Goal: Task Accomplishment & Management: Use online tool/utility

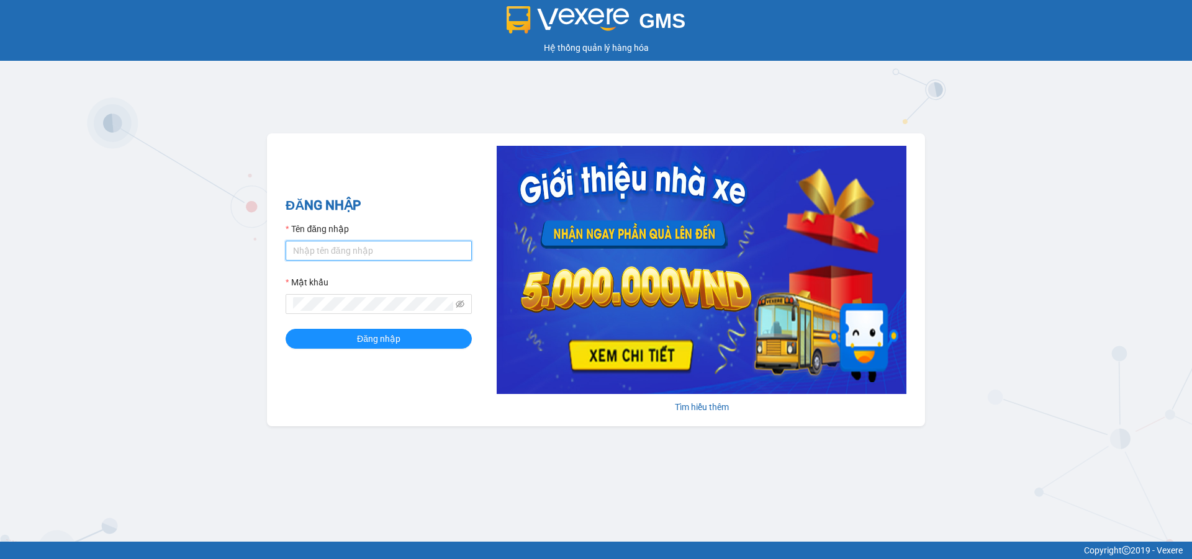
click at [404, 252] on input "Tên đăng nhập" at bounding box center [379, 251] width 186 height 20
type input "duongthuhuong.apq"
click at [286, 329] on button "Đăng nhập" at bounding box center [379, 339] width 186 height 20
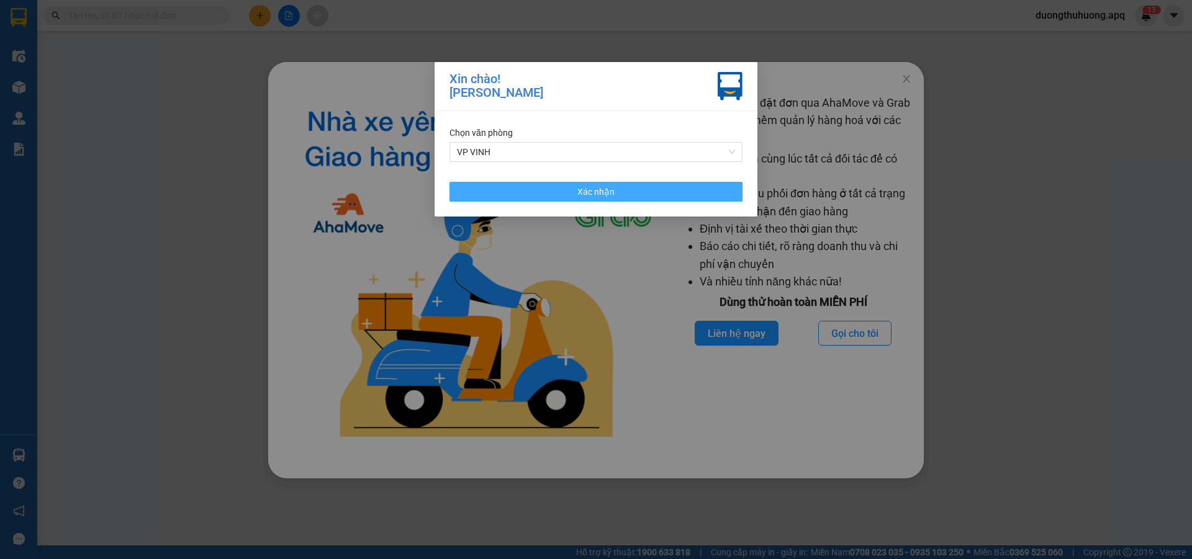
drag, startPoint x: 559, startPoint y: 195, endPoint x: 847, endPoint y: 58, distance: 319.1
click at [560, 196] on button "Xác nhận" at bounding box center [595, 192] width 293 height 20
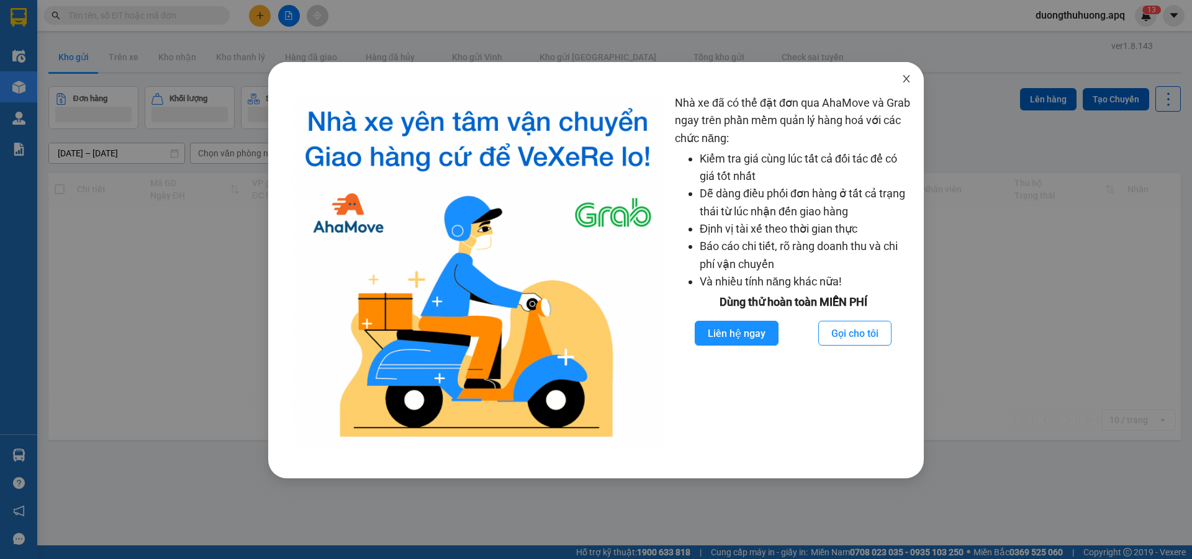
click at [907, 79] on icon "close" at bounding box center [906, 79] width 10 height 10
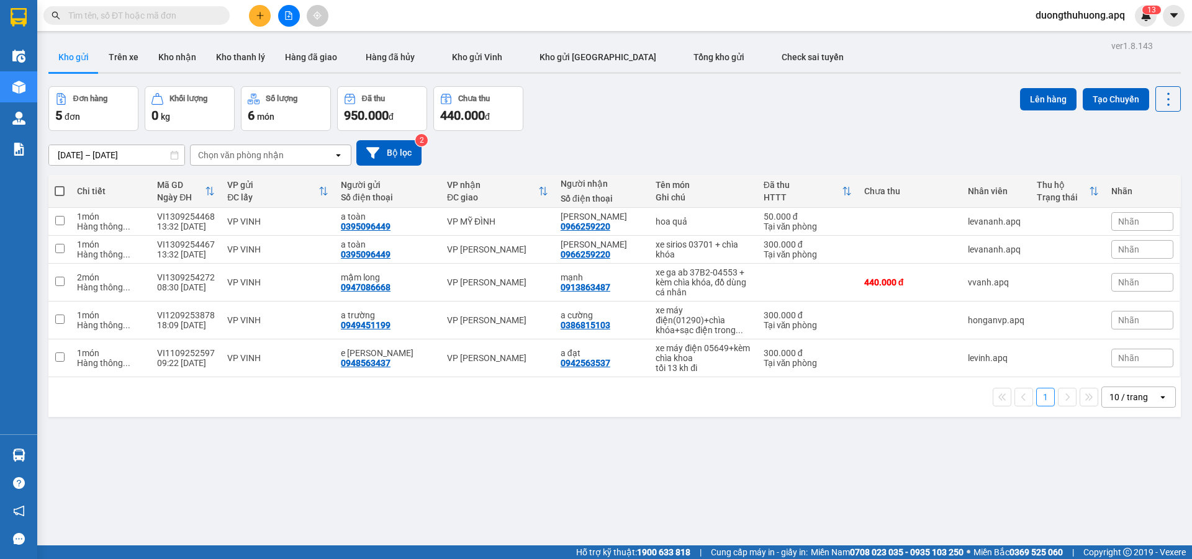
click at [166, 9] on input "text" at bounding box center [141, 16] width 147 height 14
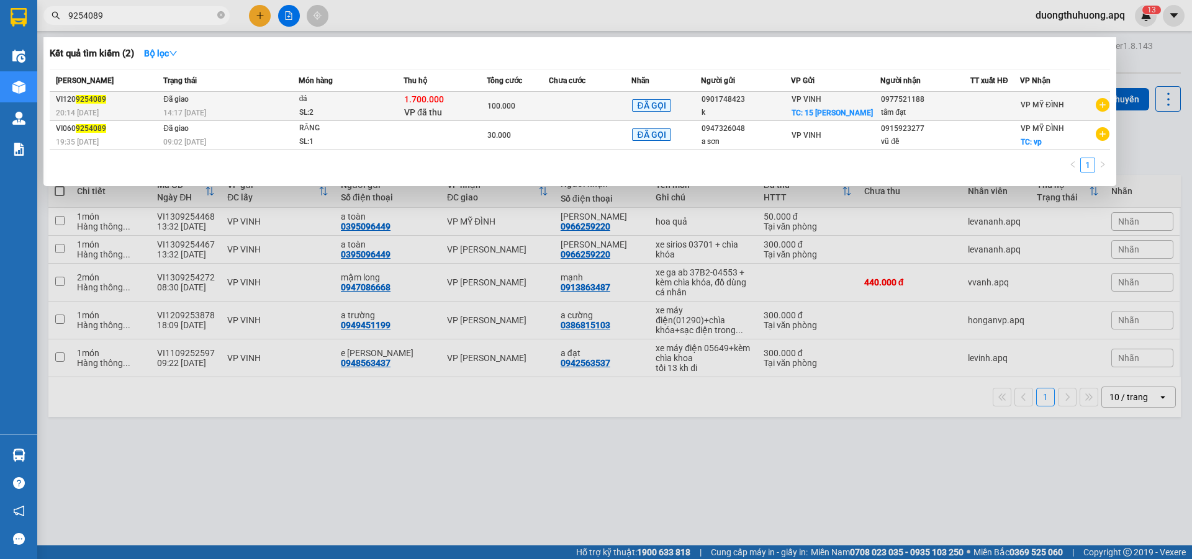
type input "9254089"
click at [239, 110] on div "14:17 - 13/09" at bounding box center [230, 113] width 135 height 14
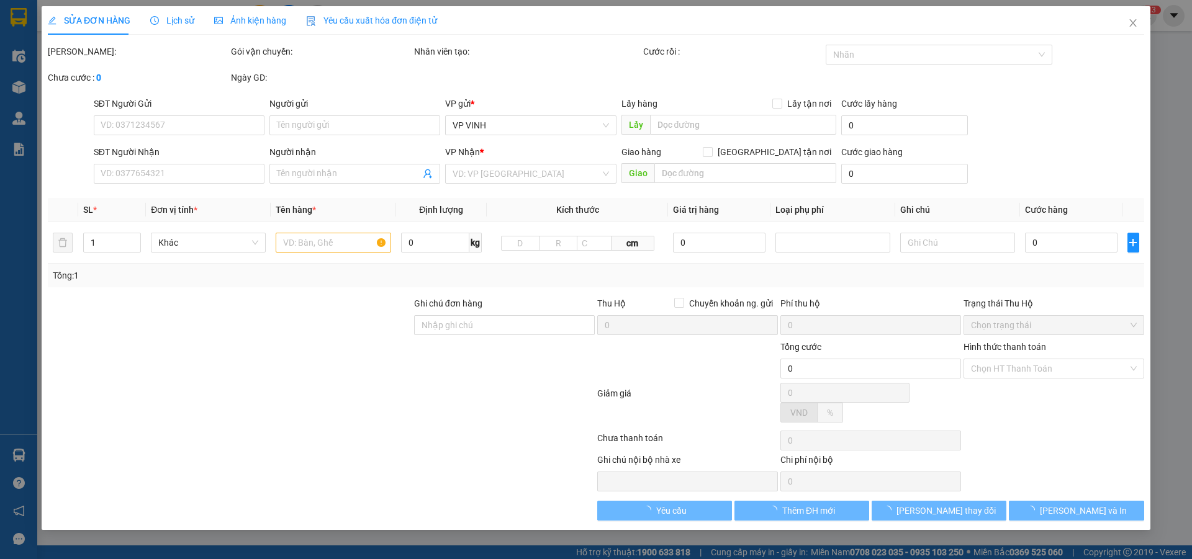
type input "0901748423"
type input "k"
checkbox input "true"
type input "15 trần quang diệu"
type input "0977521188"
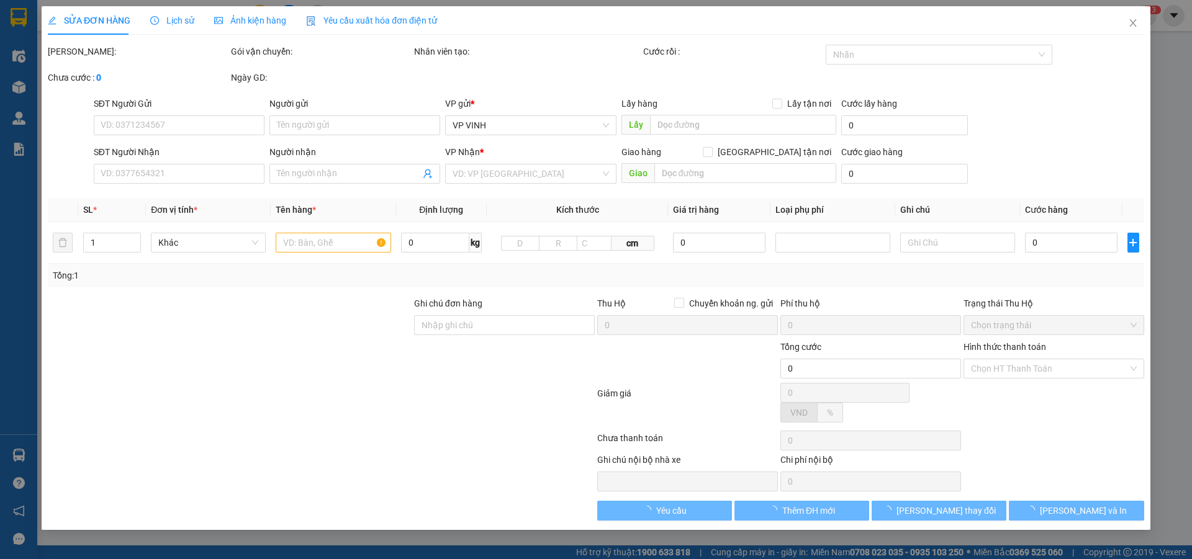
type input "tâm đạt"
checkbox input "true"
type input "1.700.000"
type input "15.000"
type input "100.000"
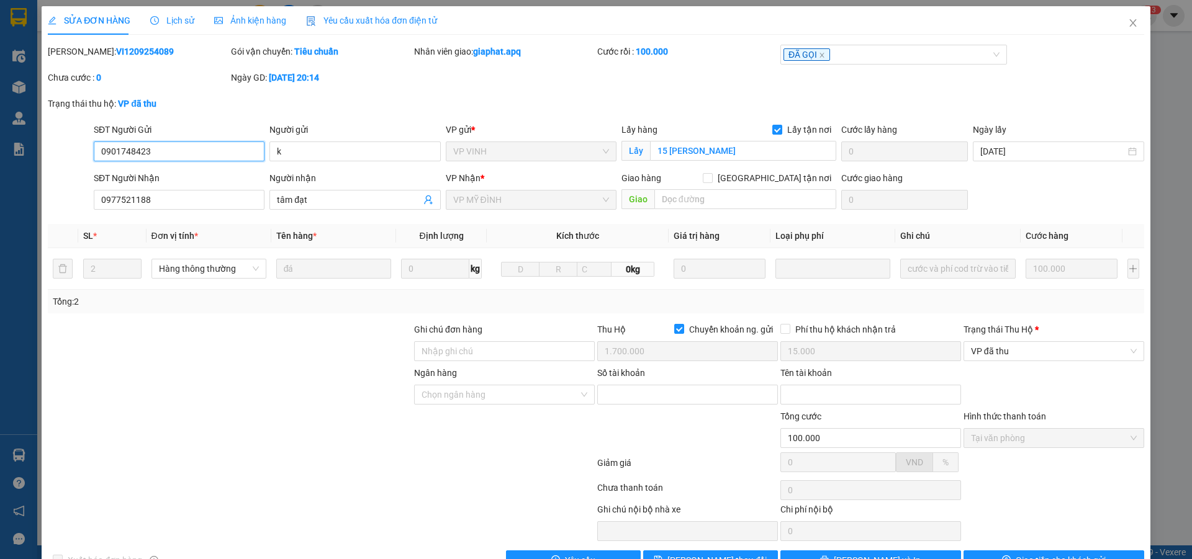
scroll to position [35, 0]
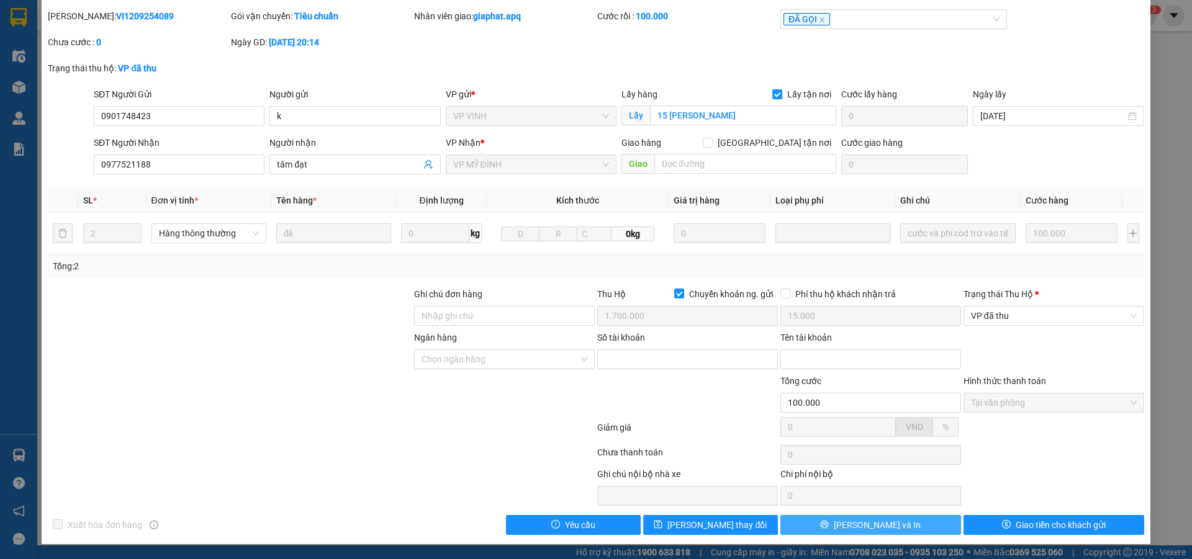
click at [912, 529] on button "Lưu và In" at bounding box center [870, 525] width 181 height 20
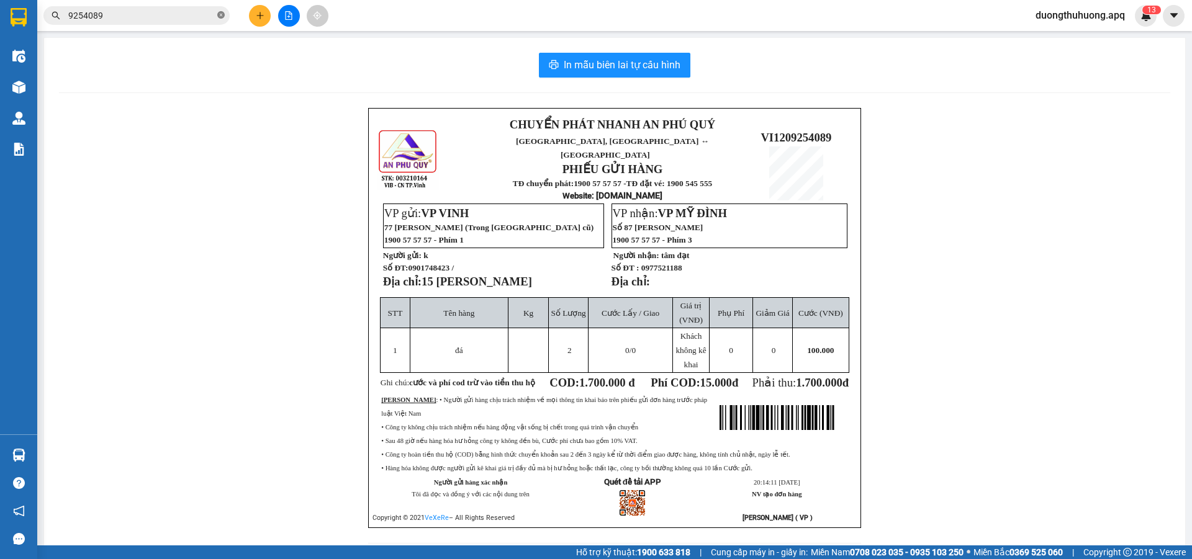
click at [221, 14] on icon "close-circle" at bounding box center [220, 14] width 7 height 7
paste input "NN1209253300"
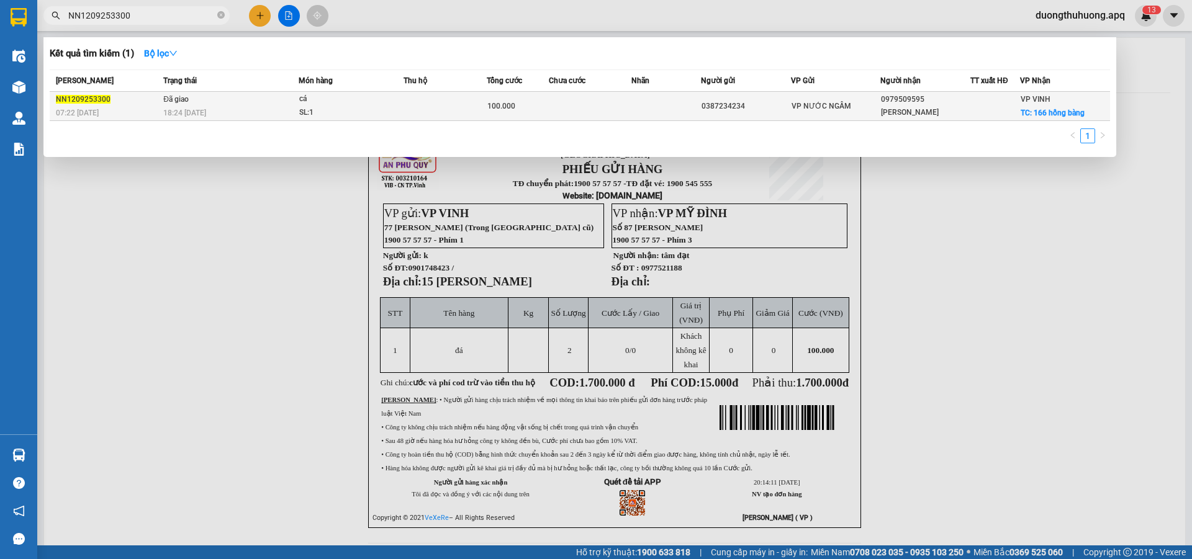
type input "NN1209253300"
click at [224, 106] on td "Đã giao 18:24 - 12/09" at bounding box center [229, 106] width 138 height 29
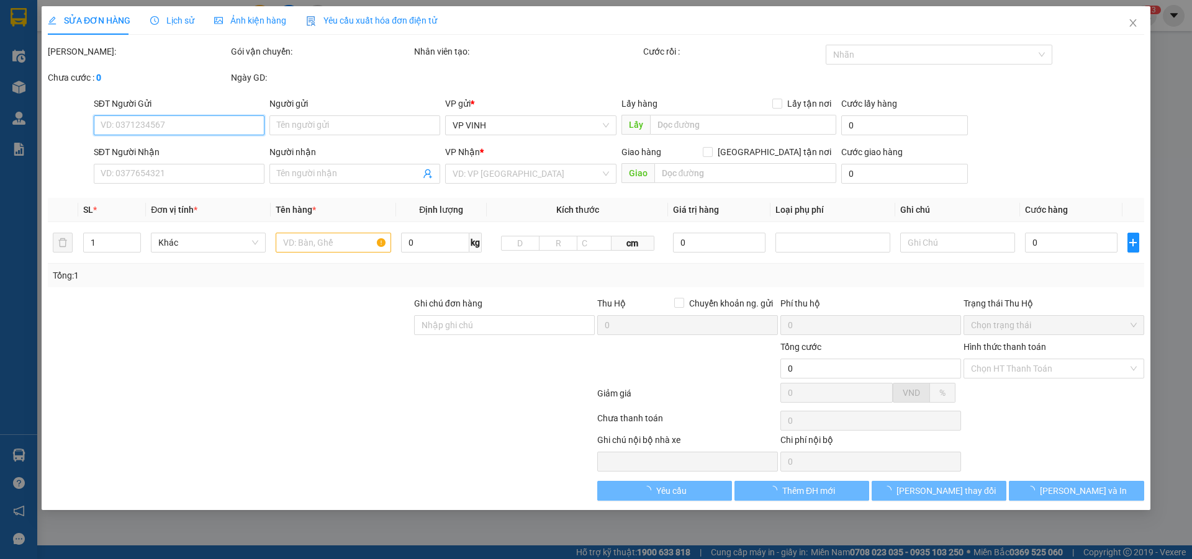
type input "0387234234"
type input "0979509595"
type input "hằng duy"
checkbox input "true"
type input "166 hồng bàng"
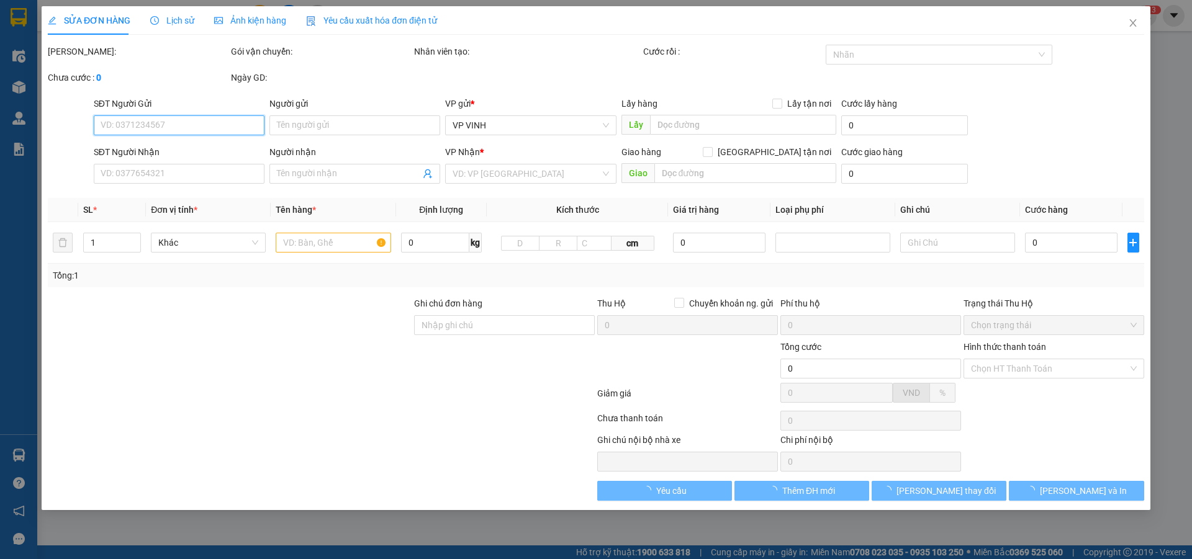
type input "100.000"
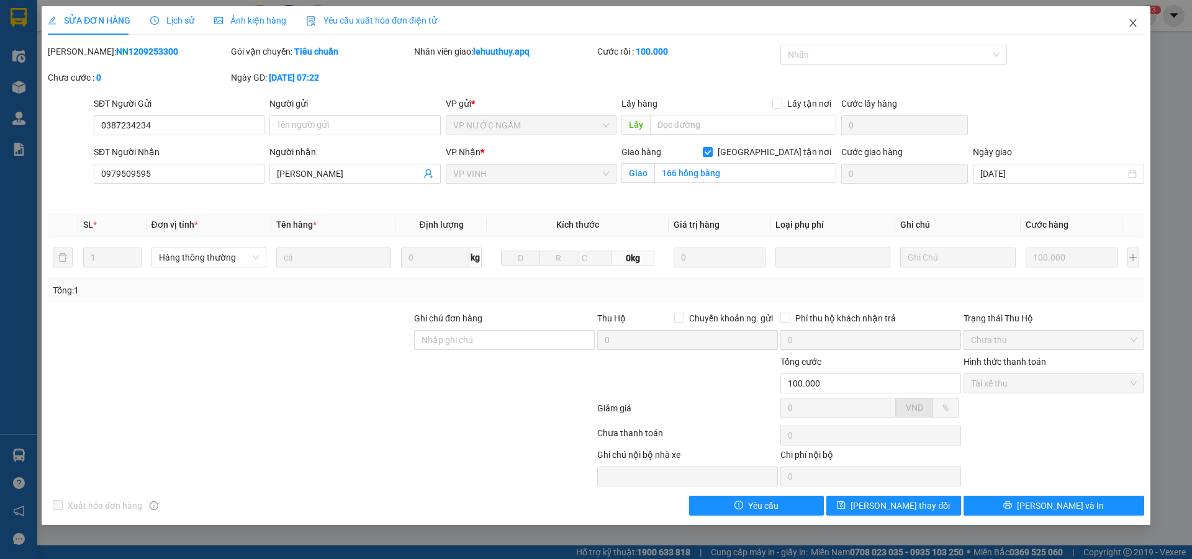
click at [1132, 21] on icon "close" at bounding box center [1133, 23] width 10 height 10
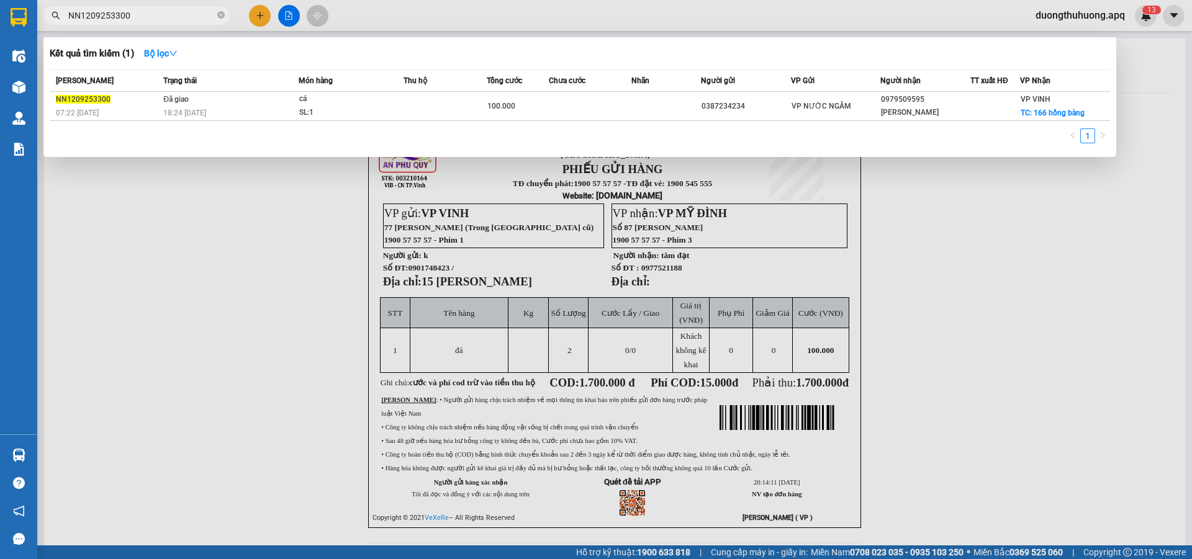
drag, startPoint x: 221, startPoint y: 13, endPoint x: 199, endPoint y: 17, distance: 22.0
click at [218, 12] on icon "close-circle" at bounding box center [220, 14] width 7 height 7
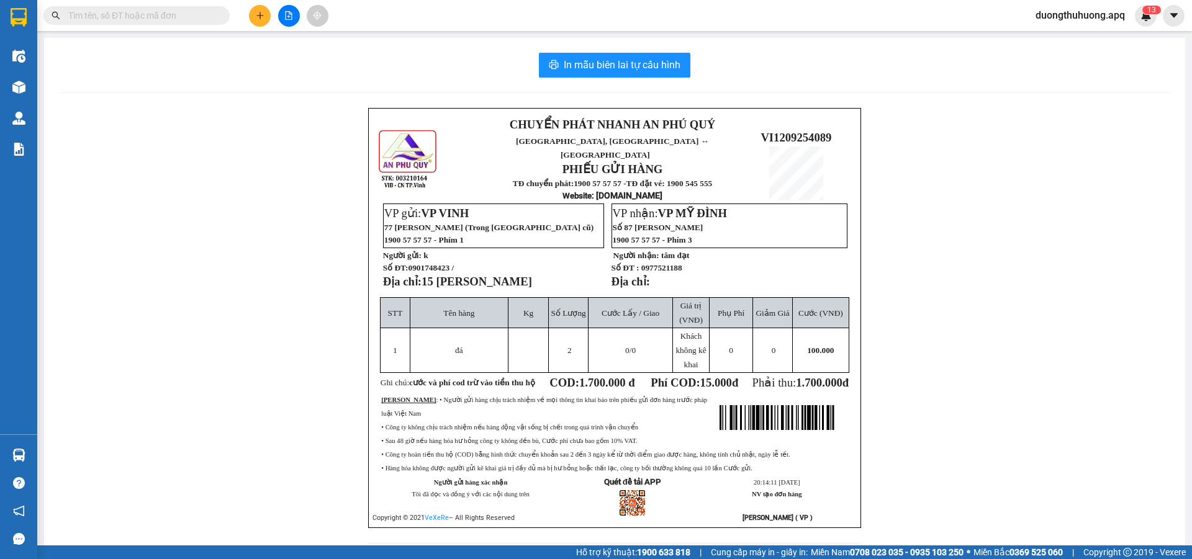
paste input "NN1209253351"
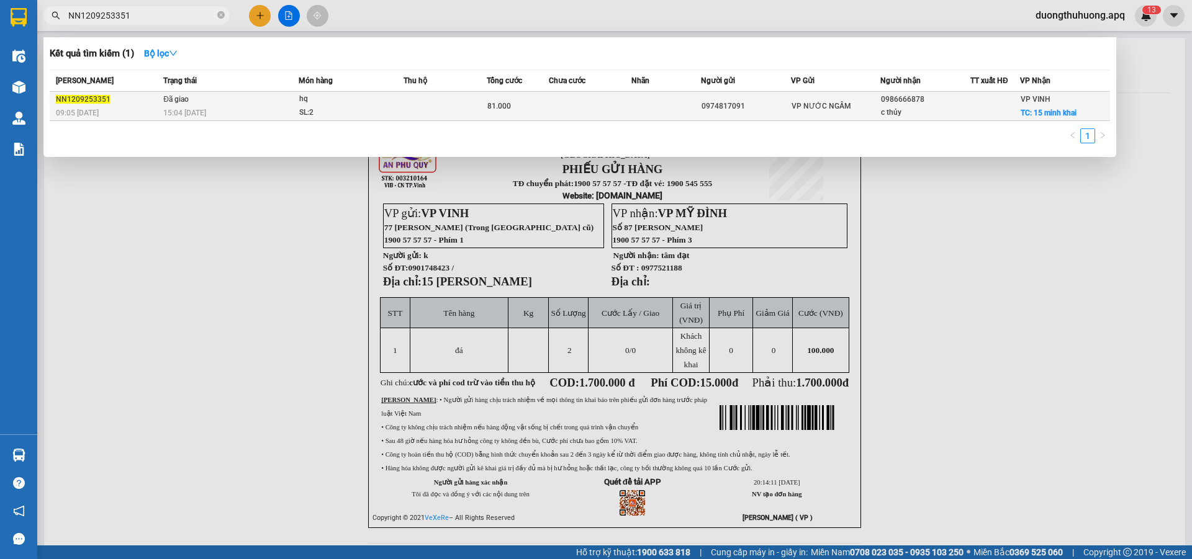
type input "NN1209253351"
click at [223, 109] on div "15:04 - 12/09" at bounding box center [230, 113] width 135 height 14
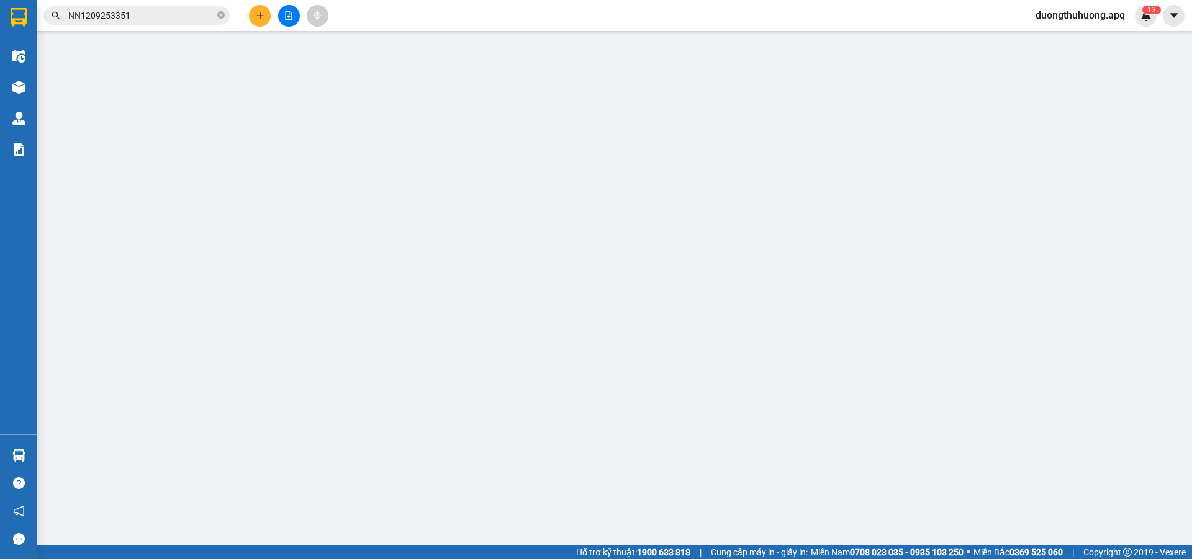
type input "0974817091"
type input "0986666878"
type input "c thủy"
checkbox input "true"
type input "15 minh khai"
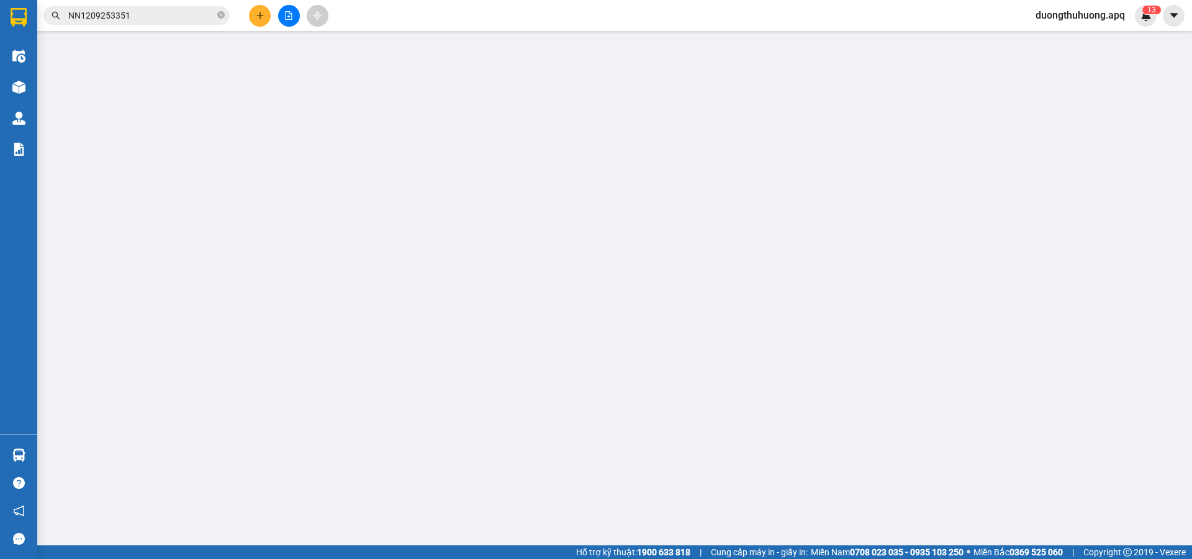
type input "81.000"
type input "10"
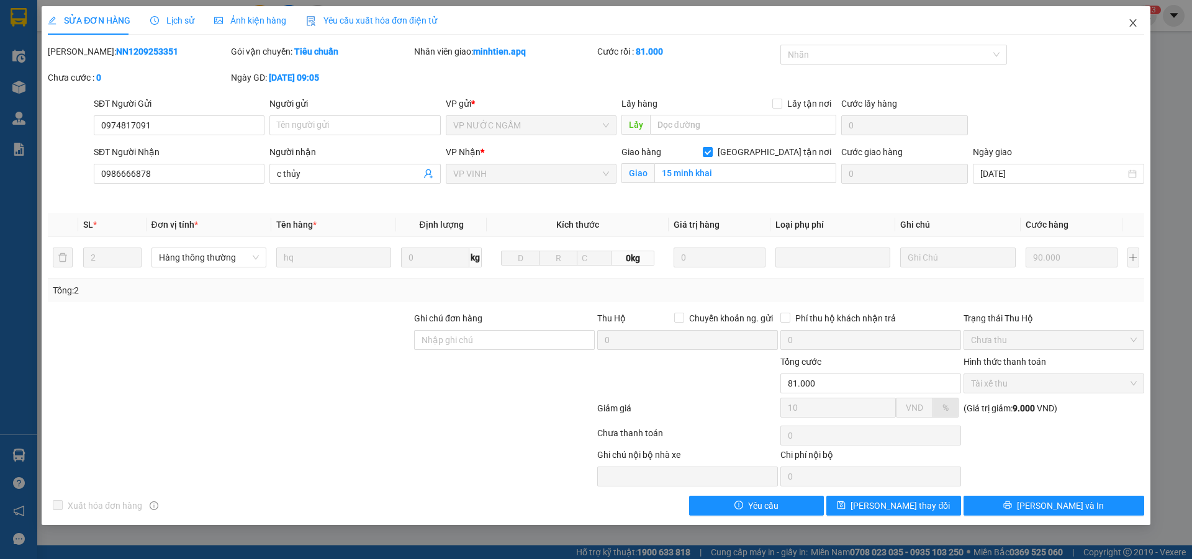
drag, startPoint x: 1132, startPoint y: 24, endPoint x: 1109, endPoint y: 1, distance: 31.6
click at [1132, 22] on icon "close" at bounding box center [1133, 23] width 10 height 10
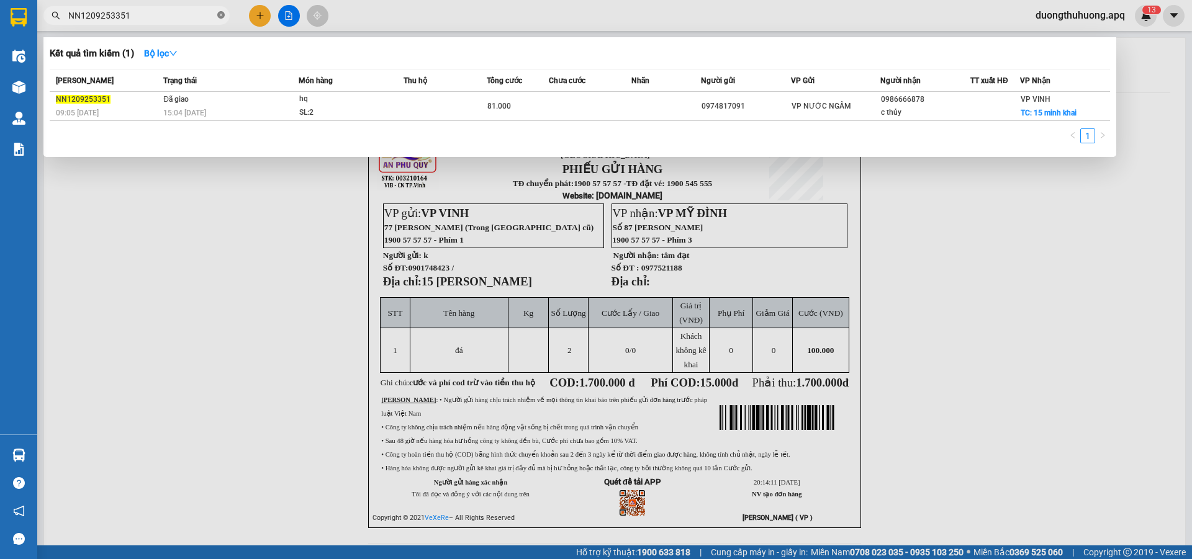
click at [219, 16] on icon "close-circle" at bounding box center [220, 14] width 7 height 7
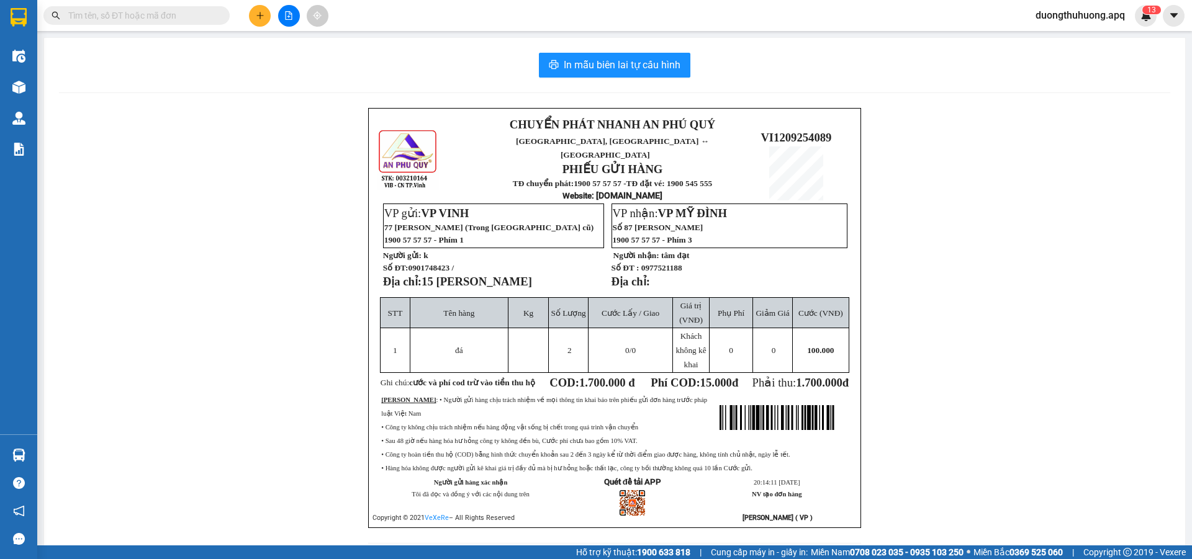
paste input "NN1209253547"
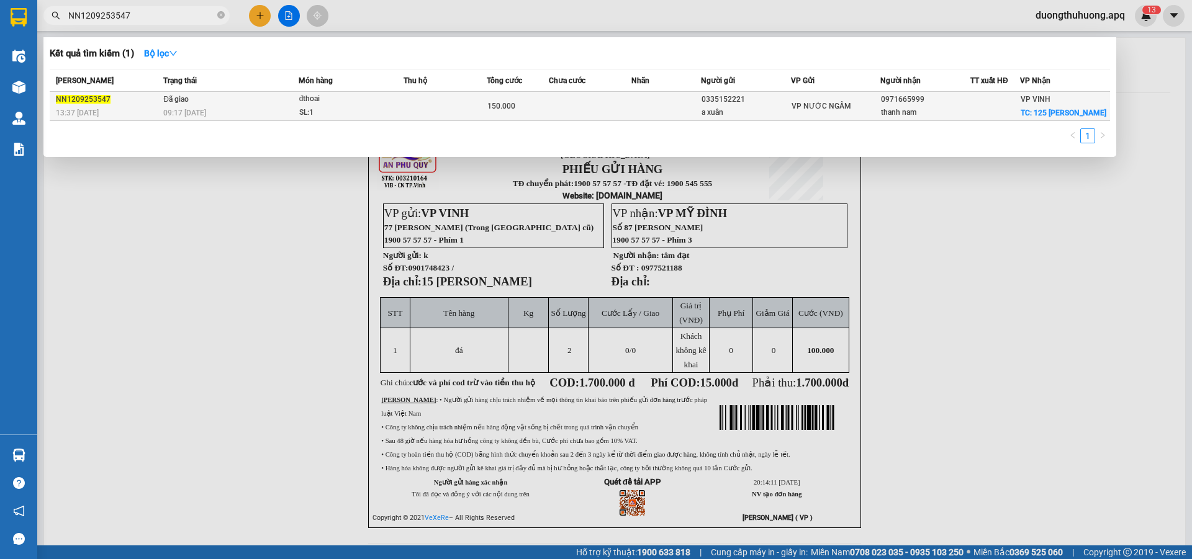
type input "NN1209253547"
click at [282, 107] on div "09:17 - 13/09" at bounding box center [230, 113] width 135 height 14
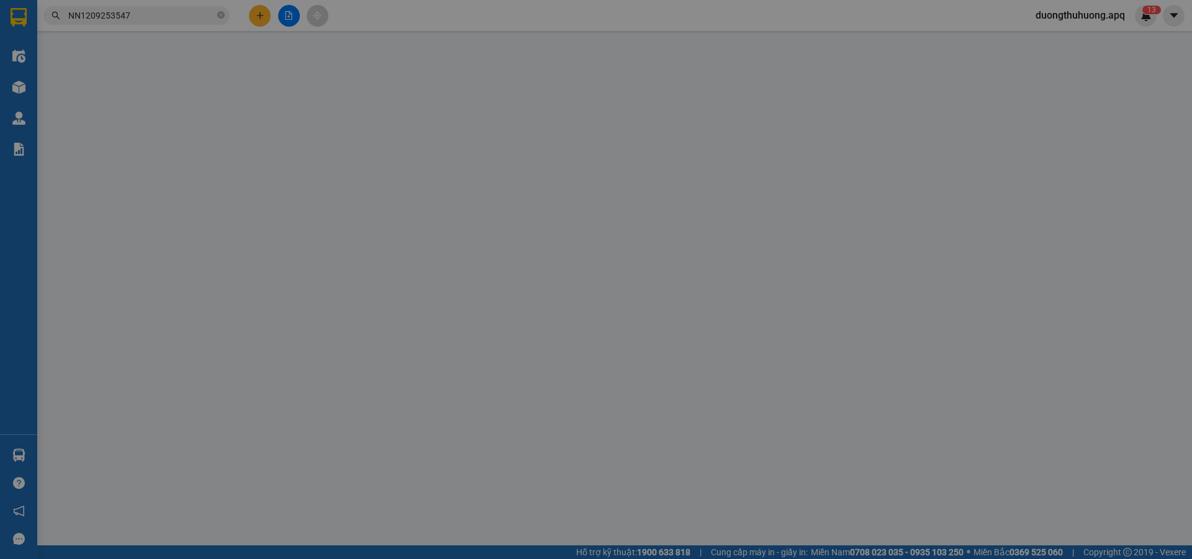
type input "0335152221"
type input "a xuân"
type input "0971665999"
type input "thanh nam"
checkbox input "true"
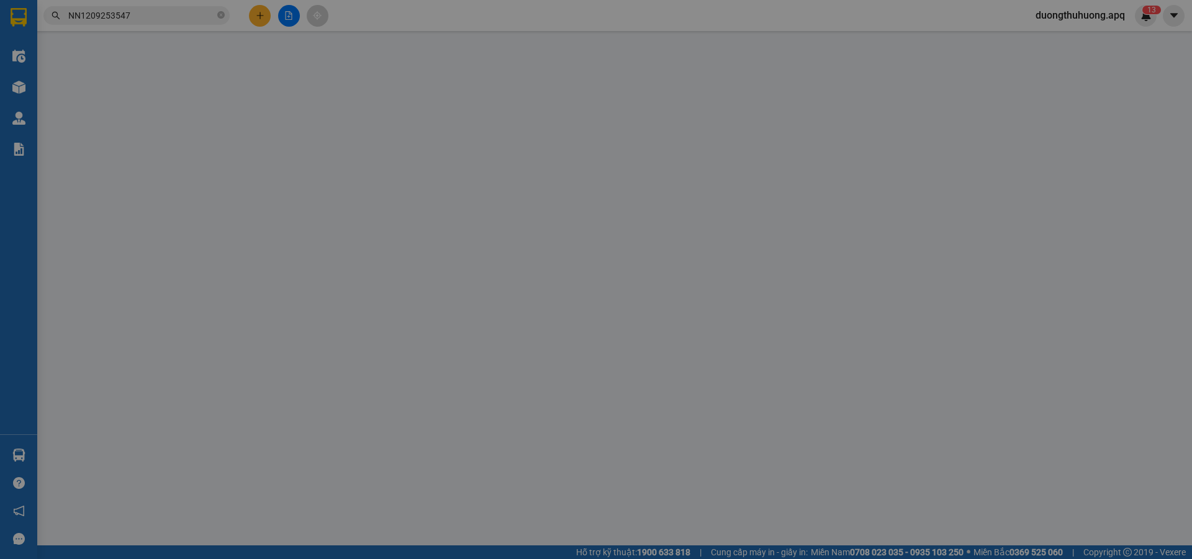
type input "125 nguyễn du"
type input "150.000"
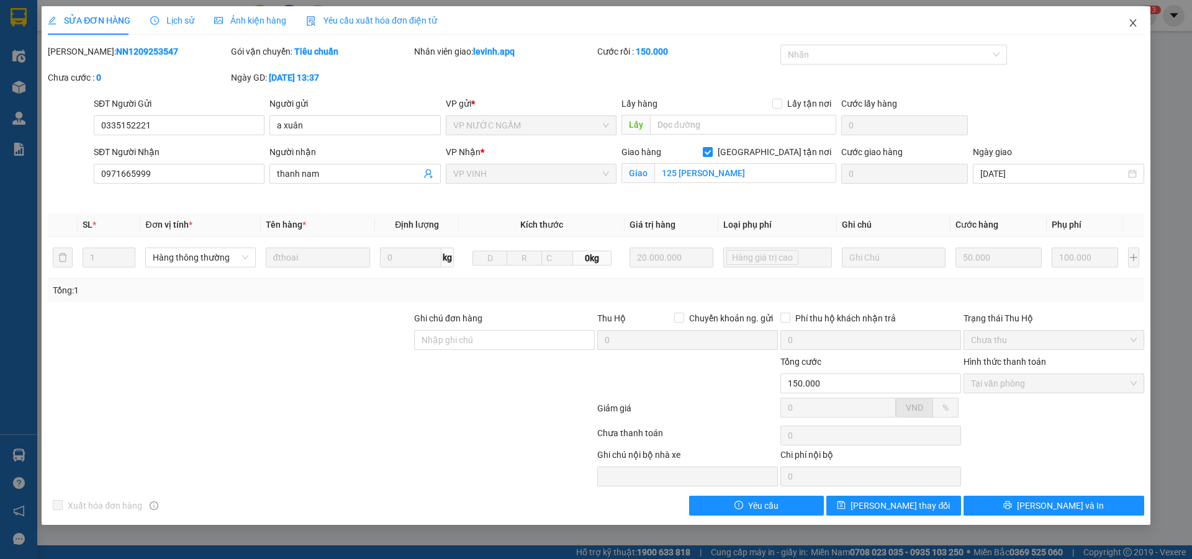
click at [1134, 23] on icon "close" at bounding box center [1133, 23] width 10 height 10
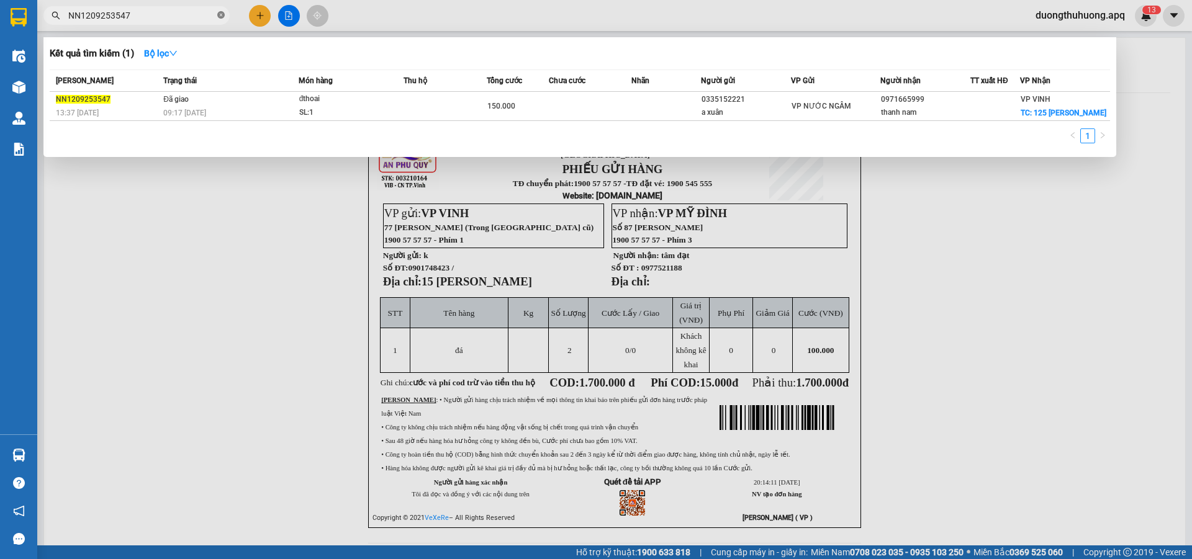
click at [218, 16] on icon "close-circle" at bounding box center [220, 14] width 7 height 7
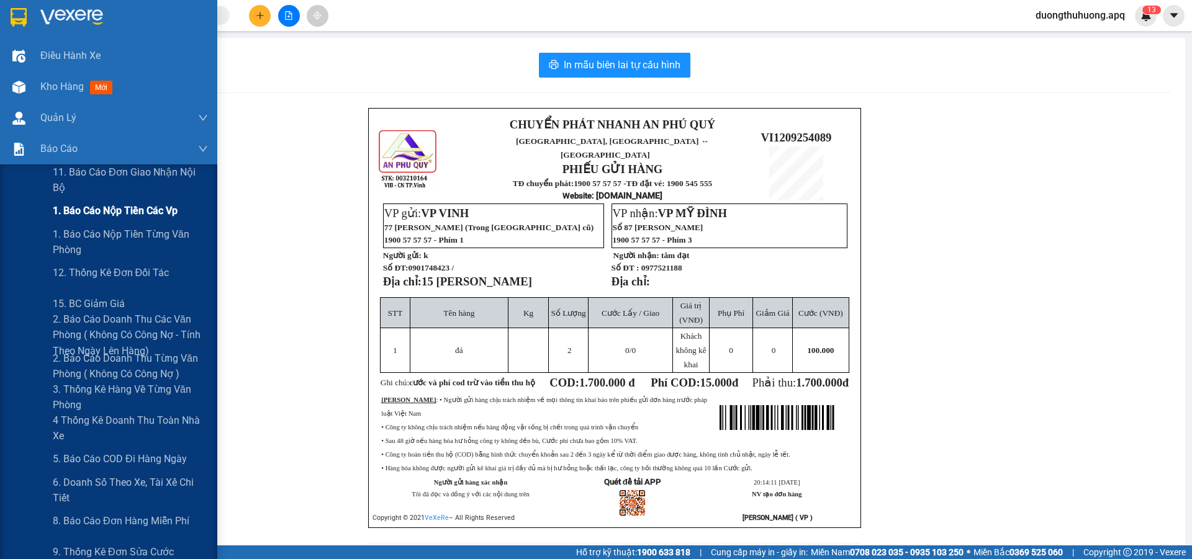
click at [93, 210] on span "1. Báo cáo nộp tiền các vp" at bounding box center [115, 211] width 125 height 16
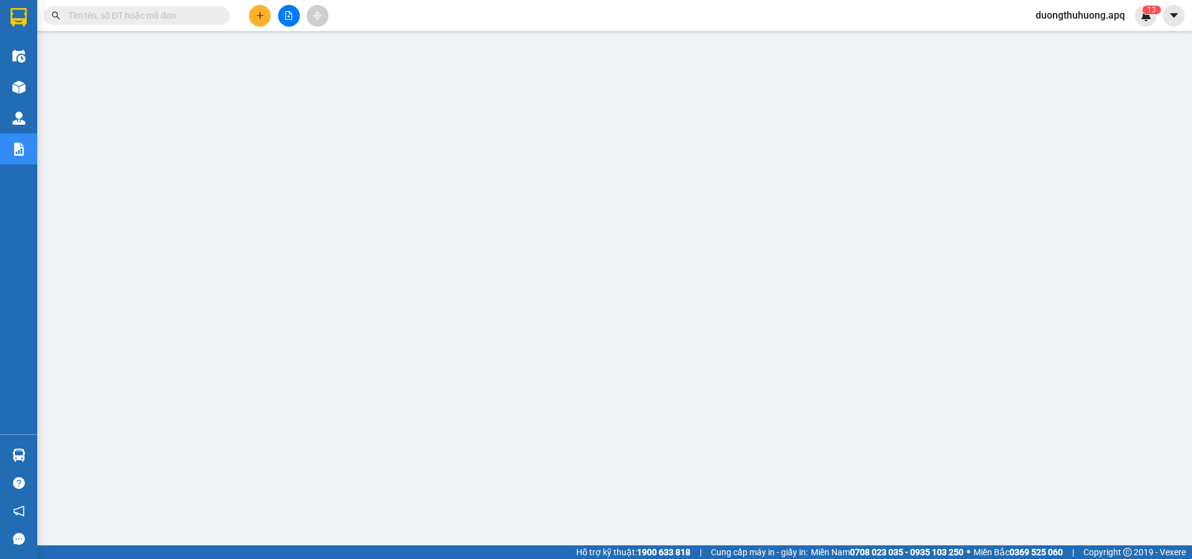
click at [173, 17] on input "text" at bounding box center [141, 16] width 147 height 14
click at [191, 17] on input "text" at bounding box center [141, 16] width 147 height 14
click at [152, 11] on input "text" at bounding box center [141, 16] width 147 height 14
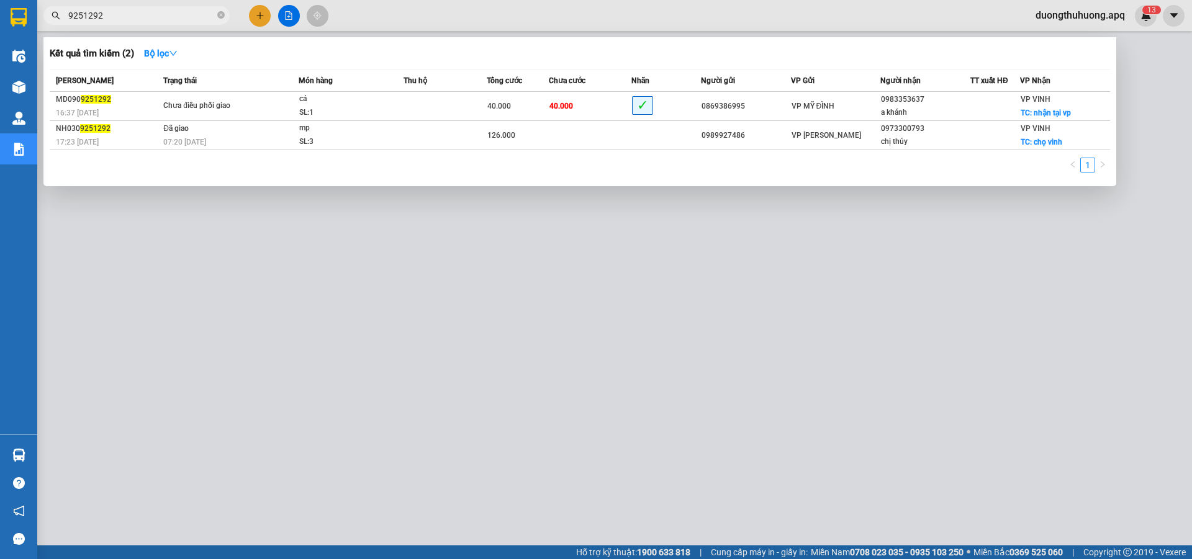
click at [163, 4] on div at bounding box center [596, 279] width 1192 height 559
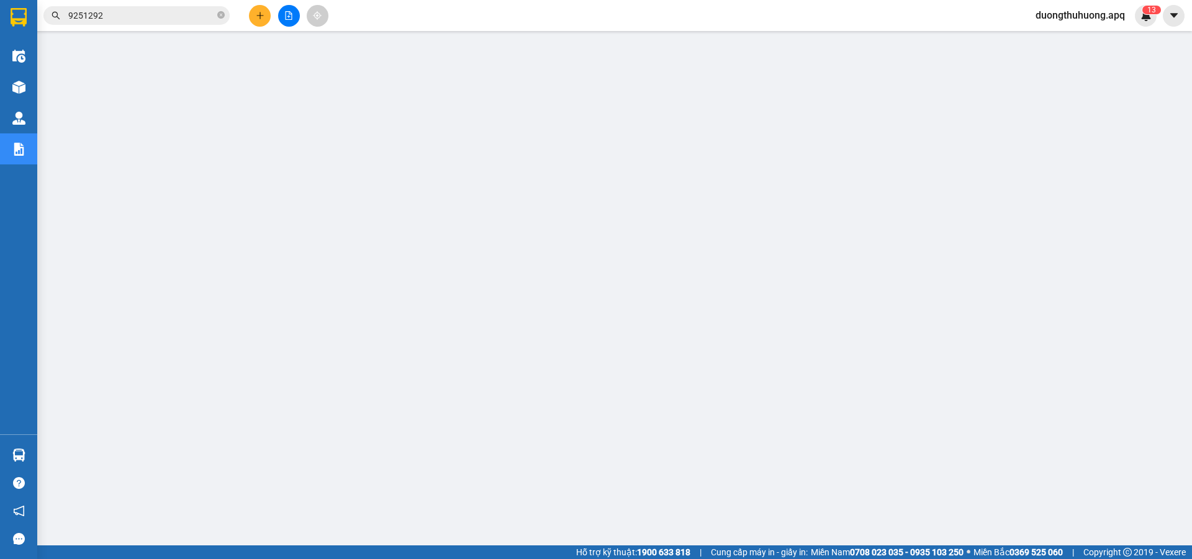
click at [184, 14] on input "9251292" at bounding box center [141, 16] width 147 height 14
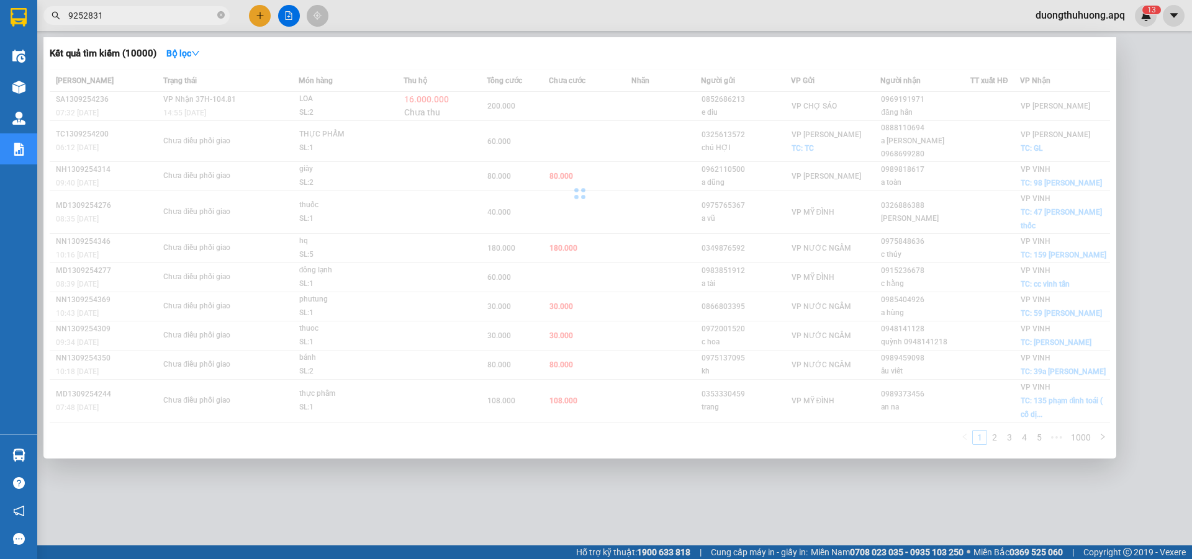
click at [148, 17] on input "9252831" at bounding box center [141, 16] width 147 height 14
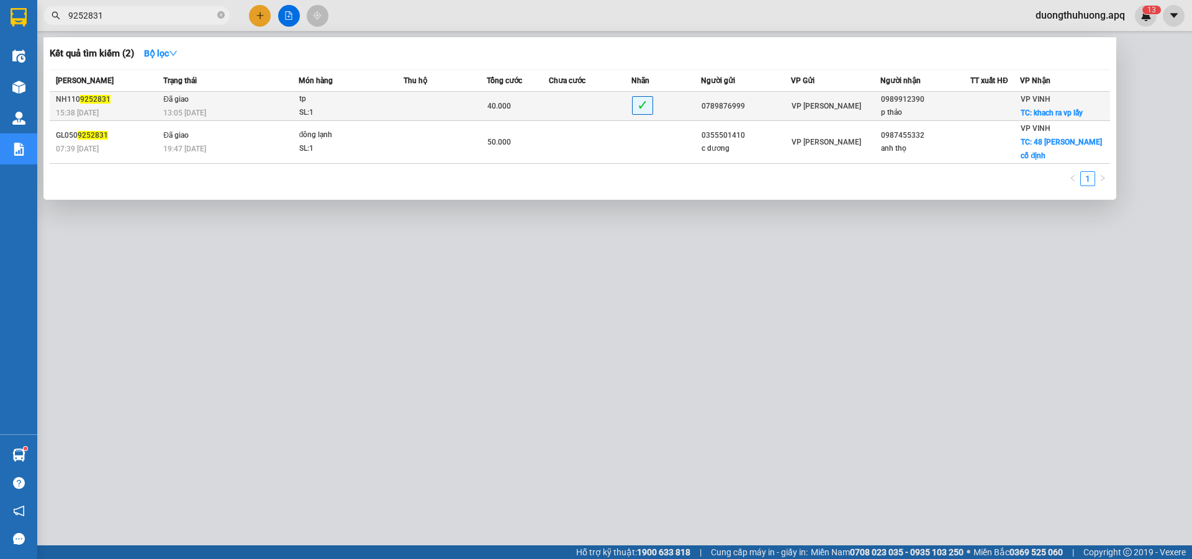
type input "9252831"
click at [240, 104] on td "Đã giao 13:05 - 13/09" at bounding box center [229, 106] width 138 height 29
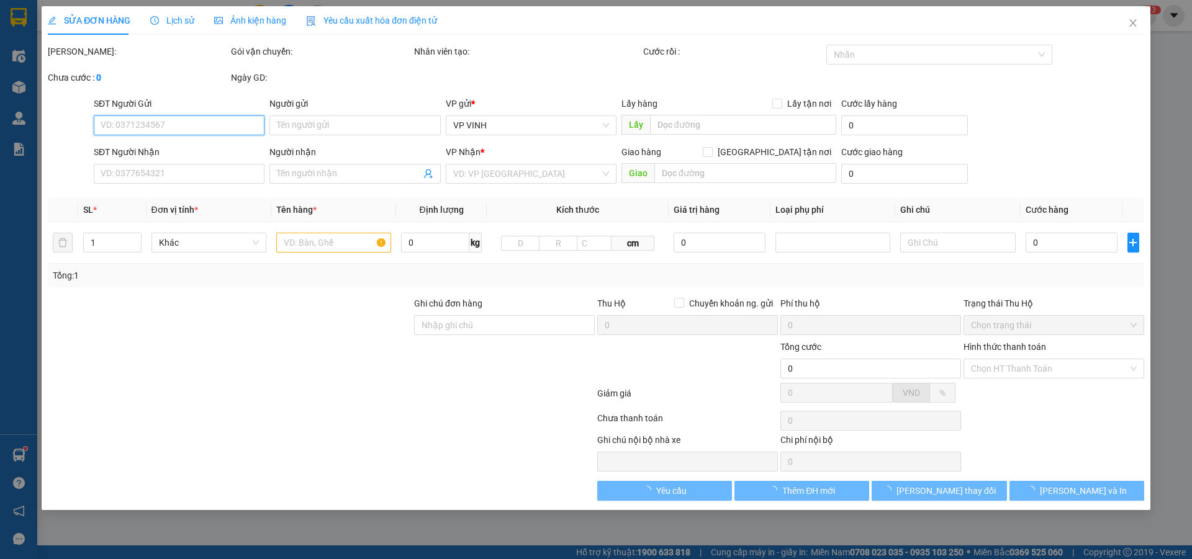
type input "0789876999"
type input "0989912390"
type input "p thảo"
checkbox input "true"
type input "khach ra vp lấy"
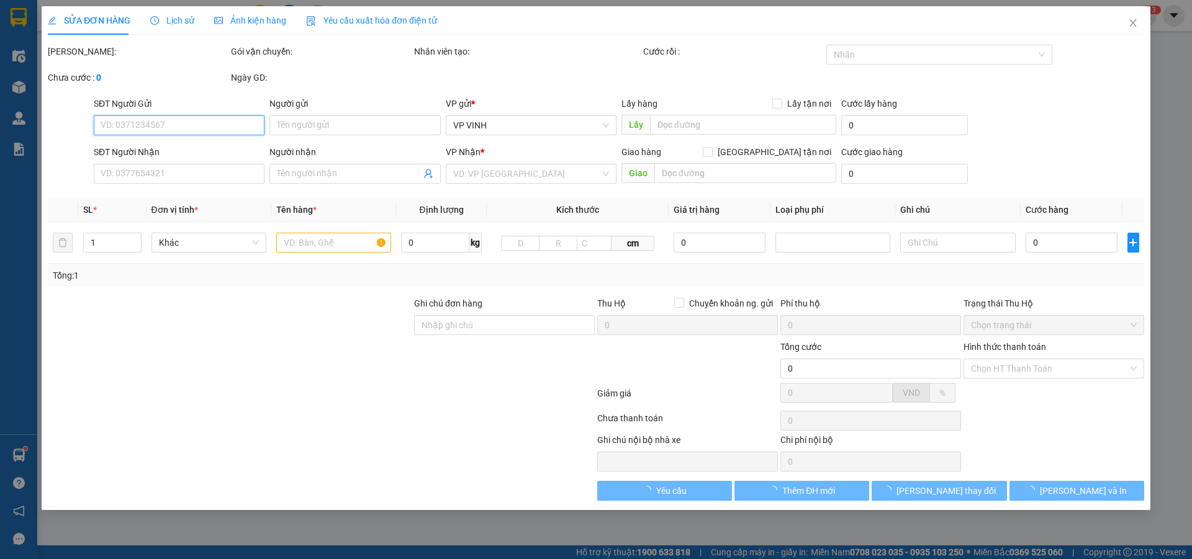
type input "40.000"
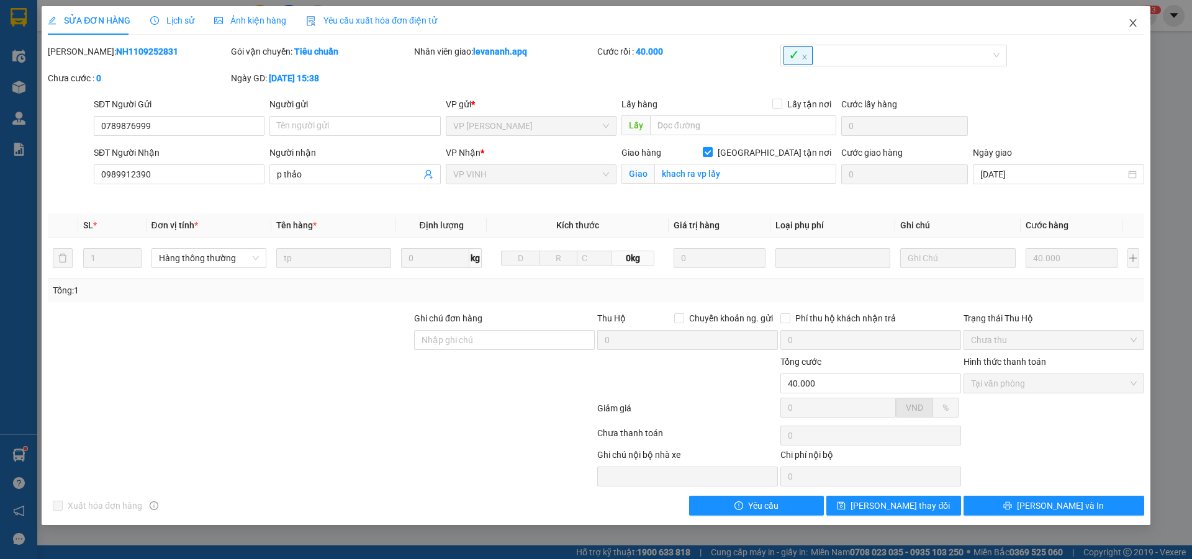
click at [1134, 24] on icon "close" at bounding box center [1133, 23] width 10 height 10
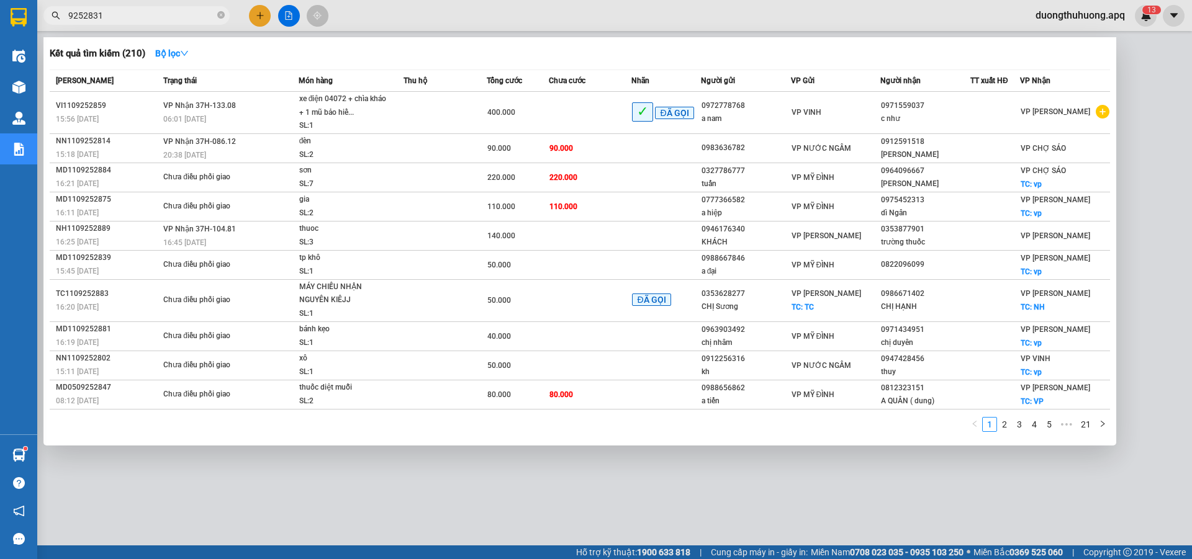
click at [156, 16] on input "9252831" at bounding box center [141, 16] width 147 height 14
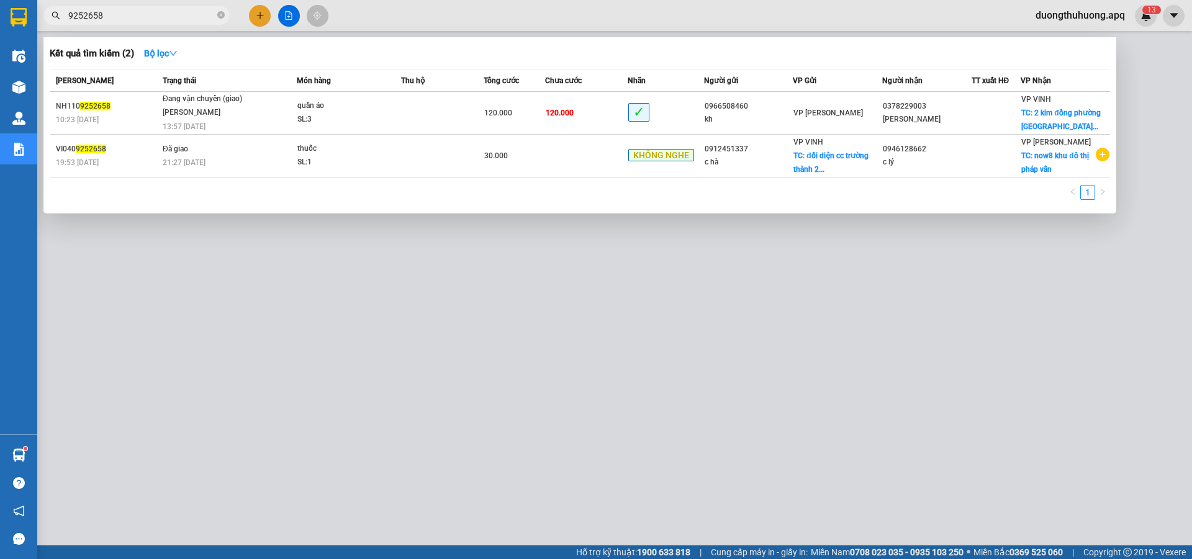
click at [156, 16] on input "9252658" at bounding box center [141, 16] width 147 height 14
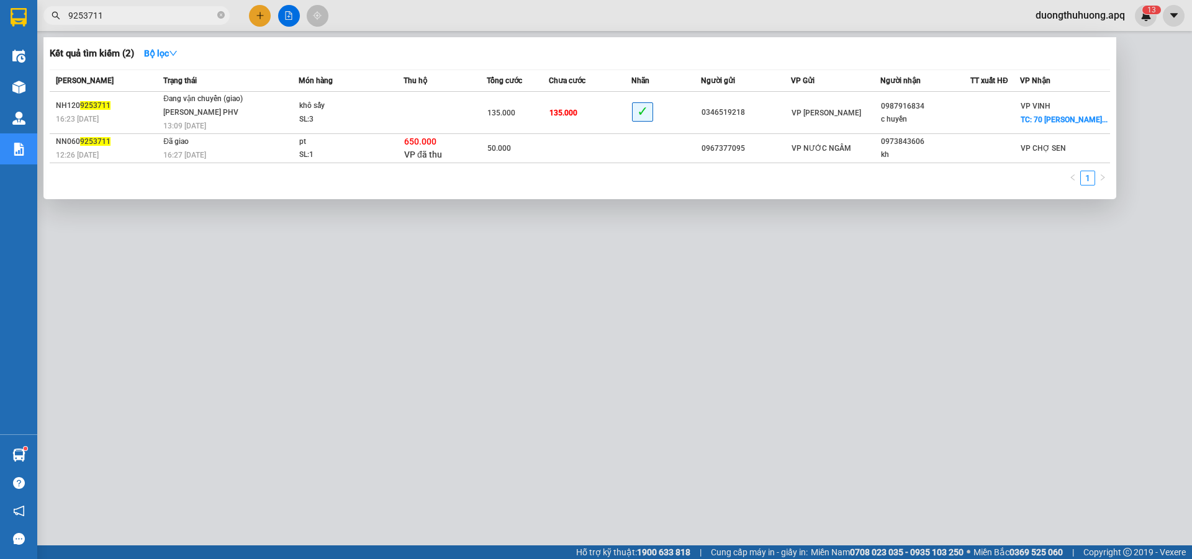
click at [187, 13] on input "9253711" at bounding box center [141, 16] width 147 height 14
click at [191, 13] on input "9253711" at bounding box center [141, 16] width 147 height 14
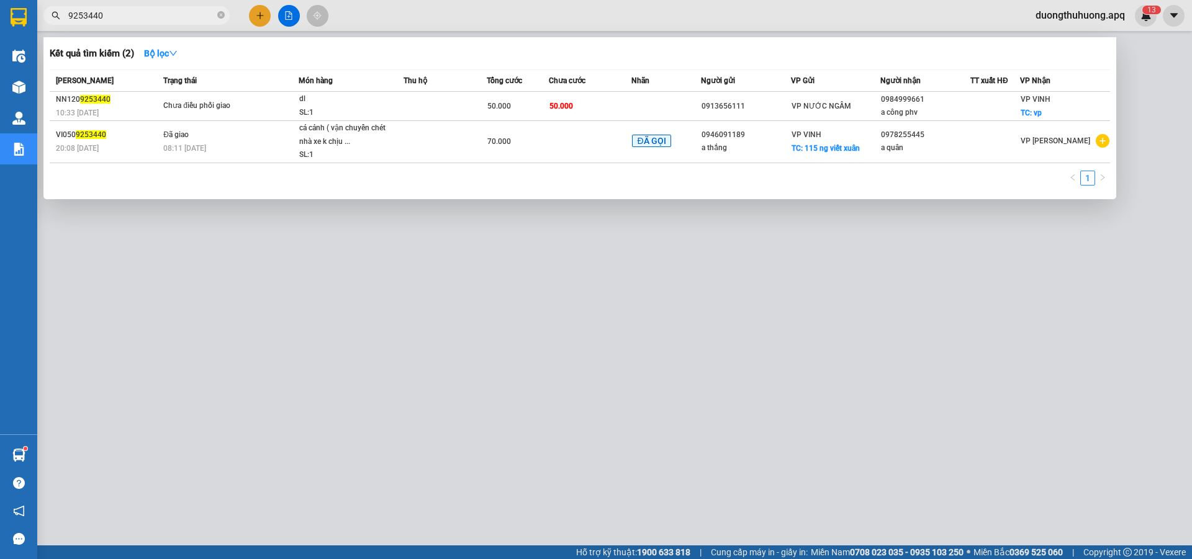
type input "9253440"
click at [590, 373] on div at bounding box center [596, 279] width 1192 height 559
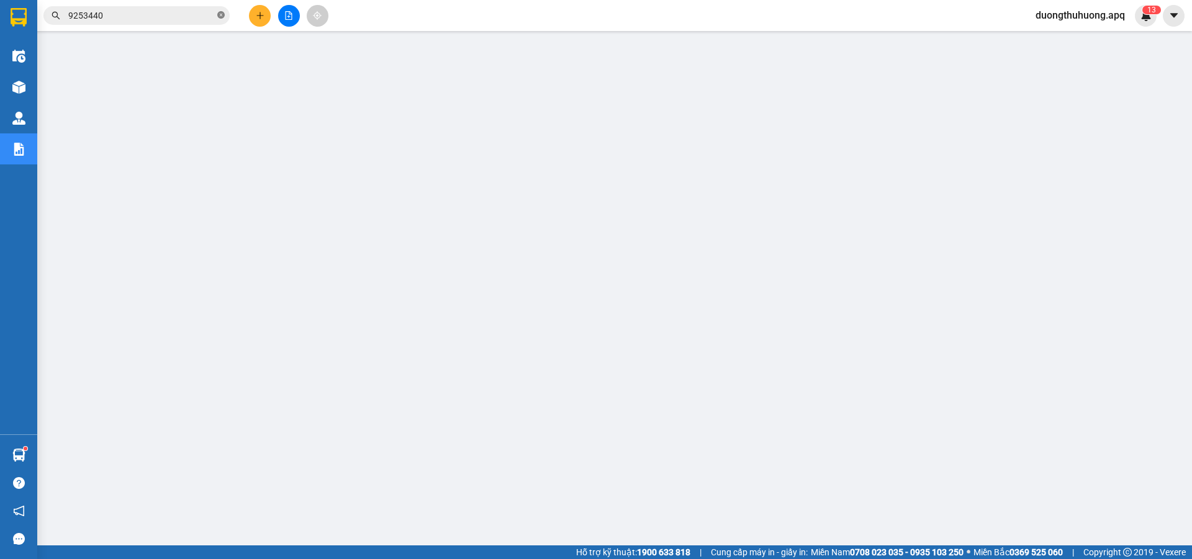
click at [219, 16] on icon "close-circle" at bounding box center [220, 14] width 7 height 7
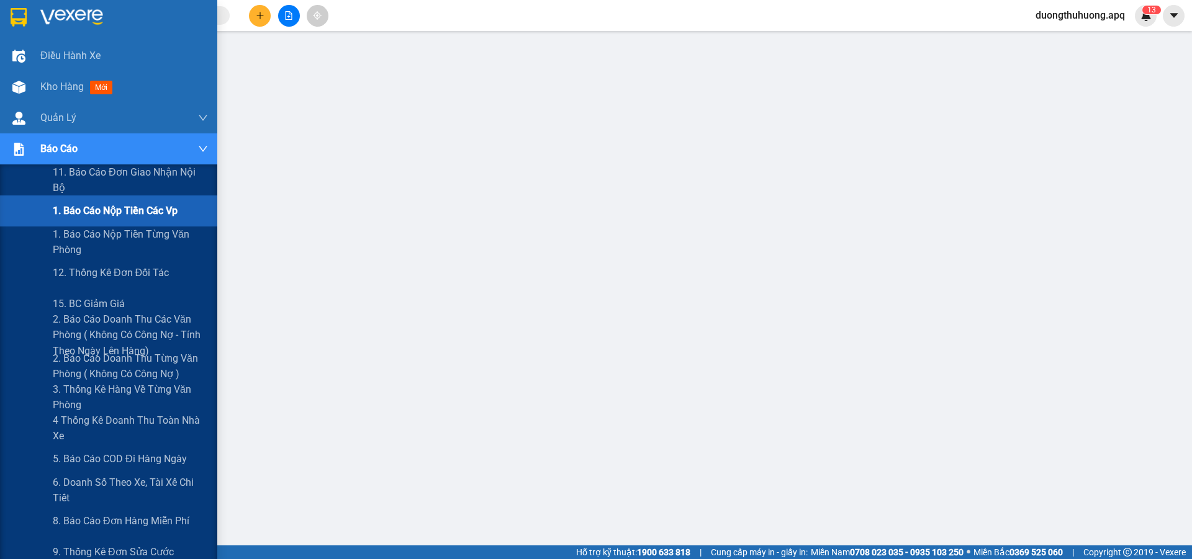
click at [89, 215] on span "1. Báo cáo nộp tiền các vp" at bounding box center [115, 211] width 125 height 16
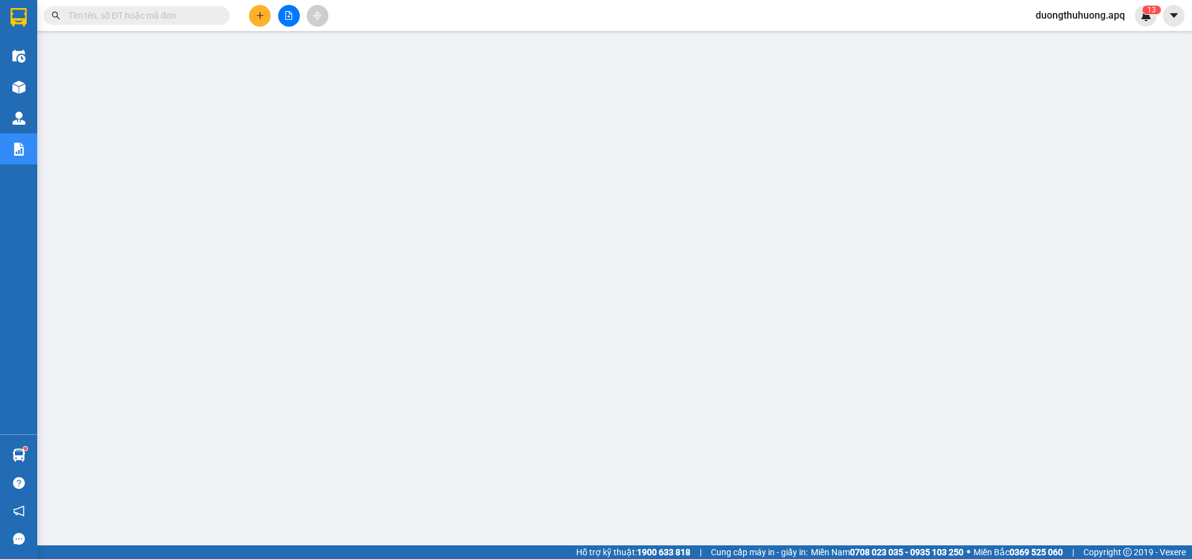
click at [1070, 18] on span "duongthuhuong.apq" at bounding box center [1080, 15] width 109 height 16
click at [1054, 40] on span "Đăng xuất" at bounding box center [1084, 39] width 86 height 14
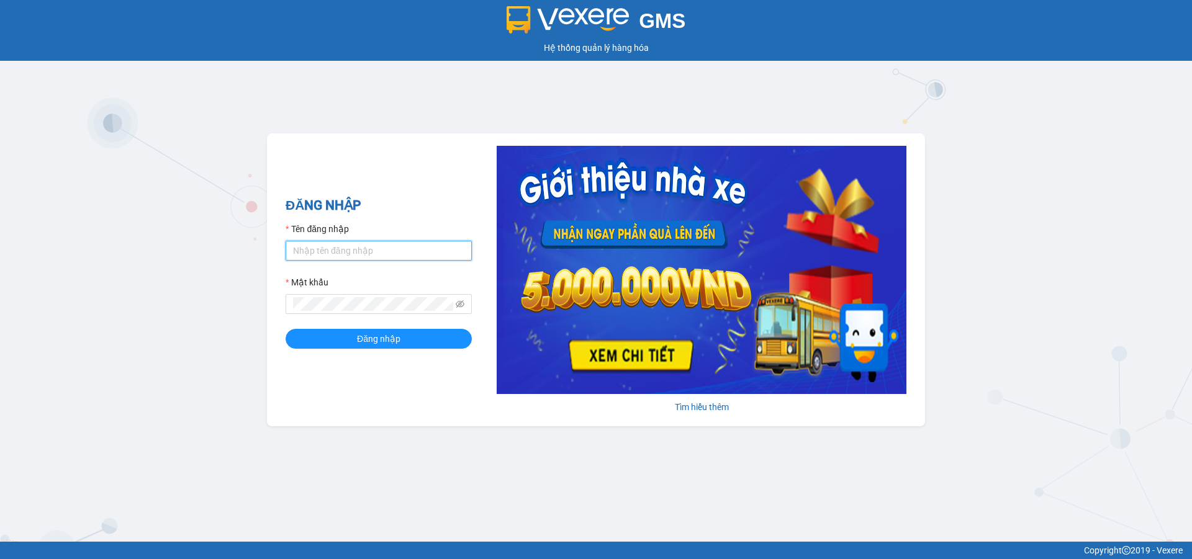
click at [410, 252] on input "Tên đăng nhập" at bounding box center [379, 251] width 186 height 20
type input "duongthuhuong.apq"
click at [286, 329] on button "Đăng nhập" at bounding box center [379, 339] width 186 height 20
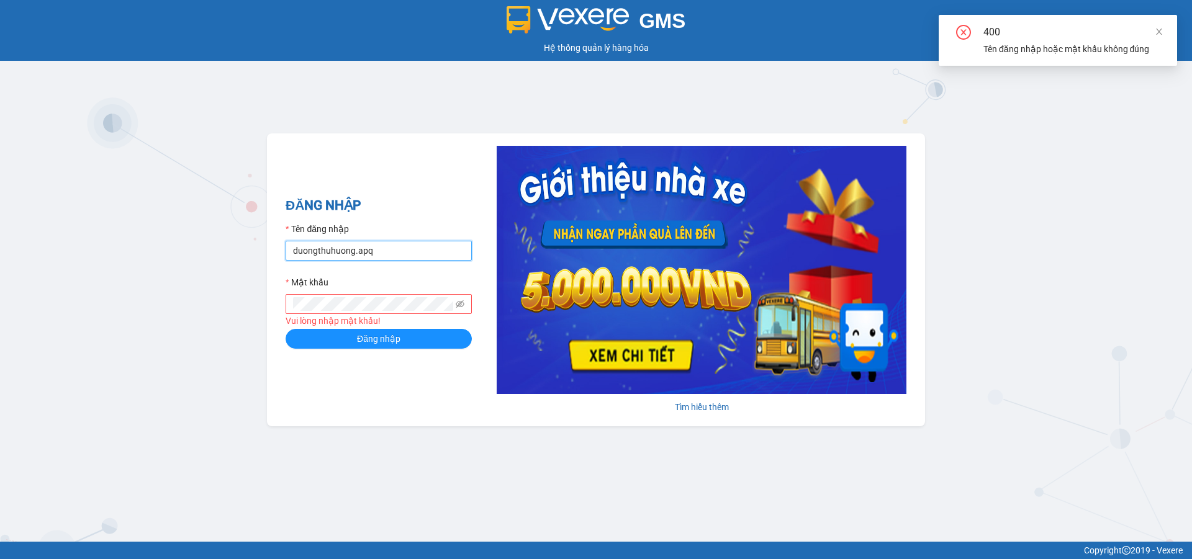
drag, startPoint x: 395, startPoint y: 253, endPoint x: 256, endPoint y: 249, distance: 139.8
click at [256, 249] on div "GMS Hệ thống quản lý hàng hóa ĐĂNG NHẬP Tên đăng nhập duongthuhuong.apq Mật khẩ…" at bounding box center [596, 271] width 1192 height 542
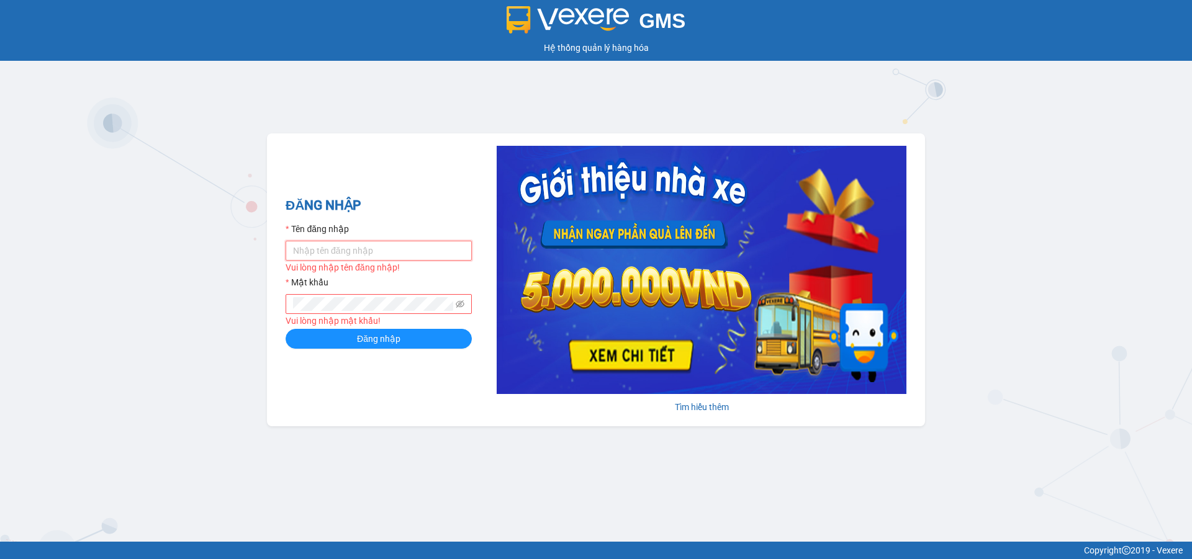
click at [386, 250] on input "Tên đăng nhập" at bounding box center [379, 251] width 186 height 20
type input "lecuong.apq"
click at [286, 329] on button "Đăng nhập" at bounding box center [379, 339] width 186 height 20
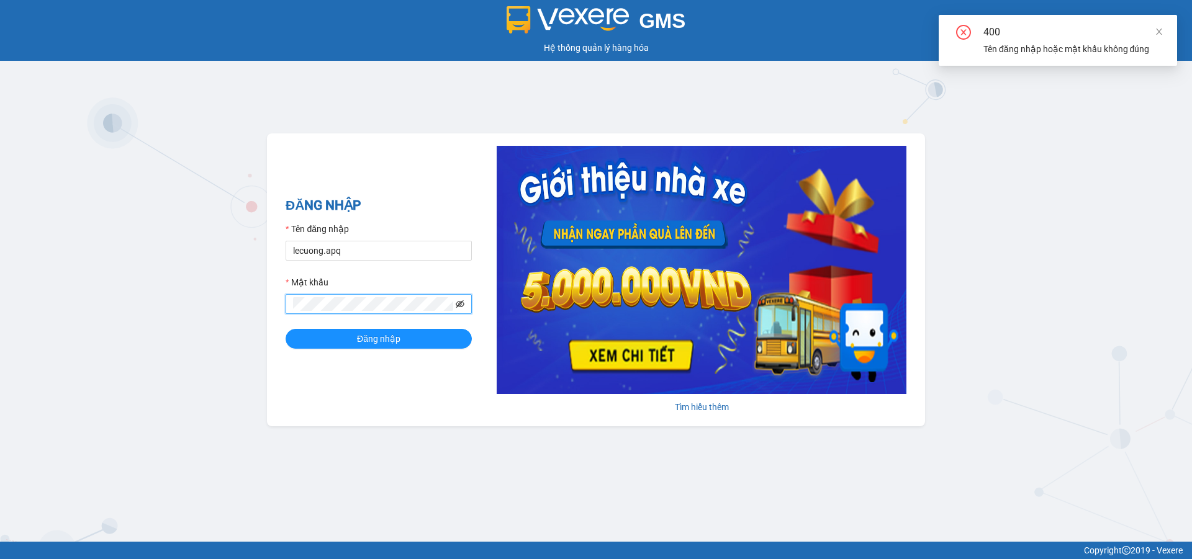
click at [461, 306] on icon "eye-invisible" at bounding box center [460, 304] width 9 height 9
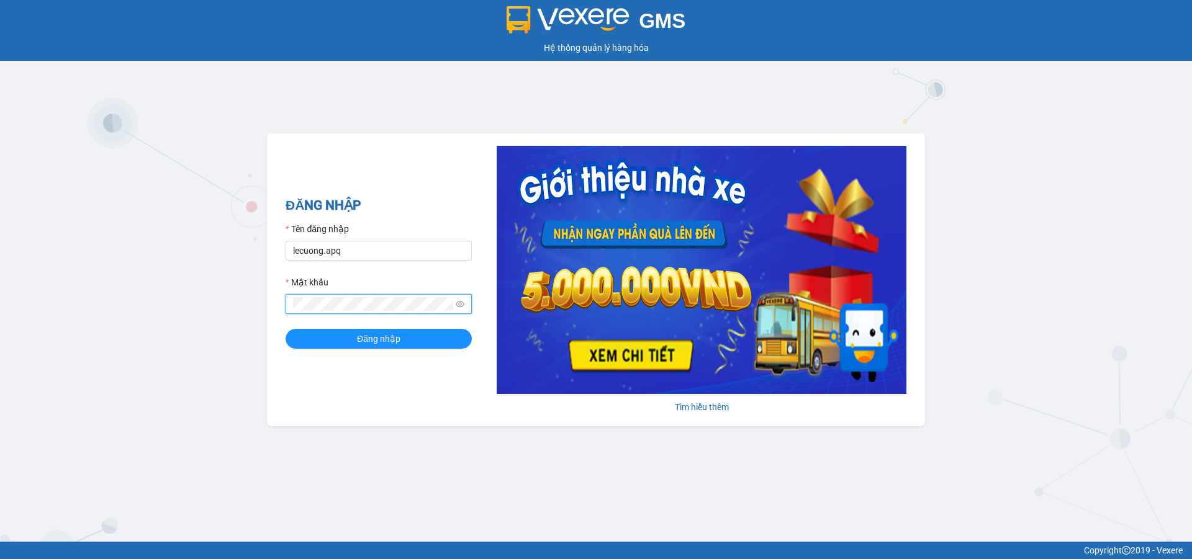
click at [286, 329] on button "Đăng nhập" at bounding box center [379, 339] width 186 height 20
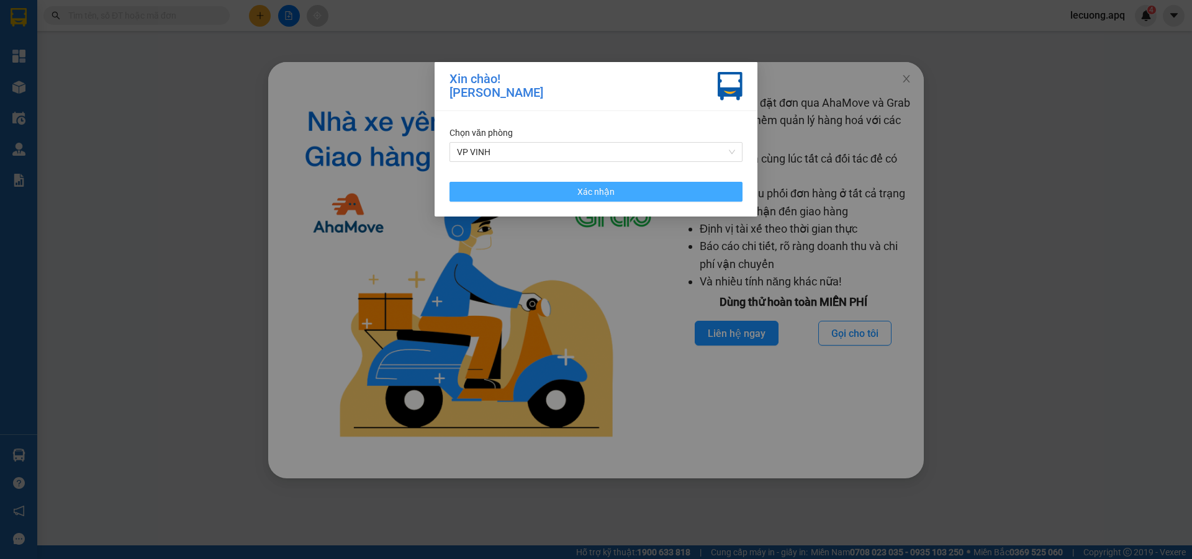
click at [613, 190] on span "Xác nhận" at bounding box center [595, 192] width 37 height 14
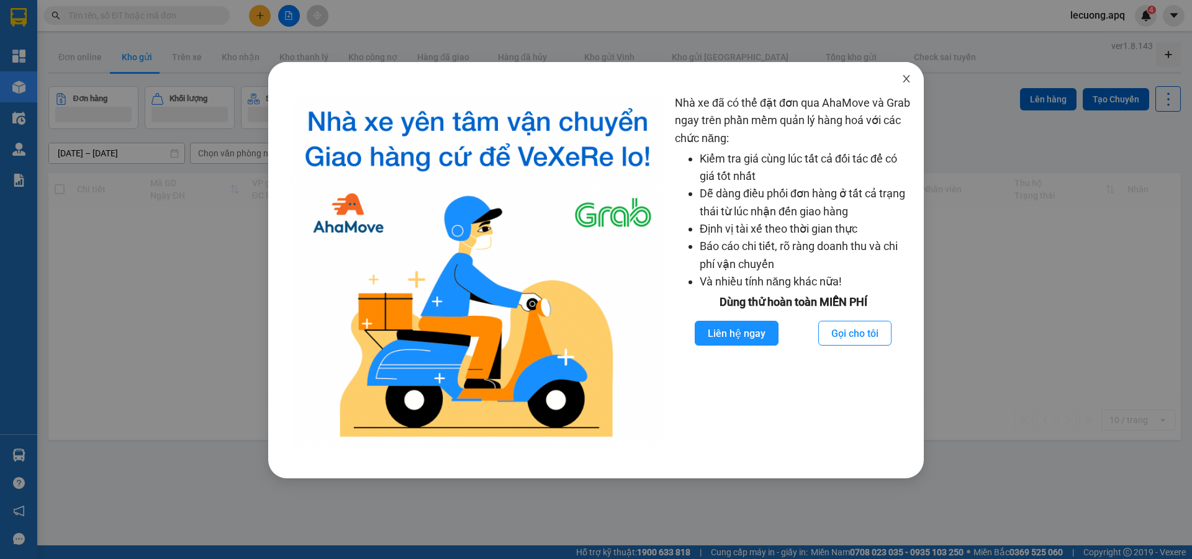
click at [910, 79] on icon "close" at bounding box center [906, 79] width 10 height 10
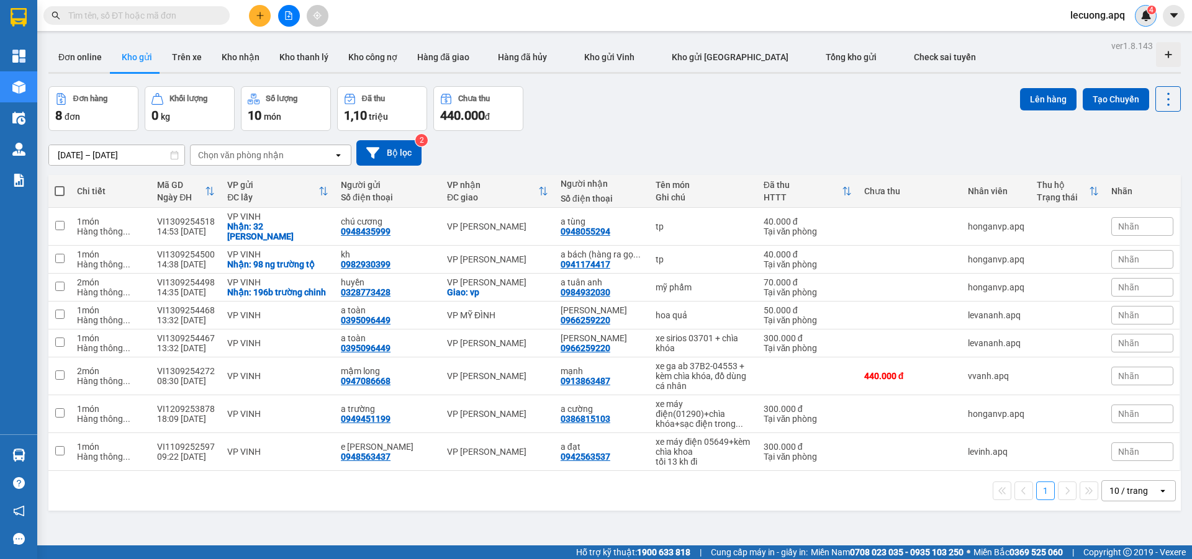
click at [1145, 13] on img at bounding box center [1145, 15] width 11 height 11
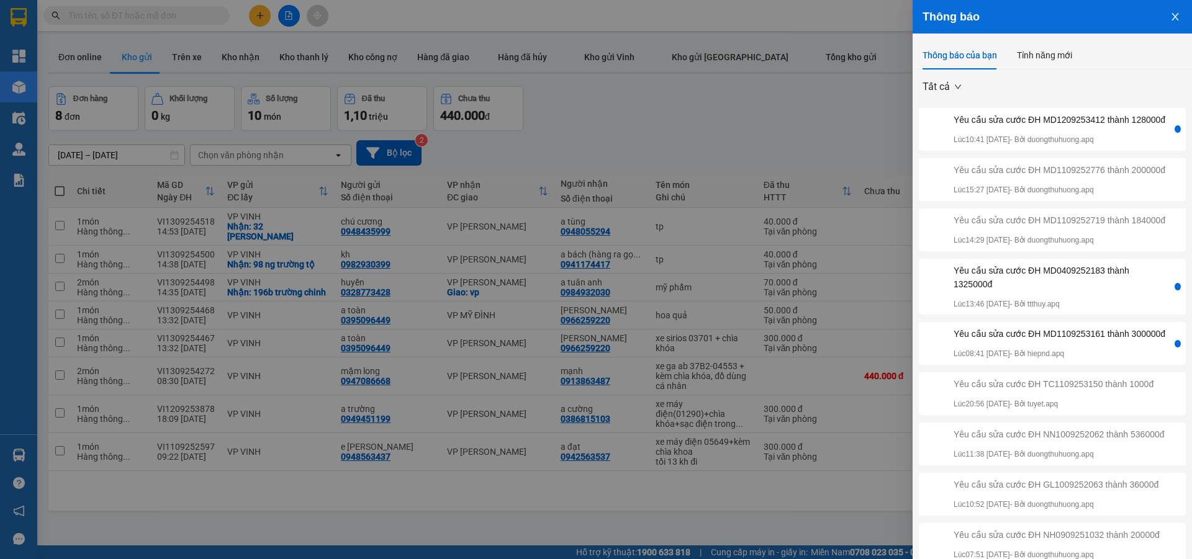
click at [1175, 133] on div at bounding box center [1178, 128] width 6 height 7
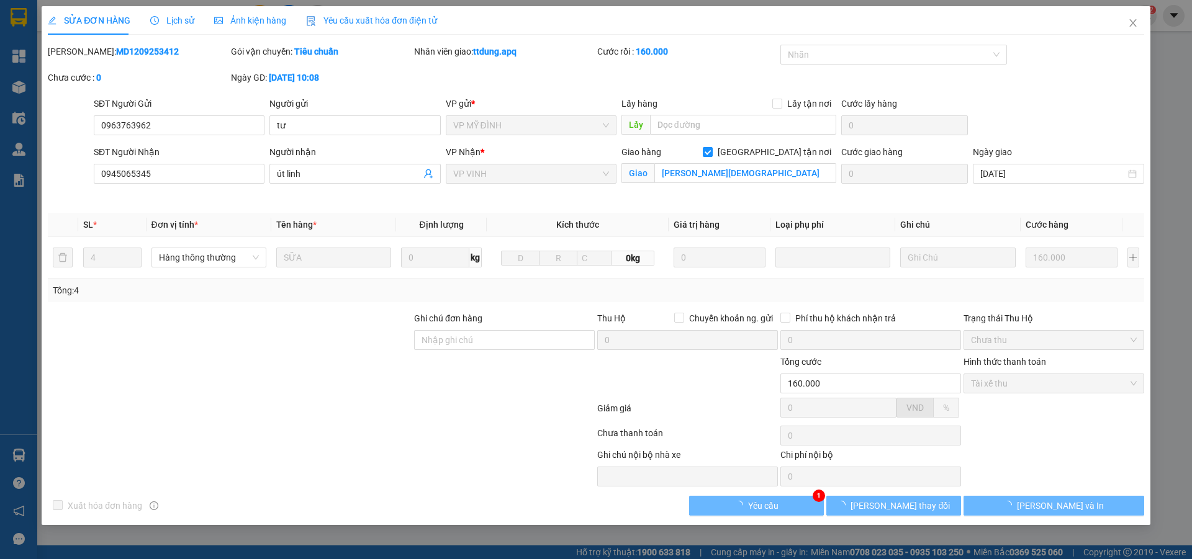
type input "0963763962"
type input "tư"
type input "0945065345"
type input "út linh"
checkbox input "true"
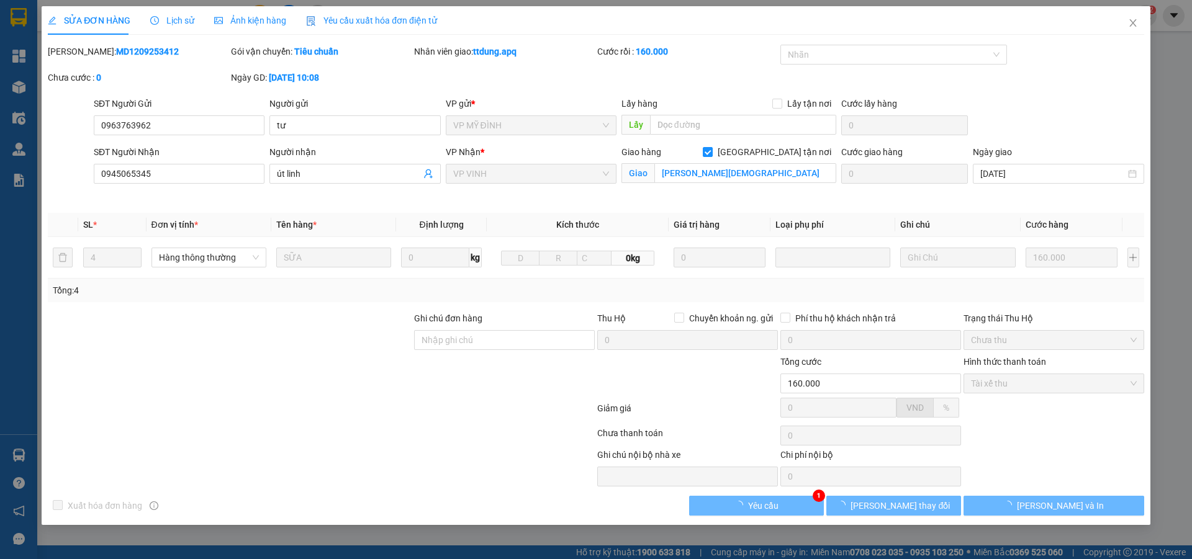
type input "phạm hồng thái"
type input "160.000"
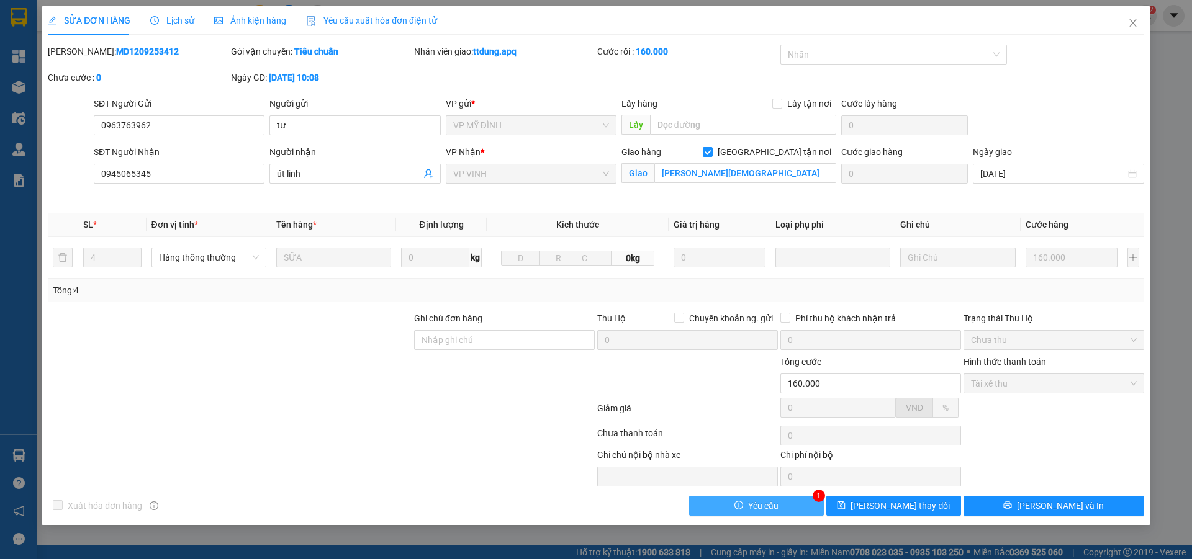
click at [790, 508] on button "Yêu cầu" at bounding box center [756, 506] width 135 height 20
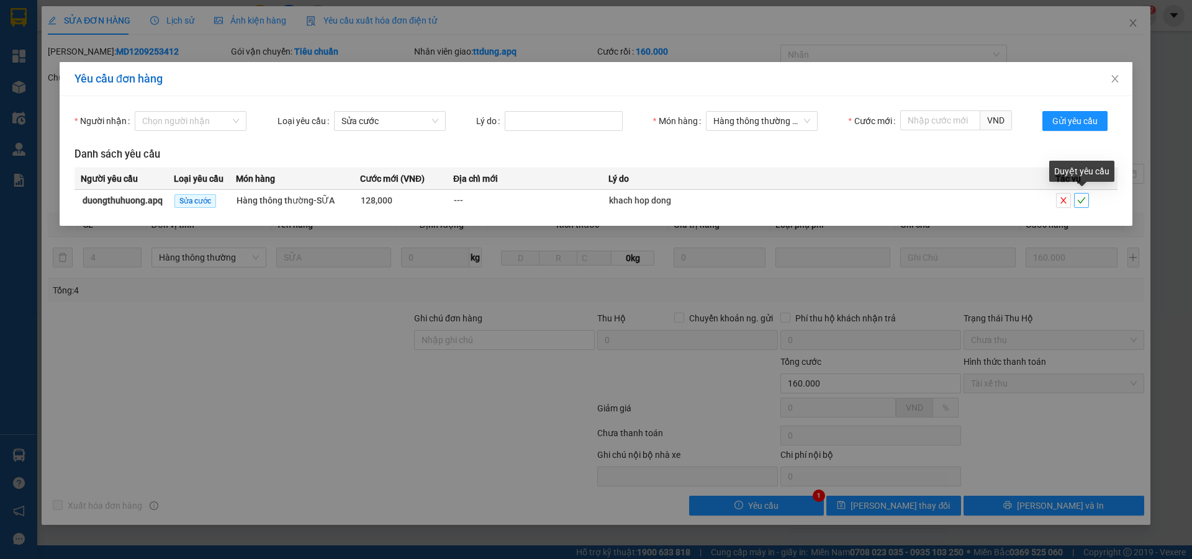
click at [1081, 201] on icon "check" at bounding box center [1081, 200] width 9 height 9
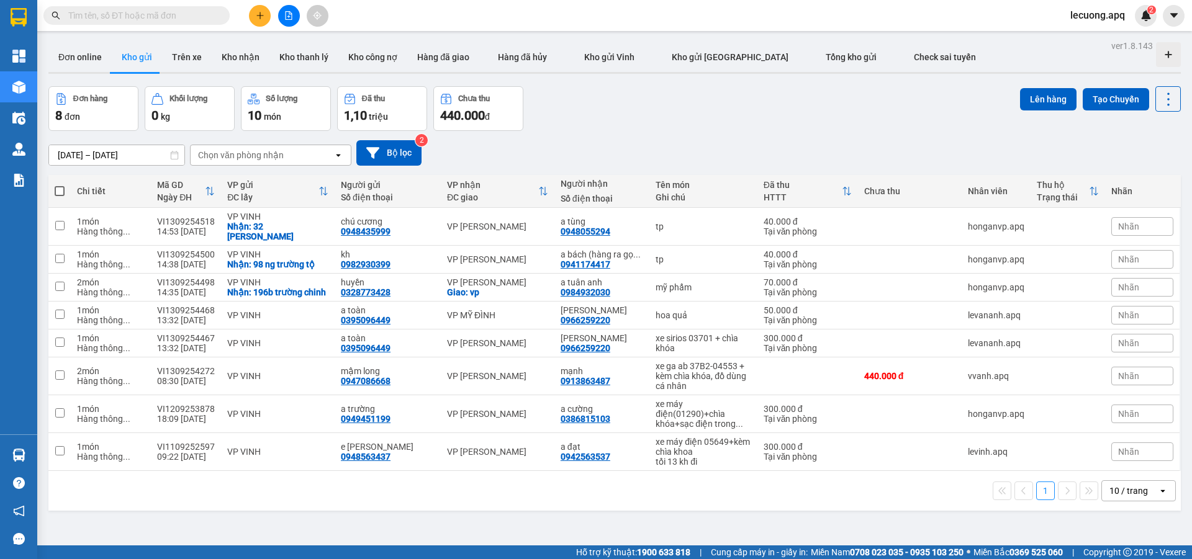
click at [1093, 17] on span "lecuong.apq" at bounding box center [1097, 15] width 75 height 16
click at [1095, 38] on span "Đăng xuất" at bounding box center [1105, 39] width 52 height 14
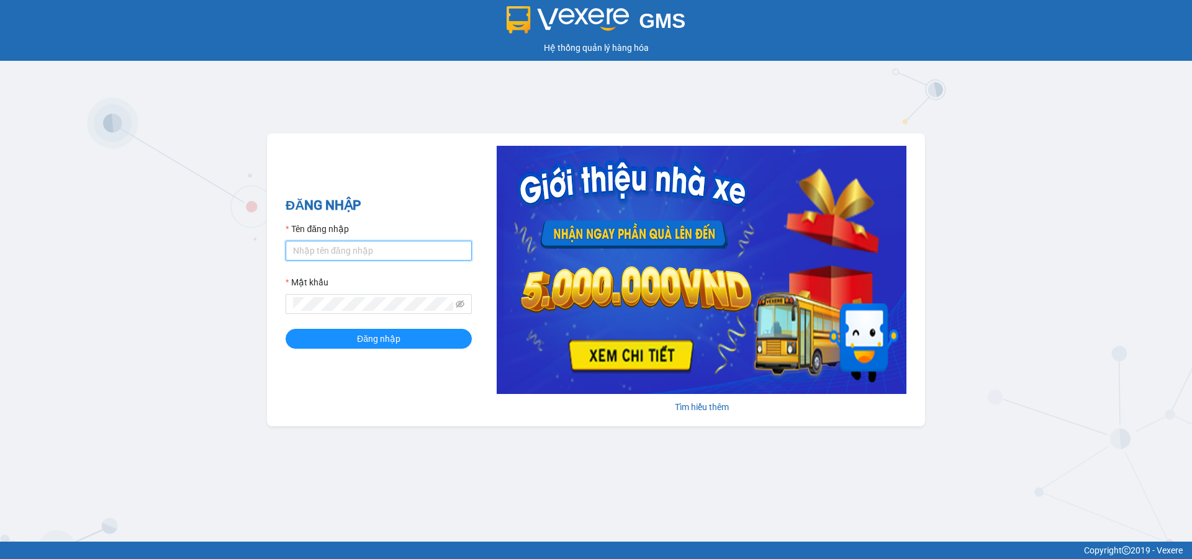
click at [375, 253] on input "Tên đăng nhập" at bounding box center [379, 251] width 186 height 20
type input "duongthuhuong.apq"
click at [286, 329] on button "Đăng nhập" at bounding box center [379, 339] width 186 height 20
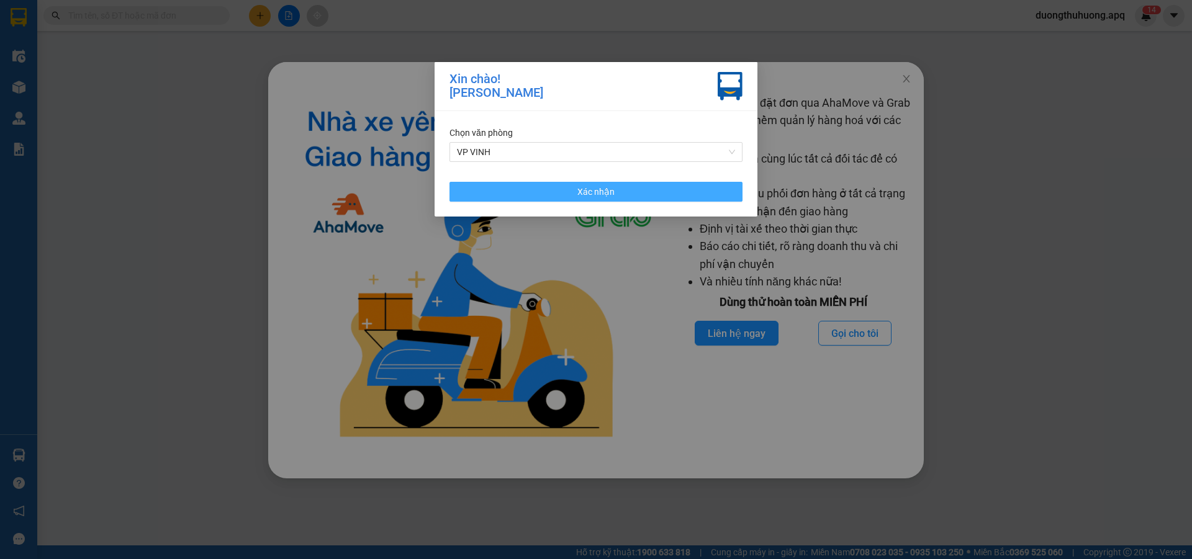
click at [585, 186] on span "Xác nhận" at bounding box center [595, 192] width 37 height 14
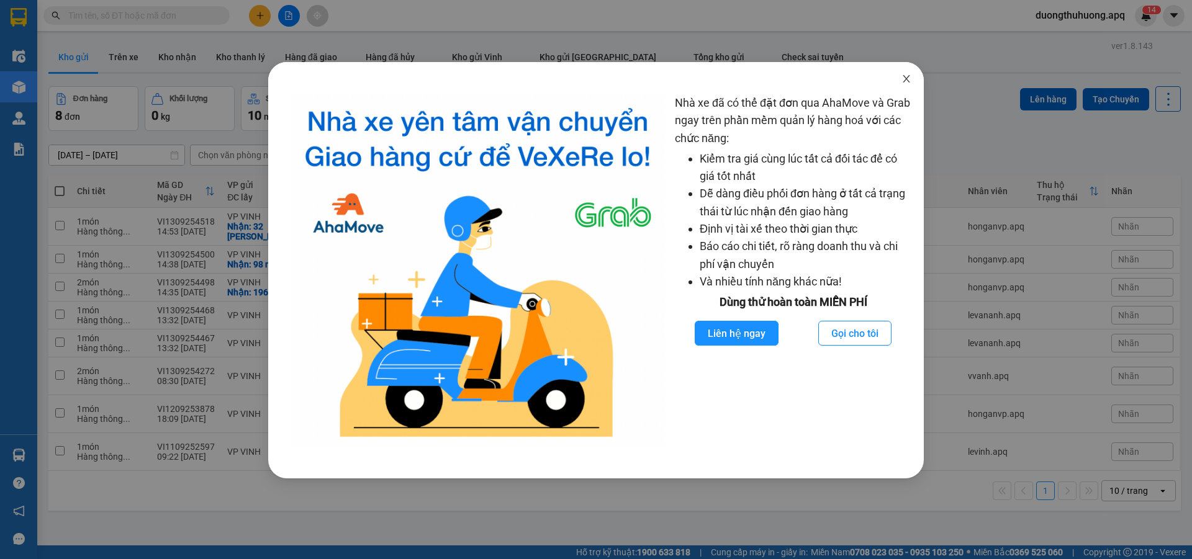
click at [909, 78] on icon "close" at bounding box center [906, 79] width 10 height 10
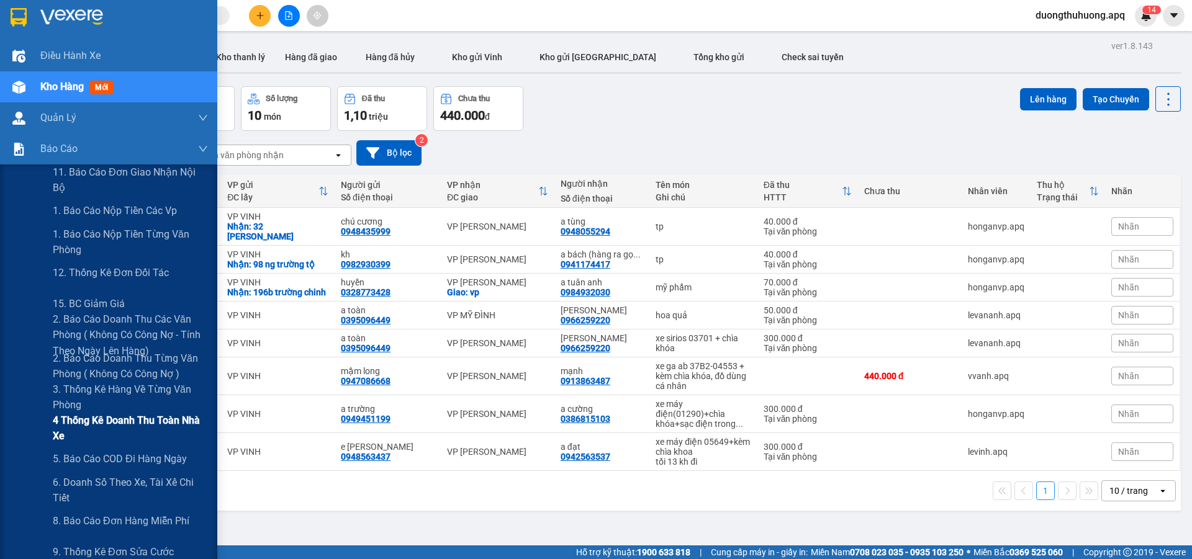
click at [106, 423] on span "4 Thống kê doanh thu toàn nhà xe" at bounding box center [130, 428] width 155 height 31
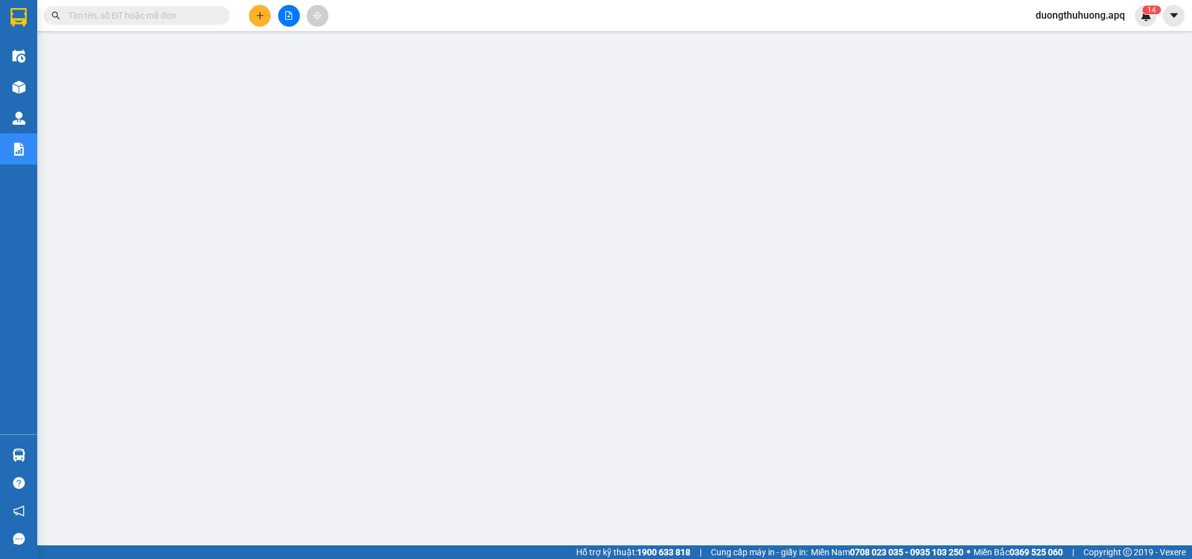
click at [207, 15] on input "text" at bounding box center [141, 16] width 147 height 14
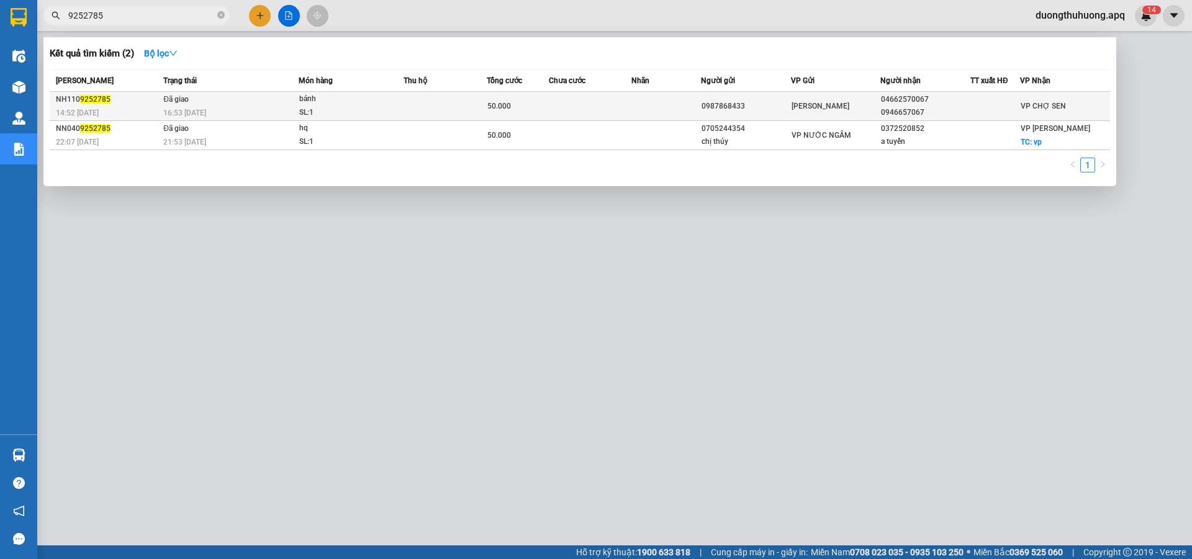
type input "9252785"
click at [339, 110] on div "SL: 1" at bounding box center [345, 113] width 93 height 14
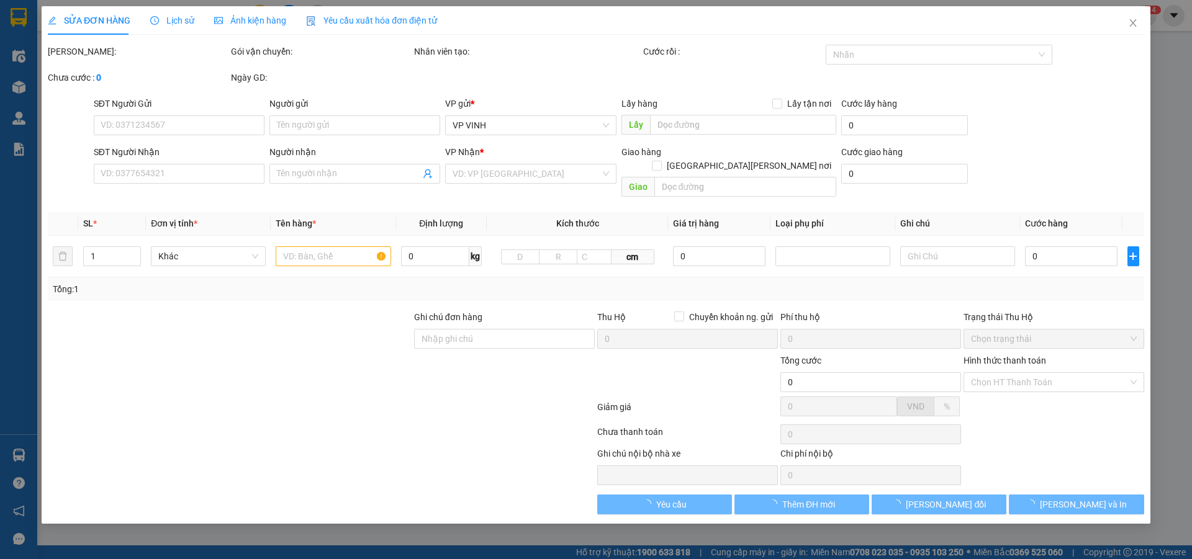
type input "0987868433"
type input "04662570067"
type input "0946657067"
type input "50.000"
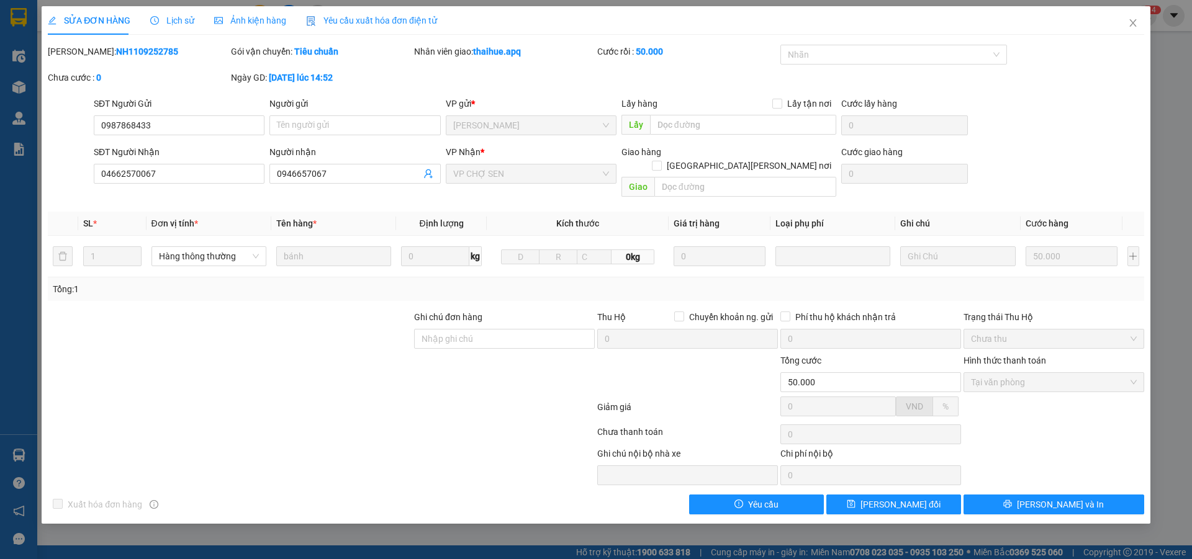
drag, startPoint x: 82, startPoint y: 52, endPoint x: 148, endPoint y: 43, distance: 67.1
click at [148, 43] on div "SỬA ĐƠN HÀNG Lịch sử Ảnh kiện hàng Yêu cầu xuất hóa đơn điện tử Total Paid Fee …" at bounding box center [596, 260] width 1096 height 508
copy b "NH1109252785"
click at [1132, 25] on icon "close" at bounding box center [1132, 22] width 7 height 7
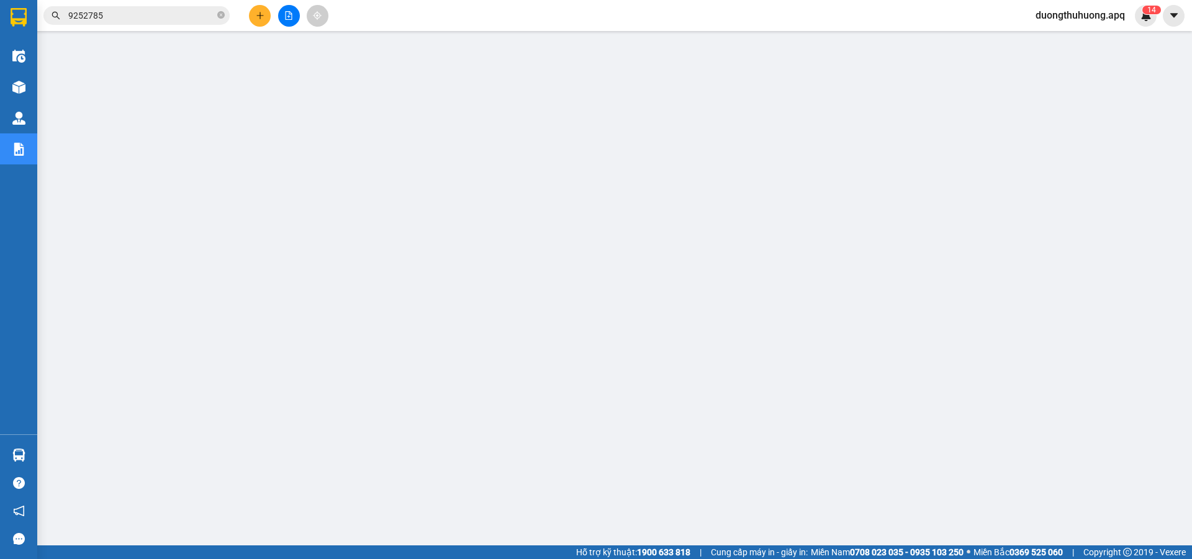
click at [218, 16] on icon "close-circle" at bounding box center [220, 14] width 7 height 7
click at [189, 14] on input "text" at bounding box center [141, 16] width 147 height 14
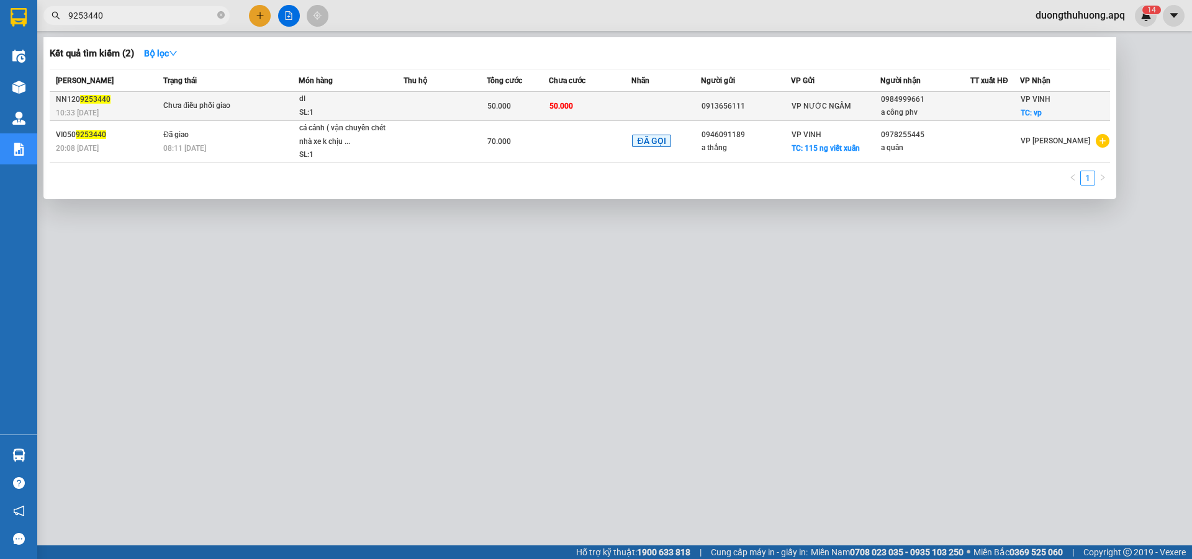
type input "9253440"
click at [435, 108] on td at bounding box center [445, 106] width 83 height 29
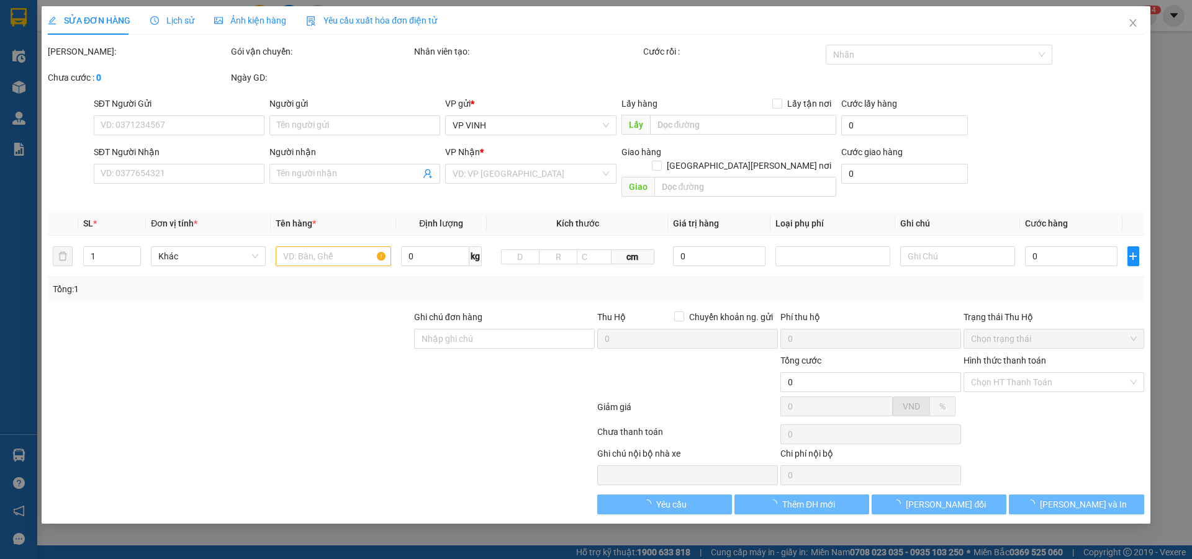
type input "0913656111"
type input "0984999661"
type input "a công phv"
checkbox input "true"
type input "vp"
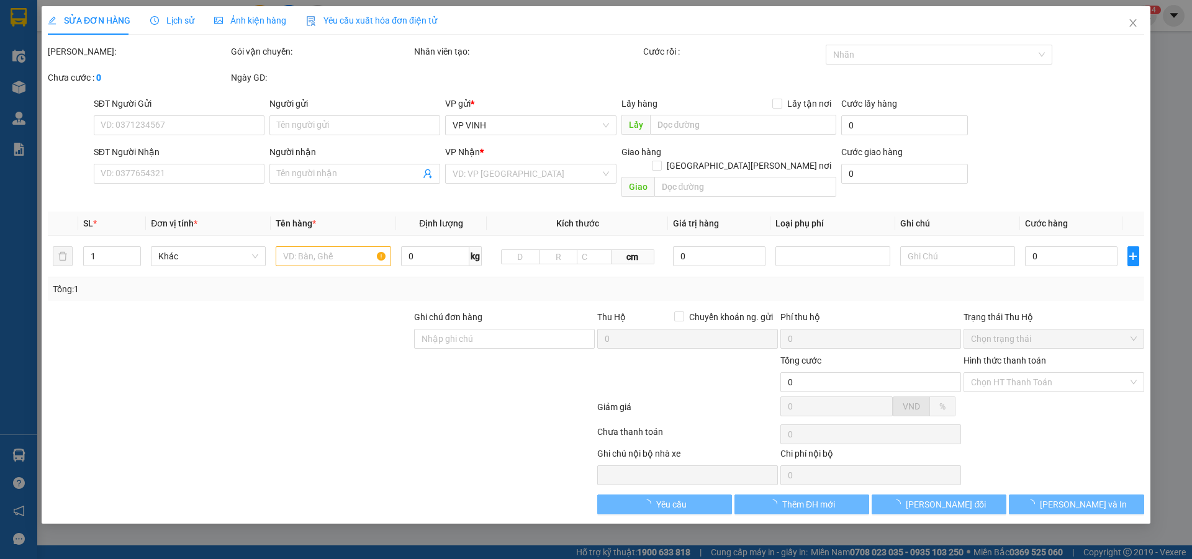
type input "50.000"
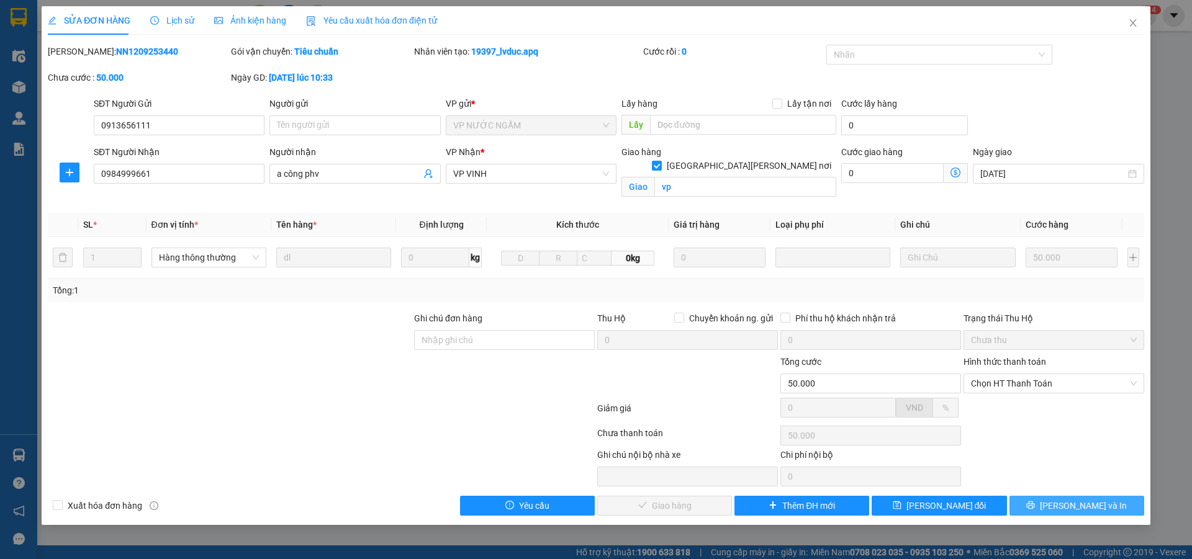
drag, startPoint x: 1031, startPoint y: 508, endPoint x: 967, endPoint y: 417, distance: 111.8
click at [1031, 507] on button "Lưu và In" at bounding box center [1076, 506] width 135 height 20
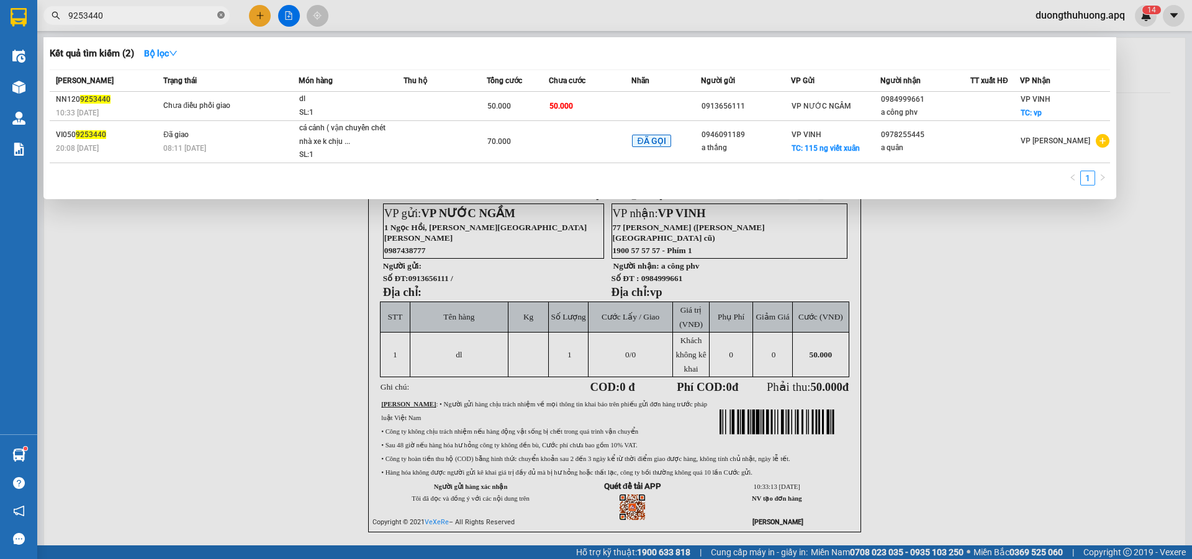
drag, startPoint x: 221, startPoint y: 16, endPoint x: 184, endPoint y: 12, distance: 37.4
click at [220, 16] on icon "close-circle" at bounding box center [220, 14] width 7 height 7
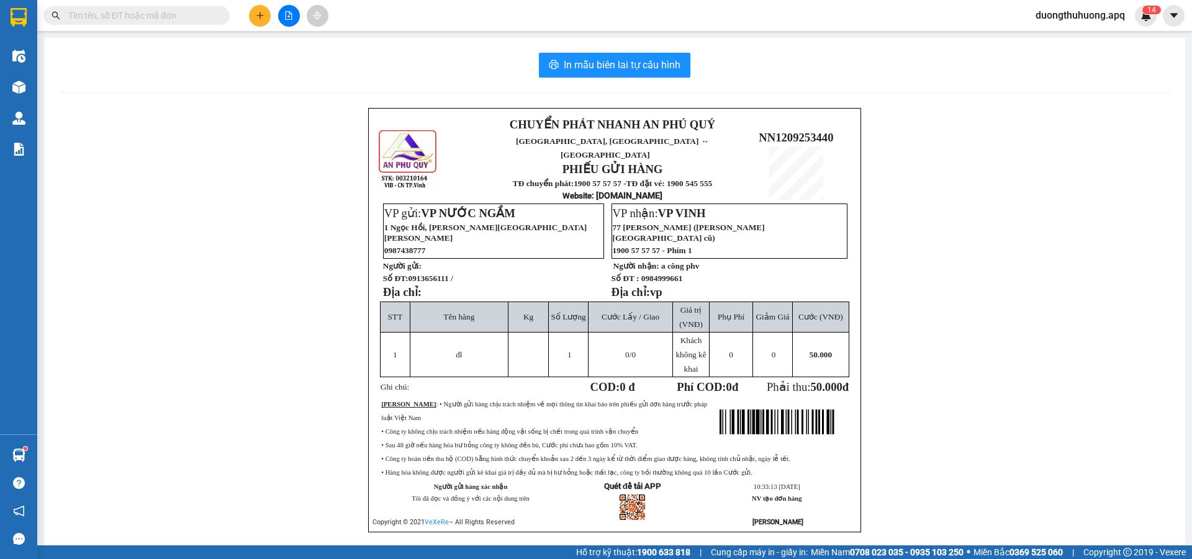
paste input "0961009595"
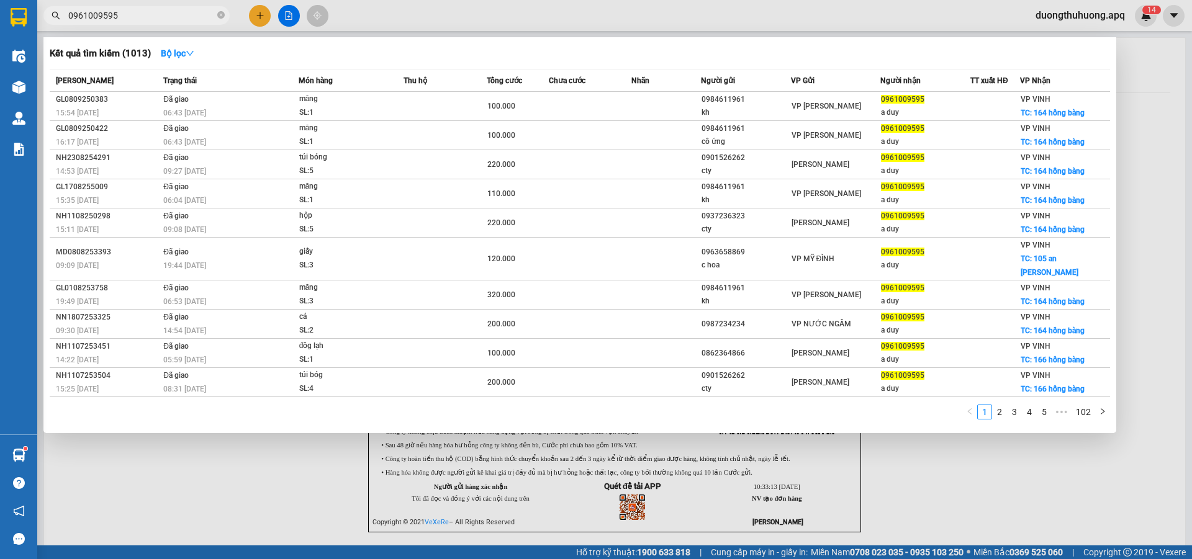
type input "0961009595"
click at [220, 17] on icon "close-circle" at bounding box center [220, 14] width 7 height 7
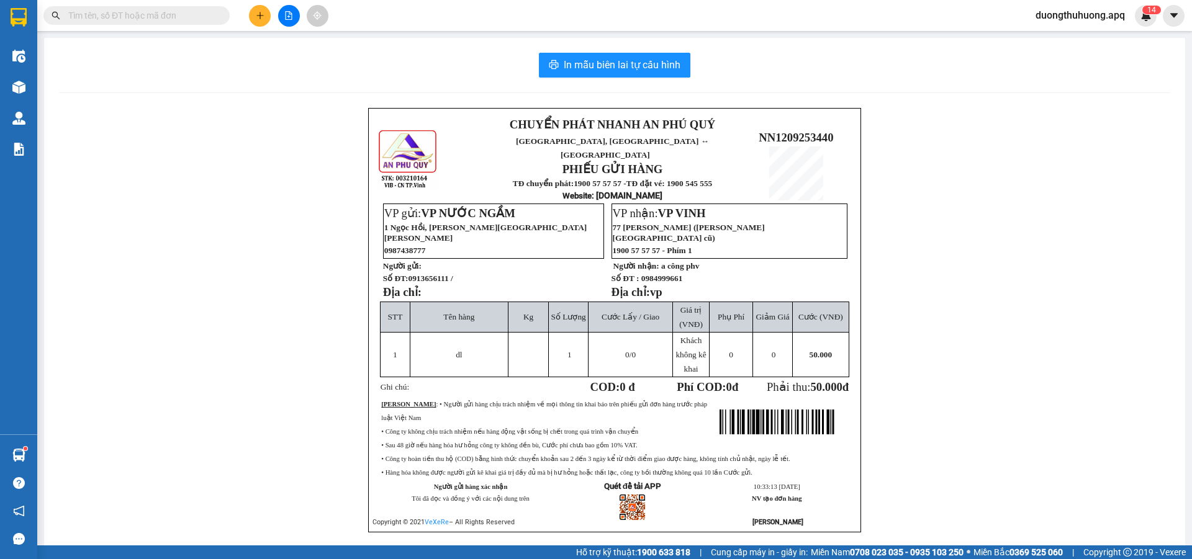
paste input "0985636629"
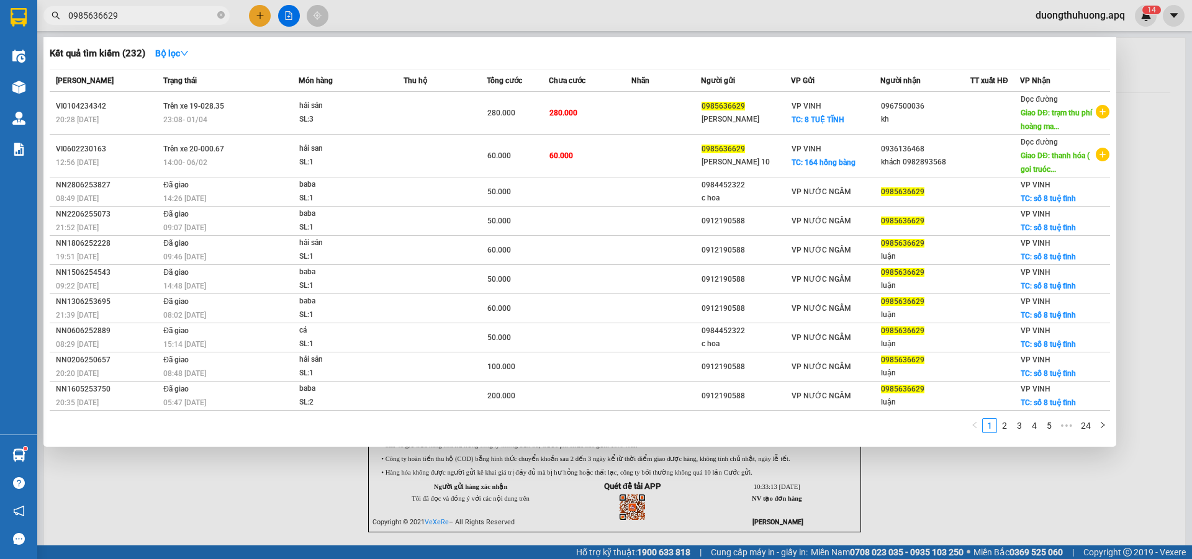
type input "0985636629"
drag, startPoint x: 223, startPoint y: 14, endPoint x: 200, endPoint y: 17, distance: 23.2
click at [222, 15] on icon "close-circle" at bounding box center [220, 14] width 7 height 7
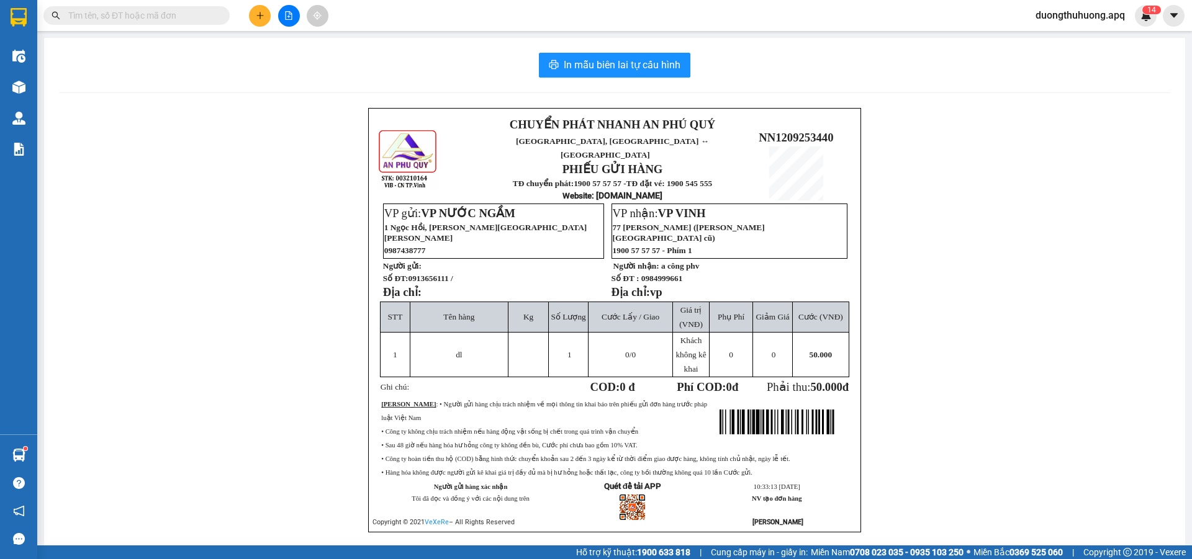
paste input "0989793333"
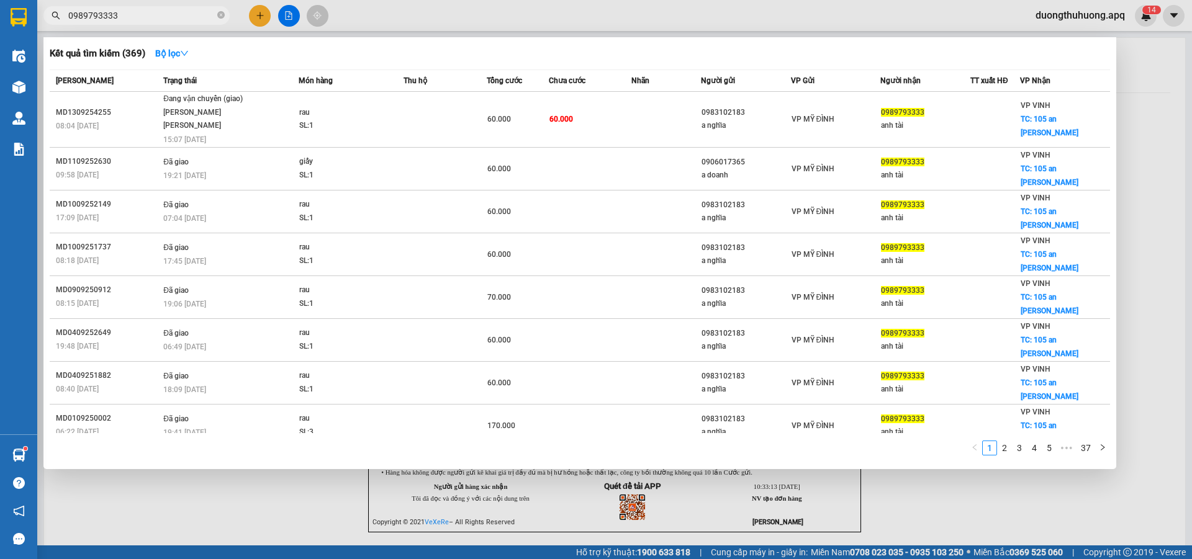
type input "0989793333"
drag, startPoint x: 222, startPoint y: 16, endPoint x: 197, endPoint y: 17, distance: 25.5
click at [217, 16] on icon "close-circle" at bounding box center [220, 14] width 7 height 7
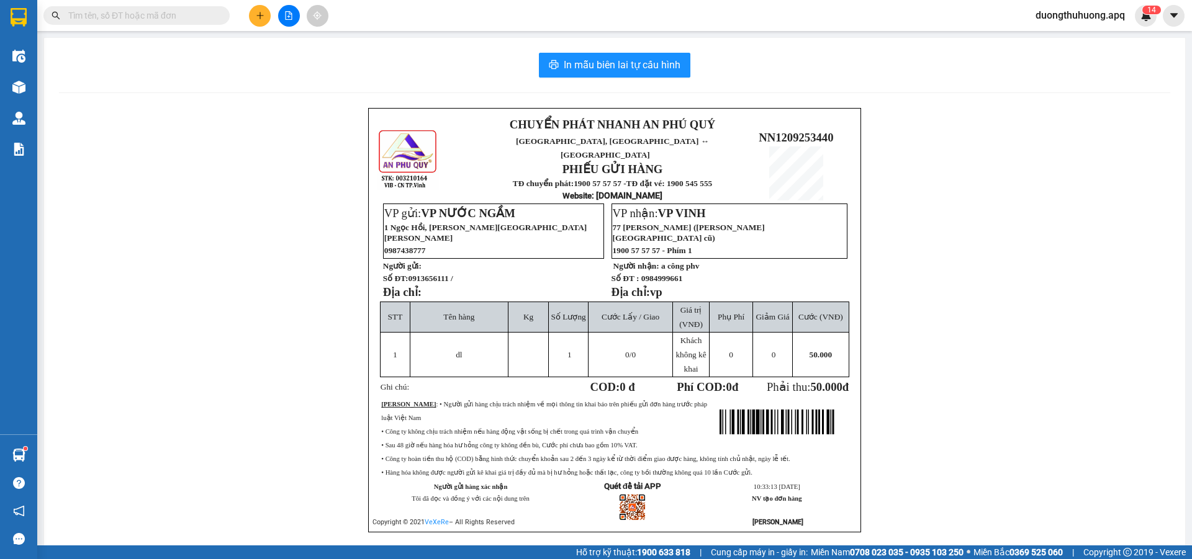
paste input "0983509595"
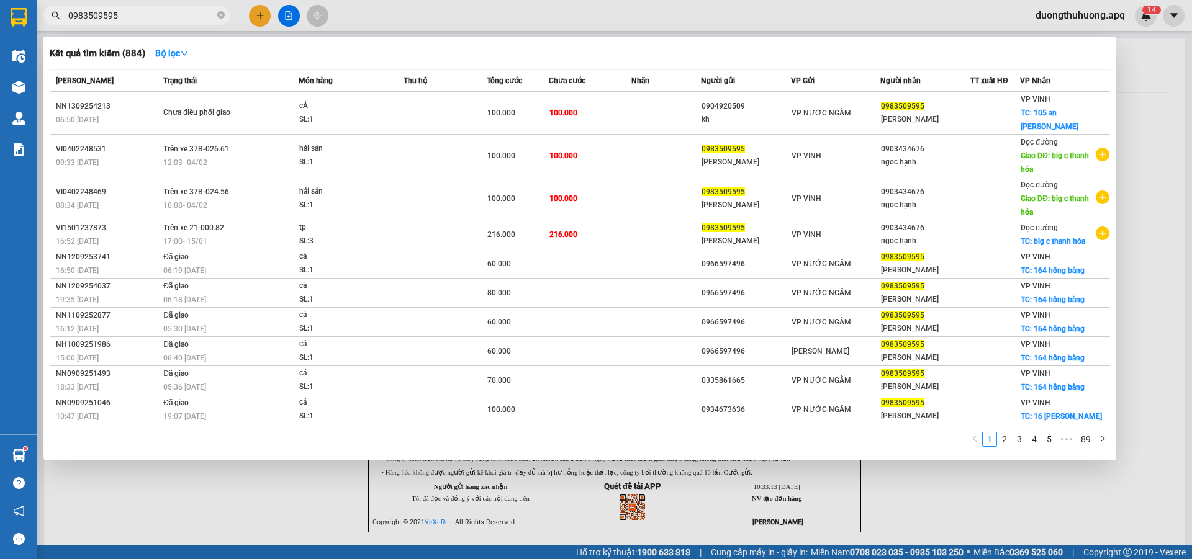
type input "0983509595"
click at [220, 14] on icon "close-circle" at bounding box center [220, 14] width 7 height 7
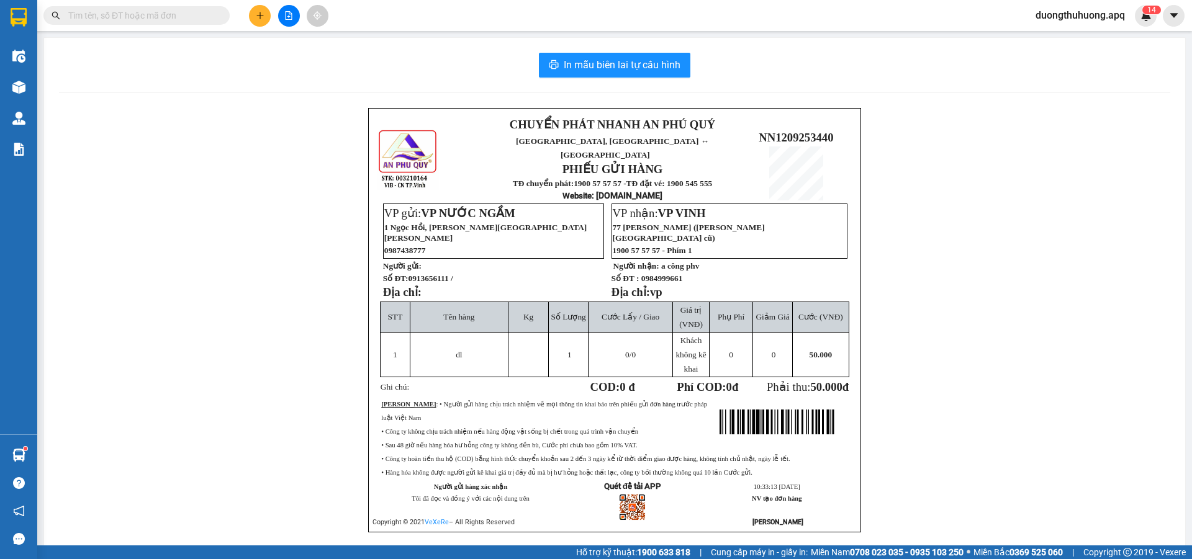
paste input "0979509595"
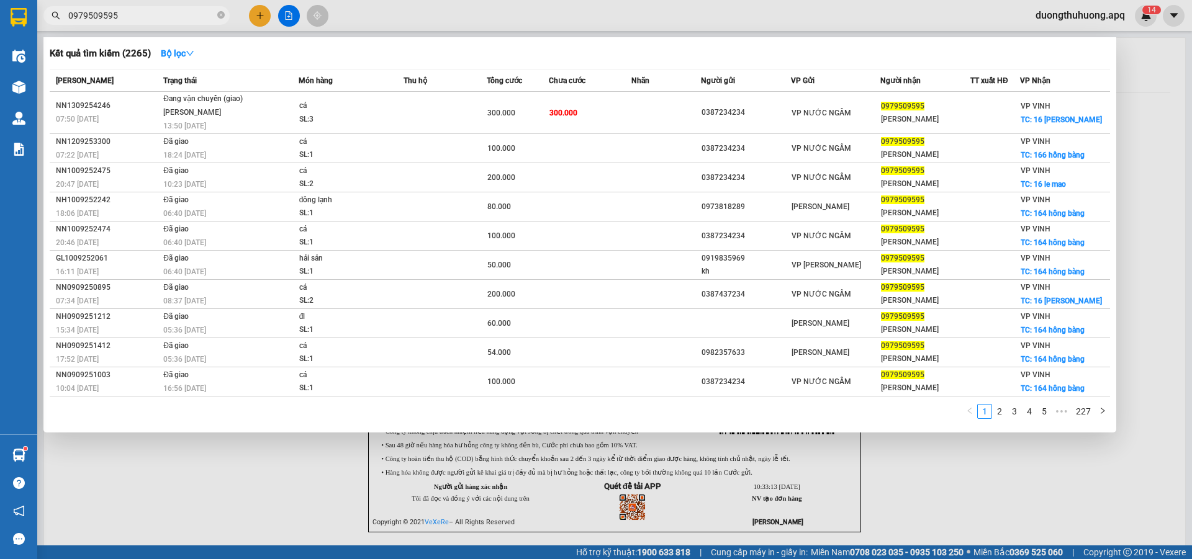
type input "0979509595"
click at [218, 12] on icon "close-circle" at bounding box center [220, 14] width 7 height 7
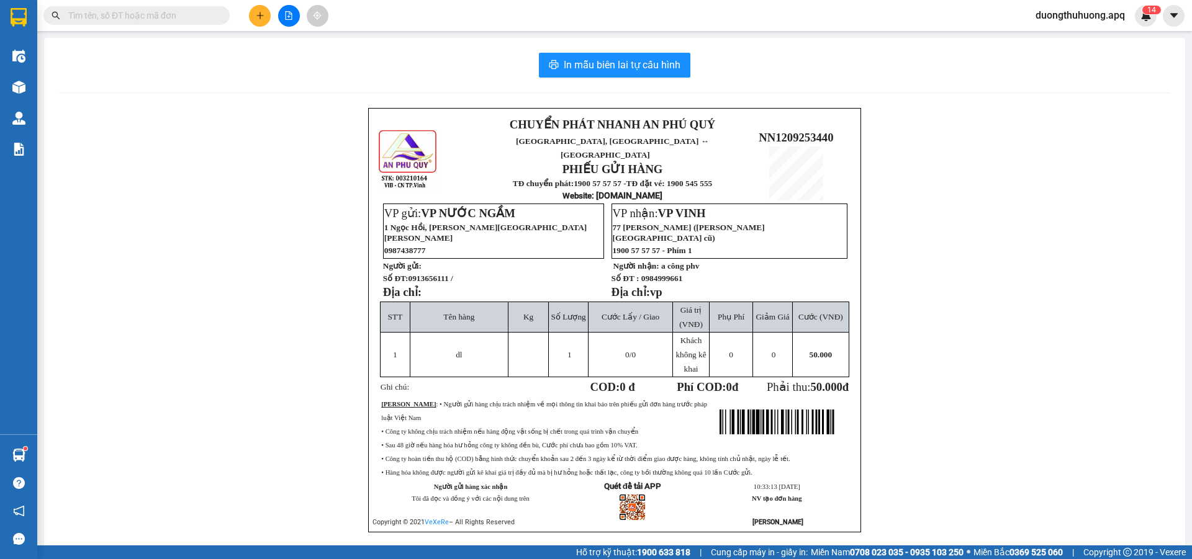
paste input "0971825555"
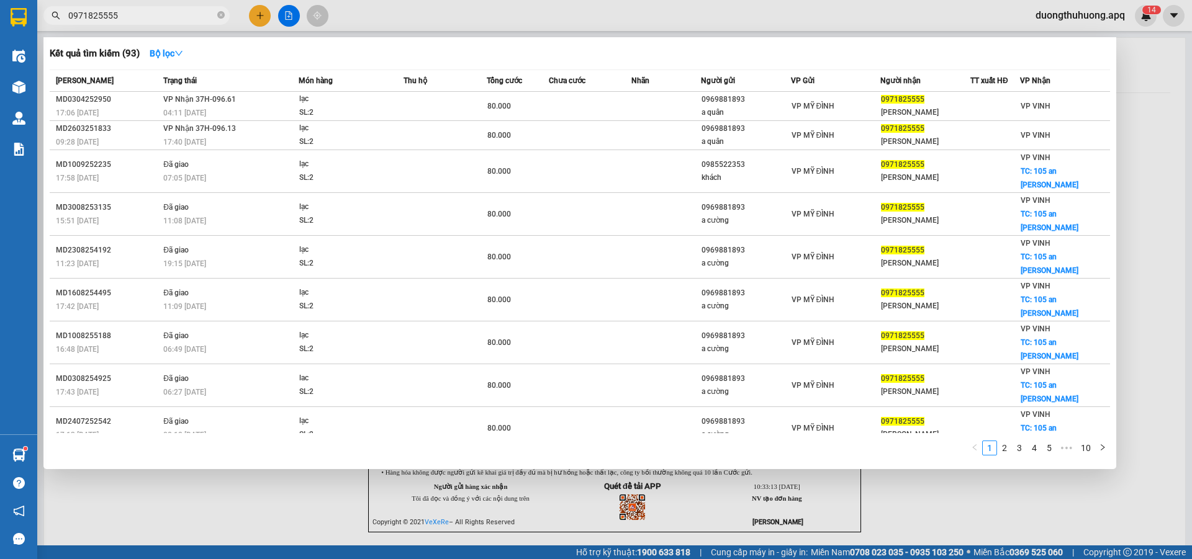
type input "0971825555"
click at [219, 16] on icon "close-circle" at bounding box center [220, 14] width 7 height 7
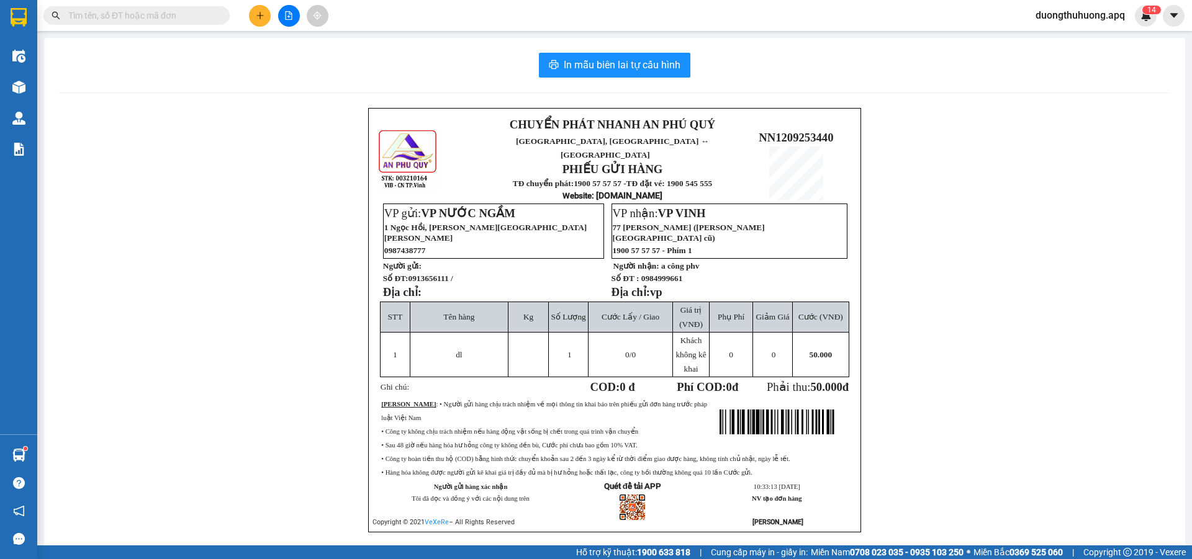
paste input "0978254459"
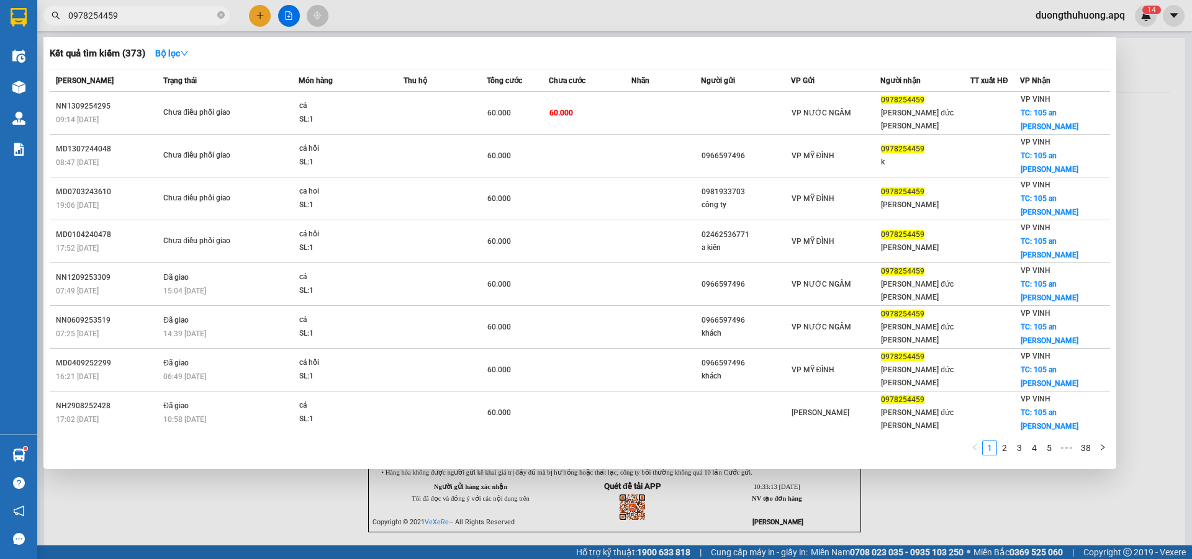
type input "0978254459"
click at [220, 16] on icon "close-circle" at bounding box center [220, 14] width 7 height 7
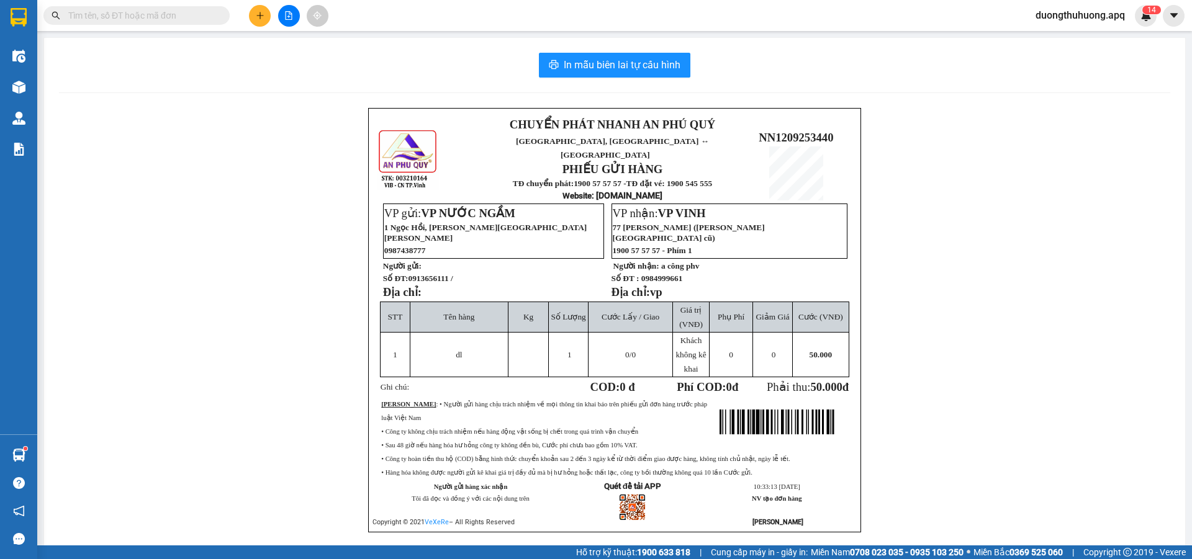
paste input "0983179595"
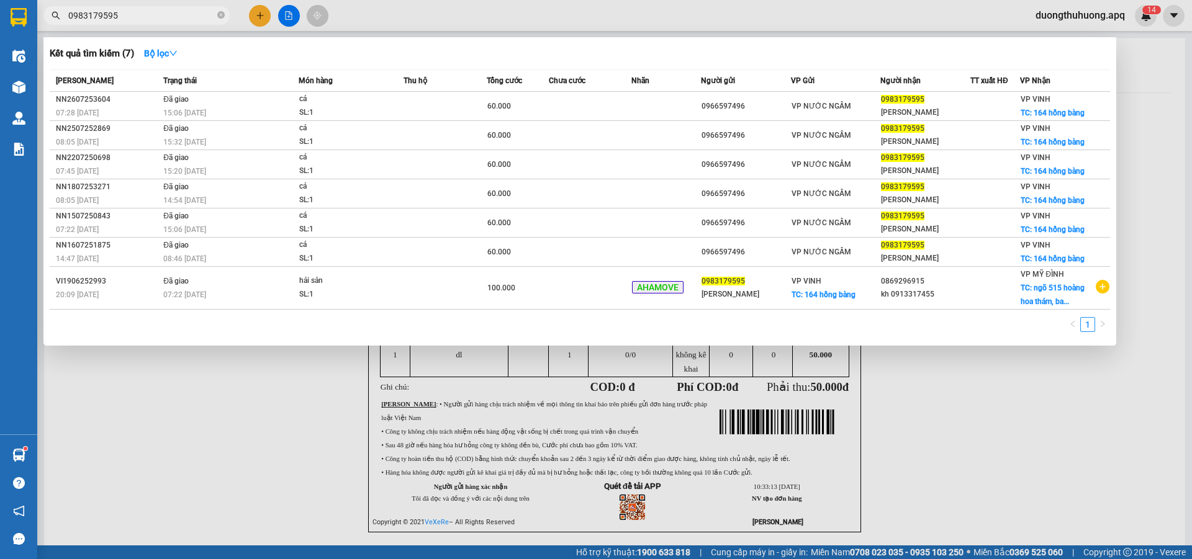
type input "0983179595"
drag, startPoint x: 221, startPoint y: 16, endPoint x: 186, endPoint y: 14, distance: 34.8
click at [220, 16] on icon "close-circle" at bounding box center [220, 14] width 7 height 7
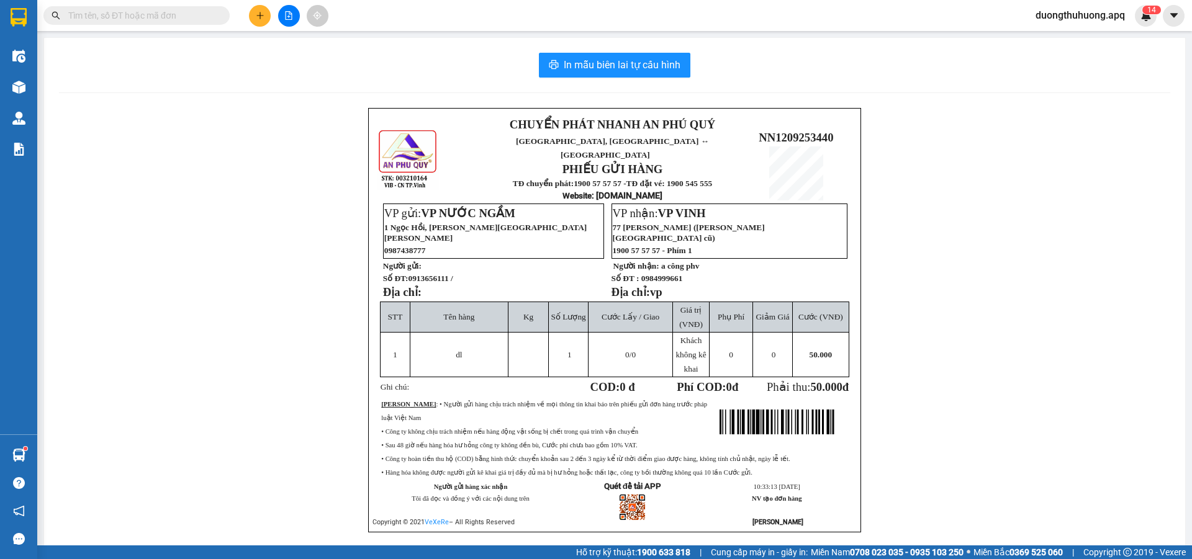
paste input "0817995995"
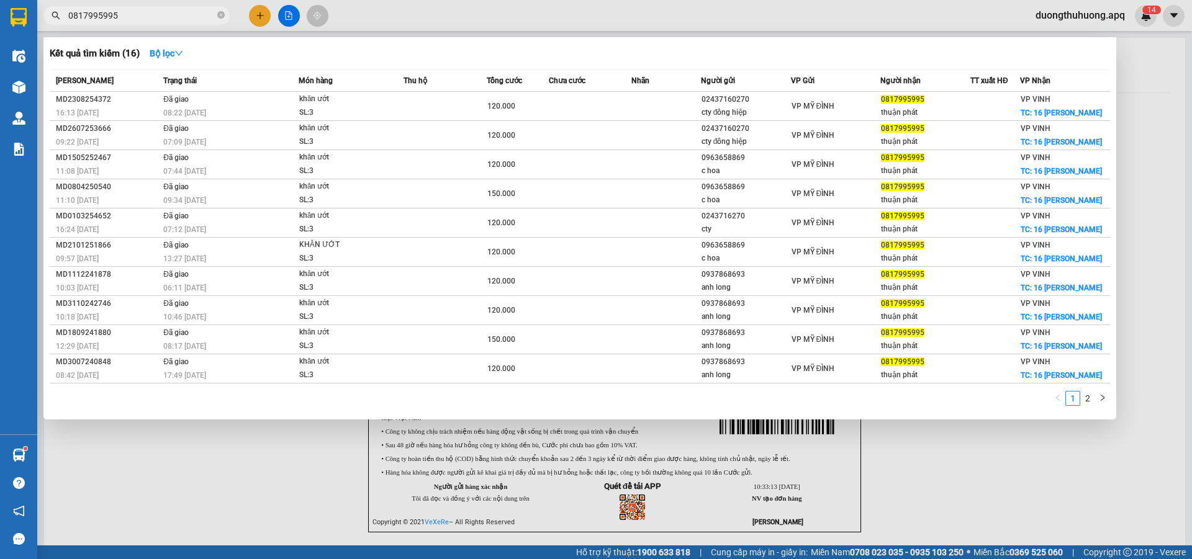
type input "0817995995"
click at [220, 14] on icon "close-circle" at bounding box center [220, 14] width 7 height 7
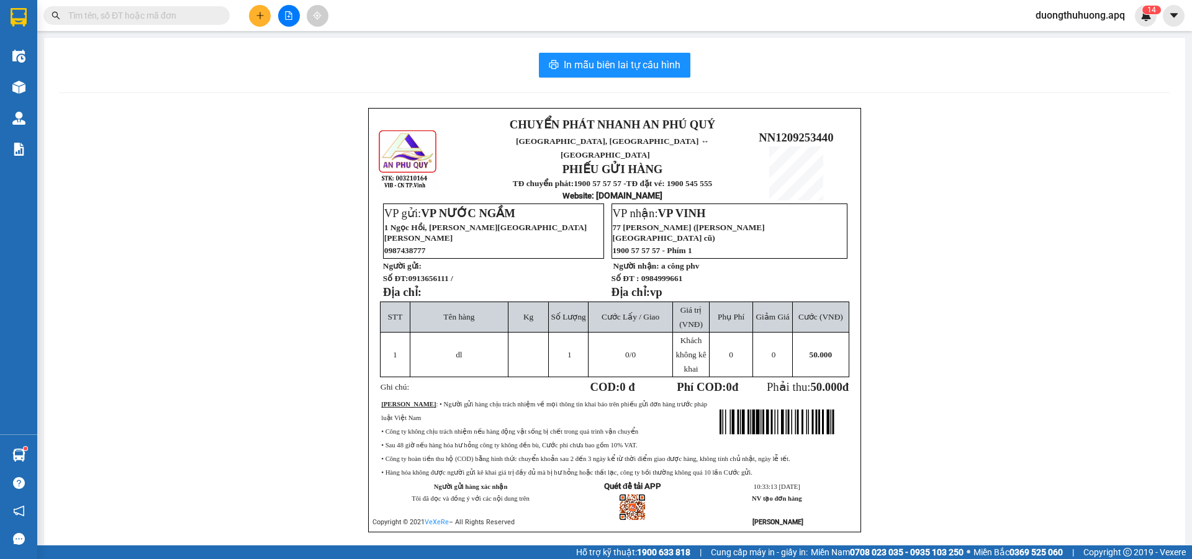
paste input "0931569595"
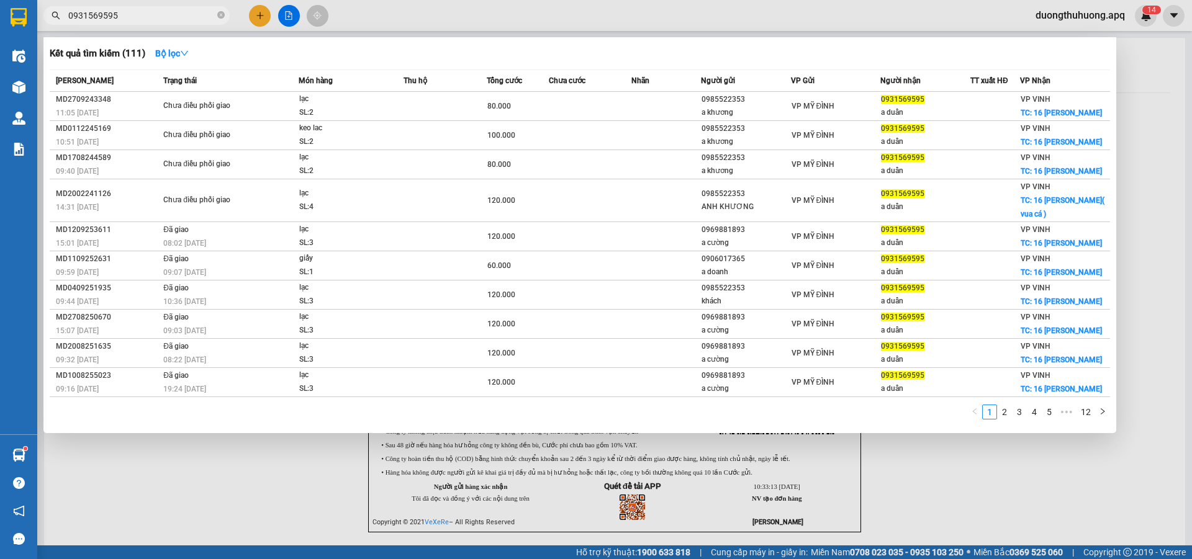
type input "0931569595"
drag, startPoint x: 222, startPoint y: 12, endPoint x: 212, endPoint y: 11, distance: 10.1
click at [221, 12] on icon "close-circle" at bounding box center [220, 14] width 7 height 7
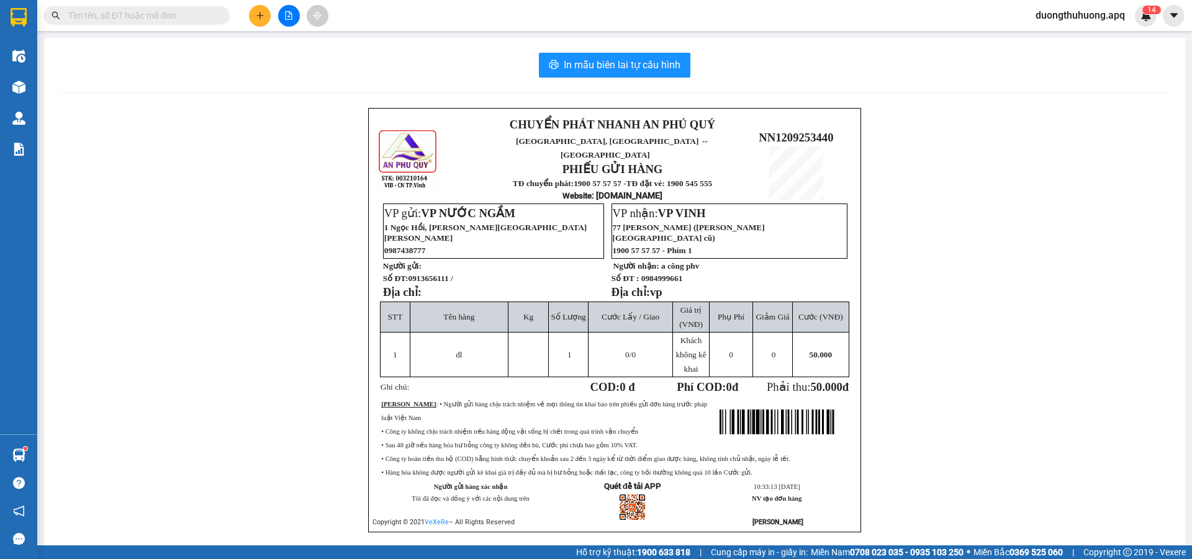
paste input "0833959595"
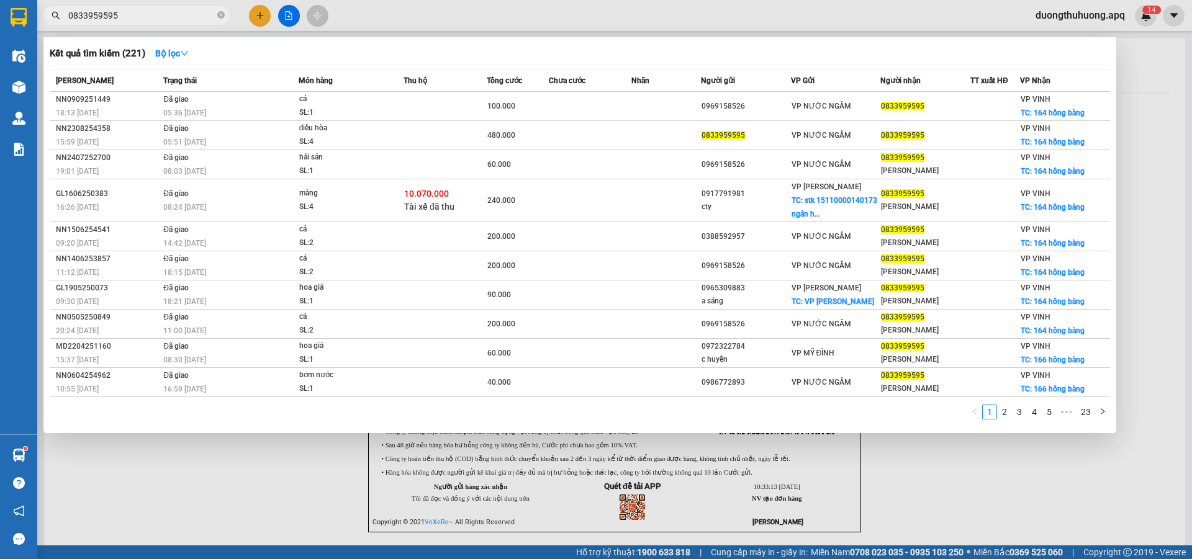
type input "0833959595"
click at [218, 12] on icon "close-circle" at bounding box center [220, 14] width 7 height 7
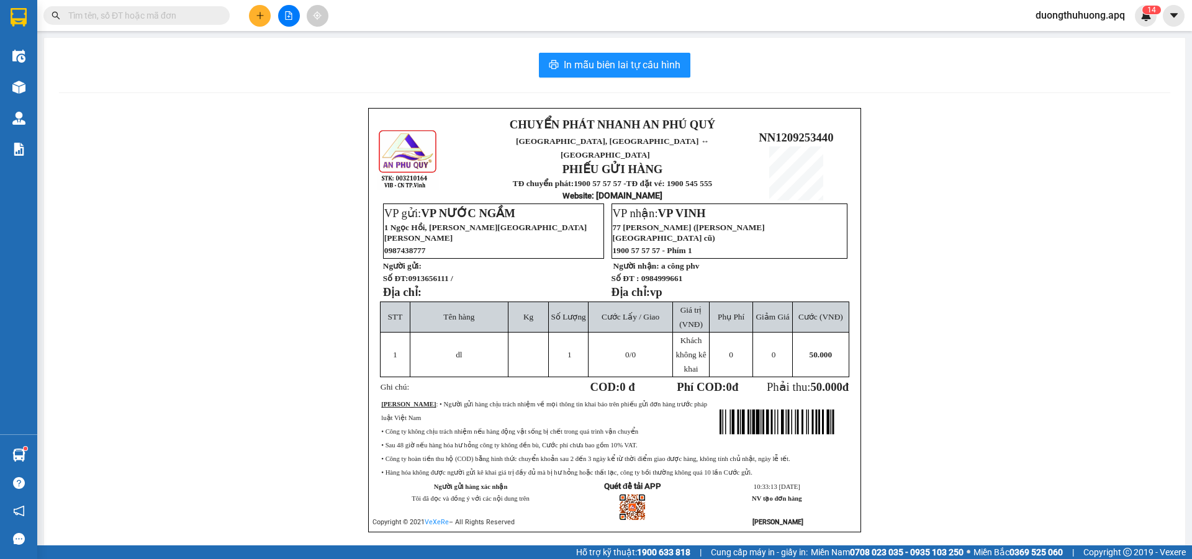
drag, startPoint x: 143, startPoint y: 7, endPoint x: 451, endPoint y: 63, distance: 312.9
click at [451, 63] on div "In mẫu biên lai tự cấu hình" at bounding box center [614, 65] width 1111 height 25
paste input "09799509595"
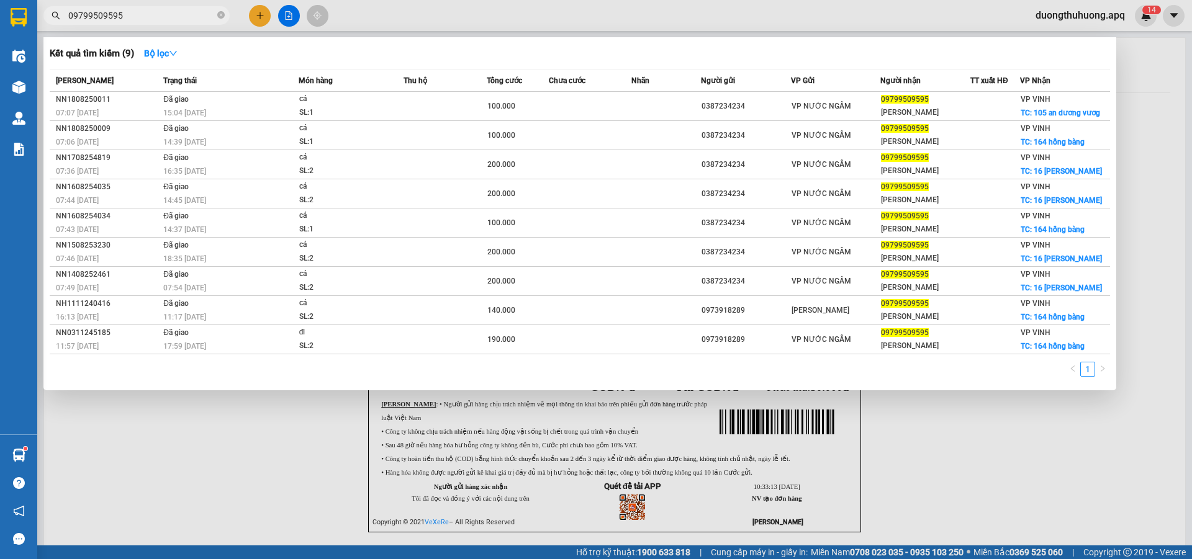
type input "09799509595"
click at [218, 14] on icon "close-circle" at bounding box center [220, 14] width 7 height 7
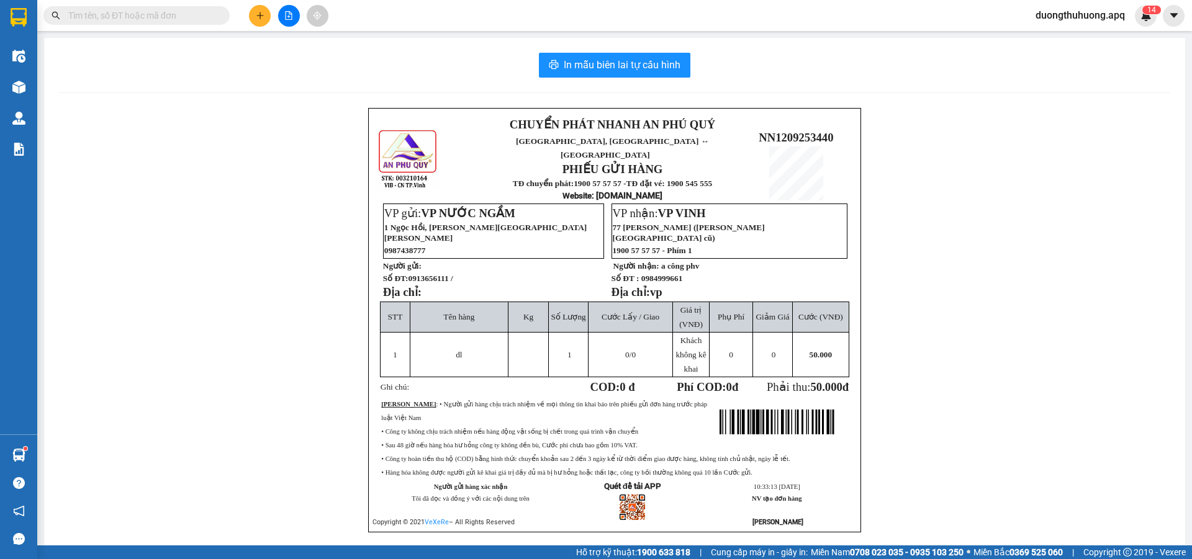
paste input "0966019712"
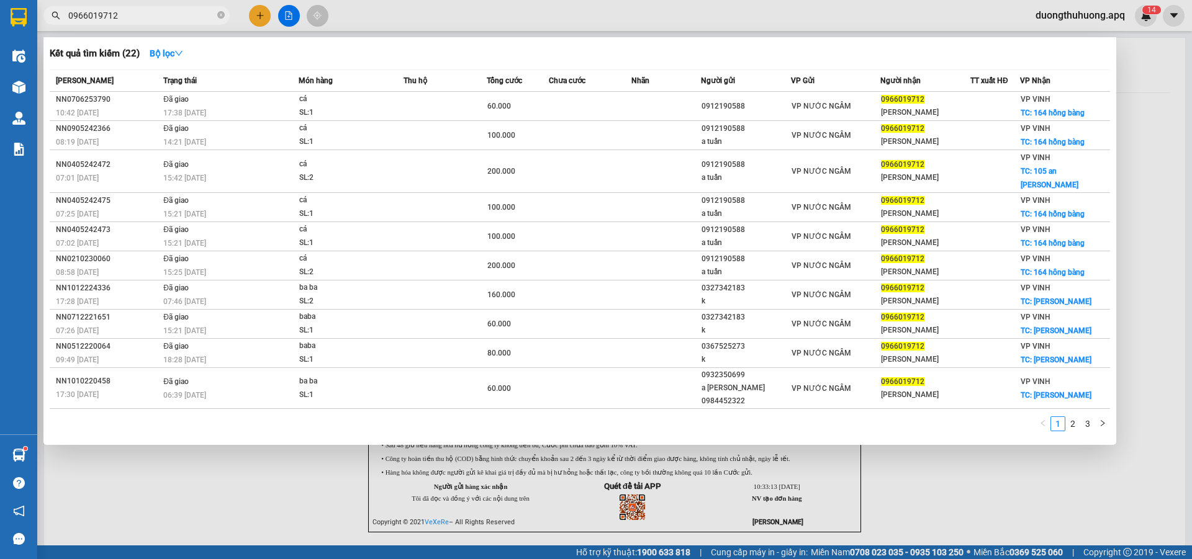
type input "0966019712"
drag, startPoint x: 223, startPoint y: 14, endPoint x: 200, endPoint y: 19, distance: 23.5
click at [219, 14] on icon "close-circle" at bounding box center [220, 14] width 7 height 7
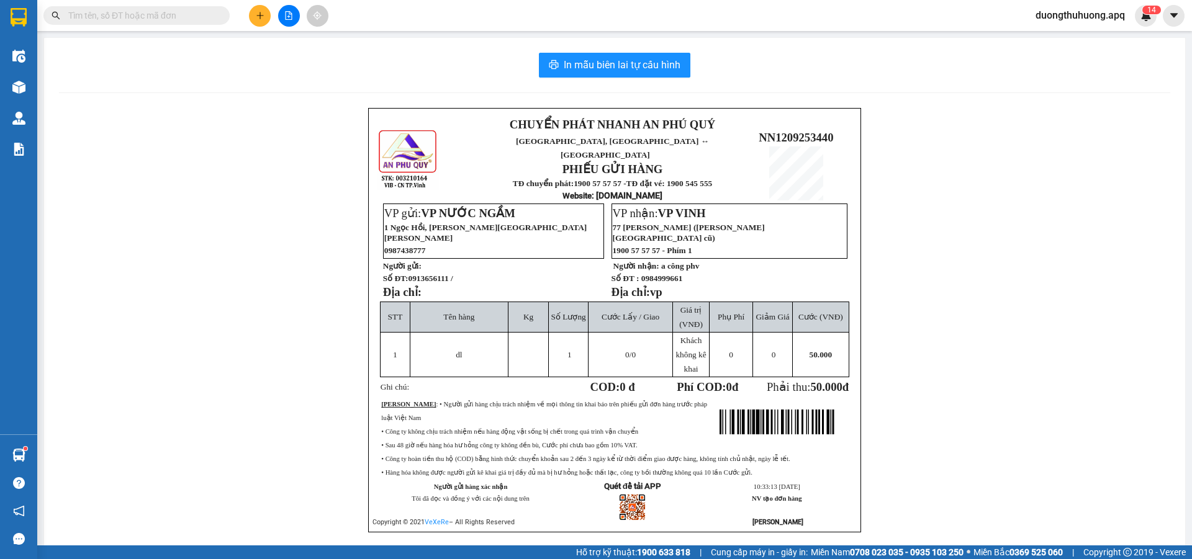
paste input "0966597496"
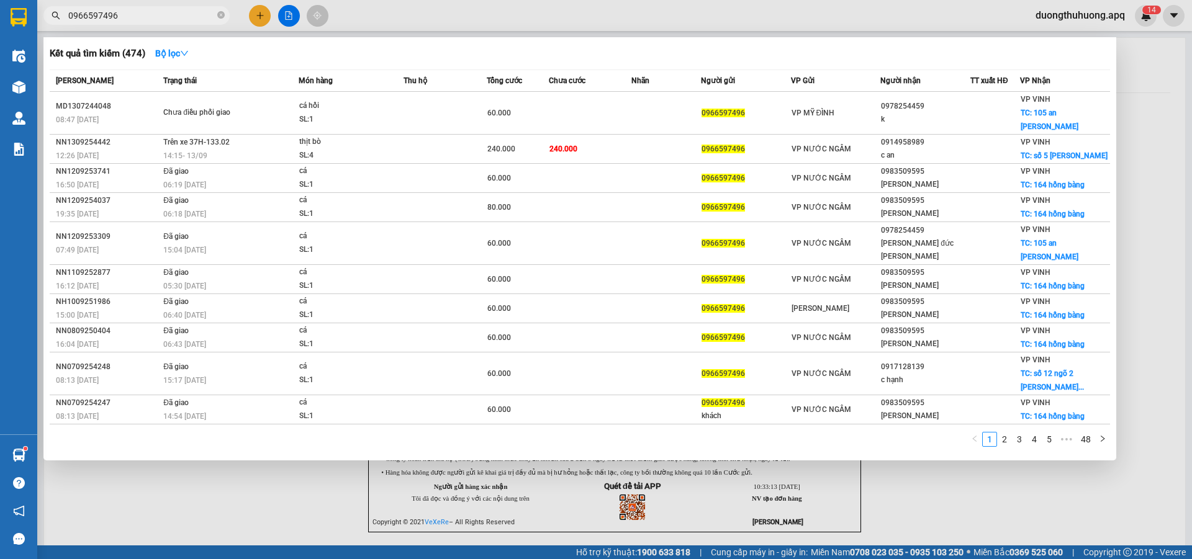
type input "0966597496"
click at [222, 16] on icon "close-circle" at bounding box center [220, 14] width 7 height 7
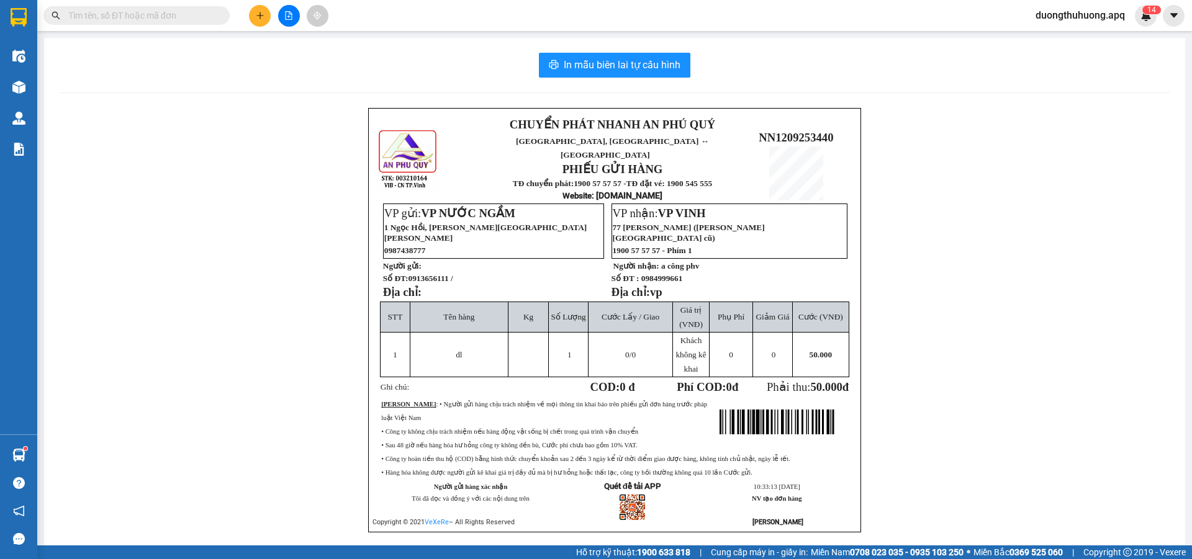
paste input "0917782228"
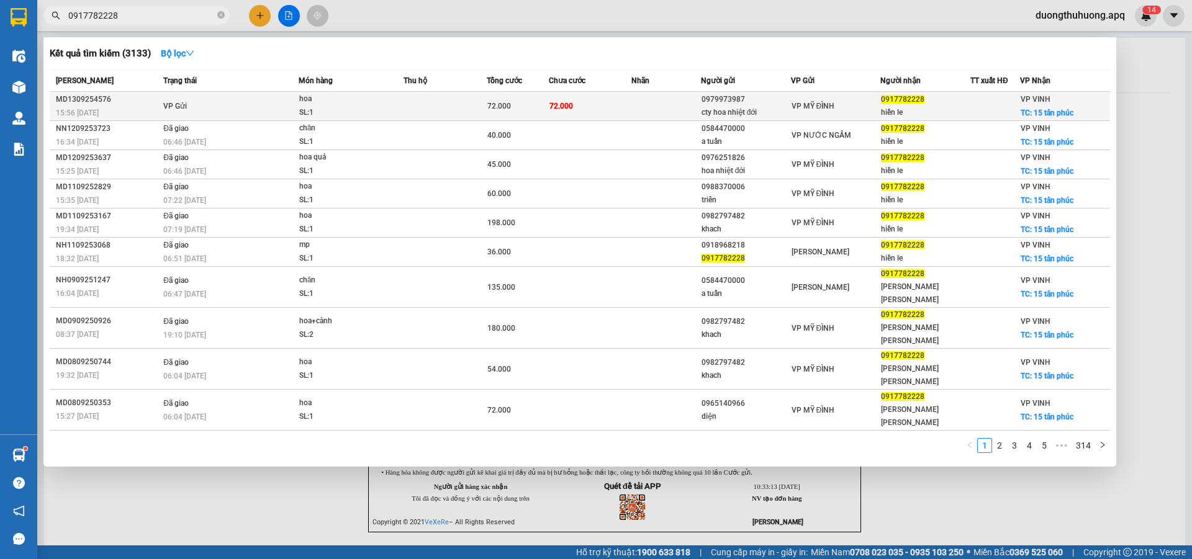
type input "0917782228"
click at [84, 99] on div "MD1309254576" at bounding box center [108, 99] width 104 height 13
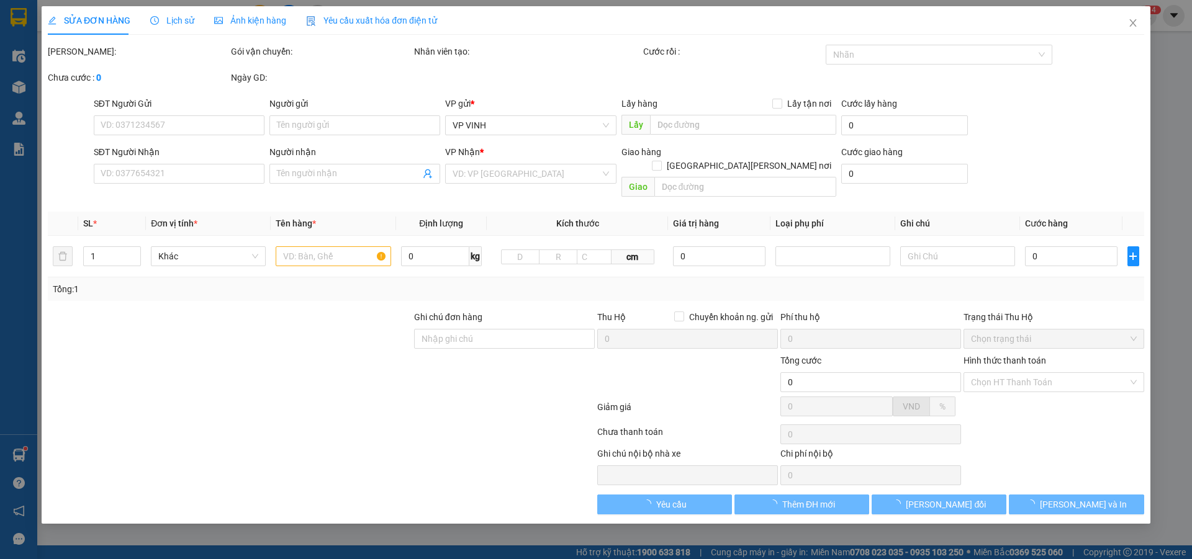
type input "0979973987"
type input "cty hoa nhiệt đới"
type input "0917782228"
type input "hiền le"
checkbox input "true"
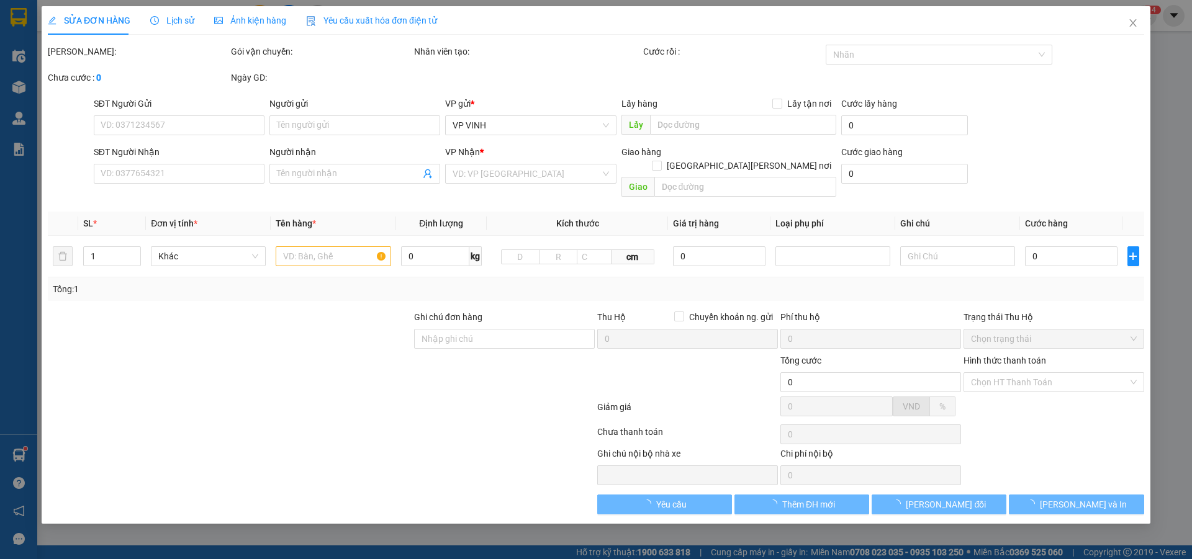
type input "15 tân phúc"
type input "72.000"
type input "10"
type input "72.000"
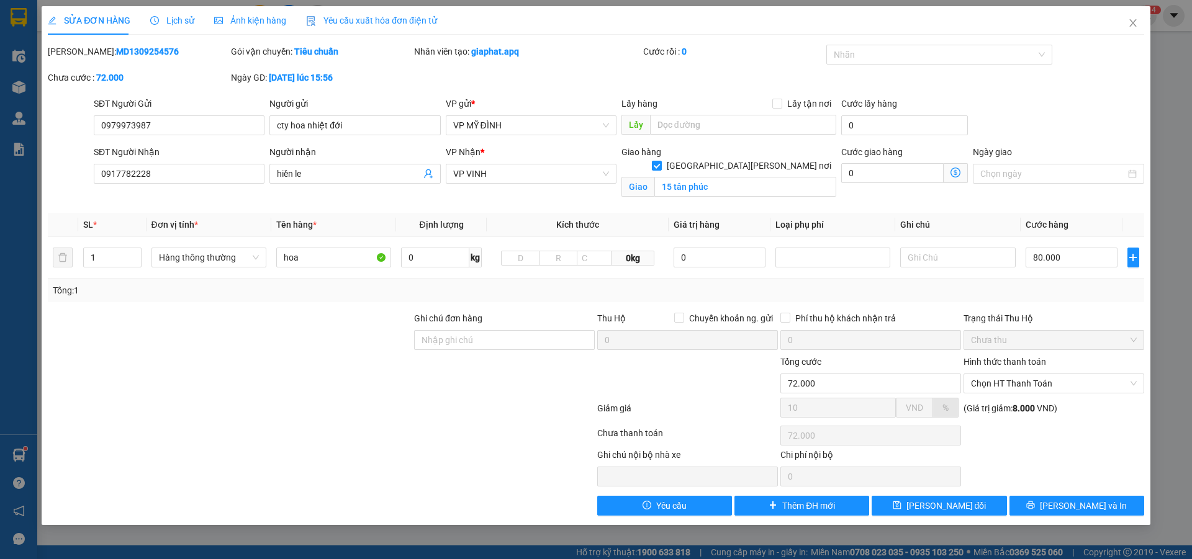
drag, startPoint x: 80, startPoint y: 51, endPoint x: 137, endPoint y: 50, distance: 57.1
click at [161, 51] on div "Mã ĐH: MD1309254576" at bounding box center [138, 52] width 181 height 14
copy b "MD1309254576"
click at [1134, 28] on icon "close" at bounding box center [1133, 23] width 10 height 10
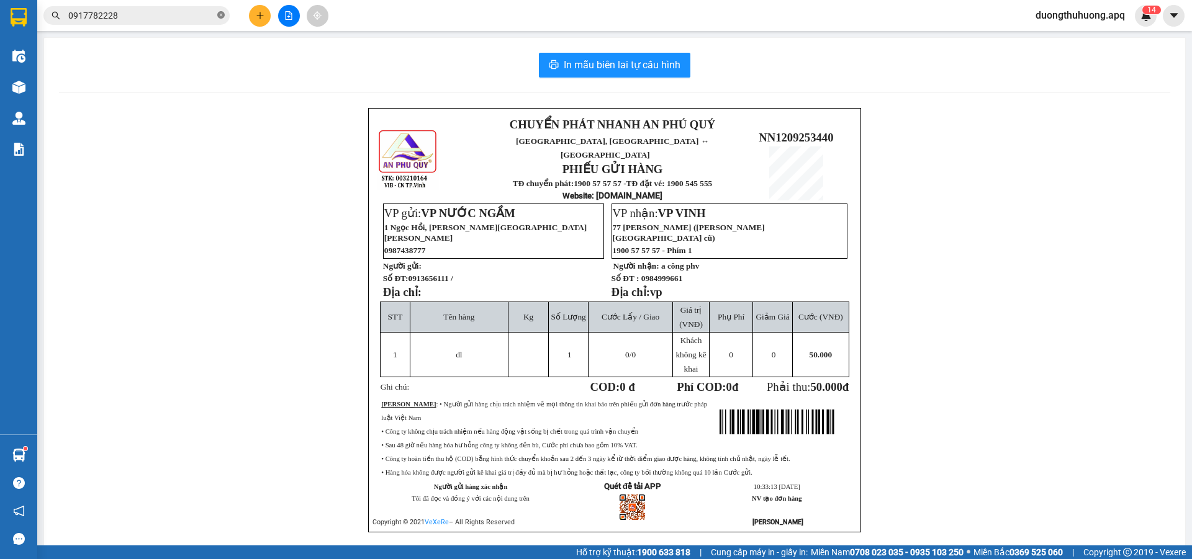
click at [220, 15] on icon "close-circle" at bounding box center [220, 14] width 7 height 7
paste input "0942271988"
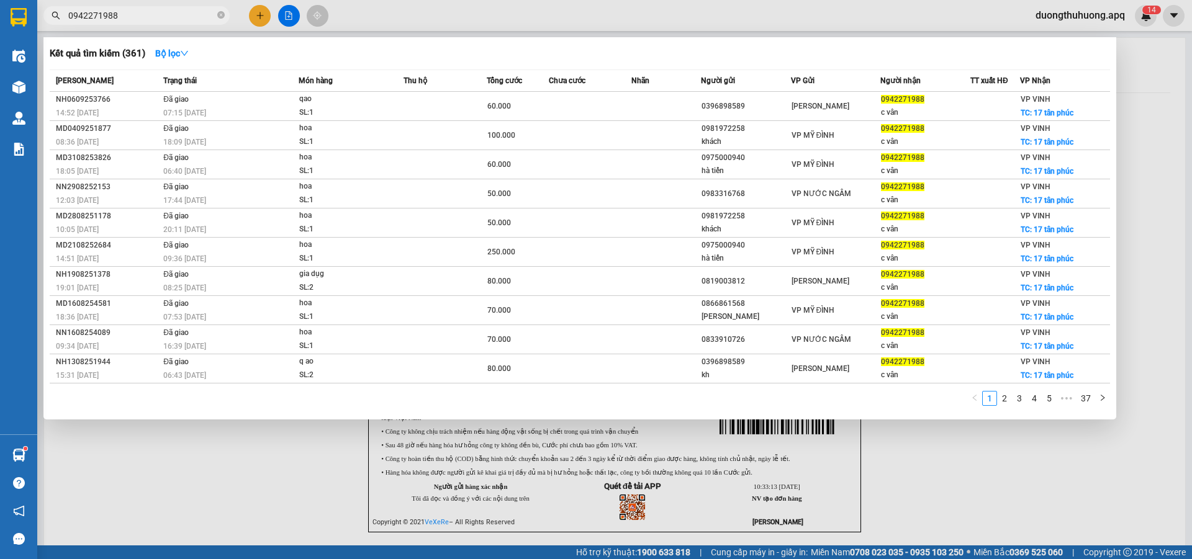
type input "0942271988"
click at [220, 14] on icon "close-circle" at bounding box center [220, 14] width 7 height 7
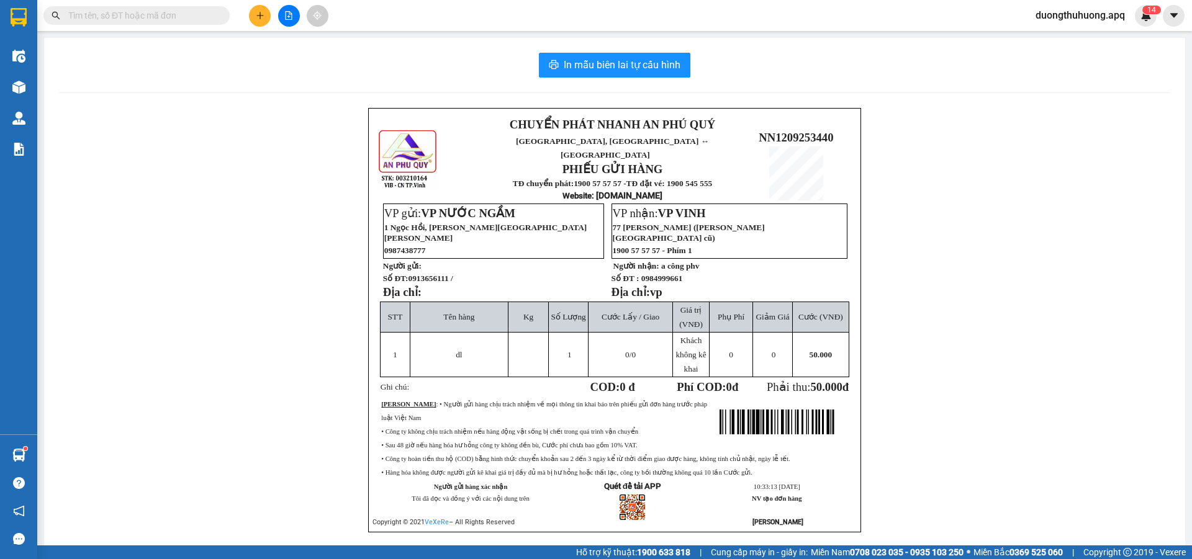
paste input "0986666878"
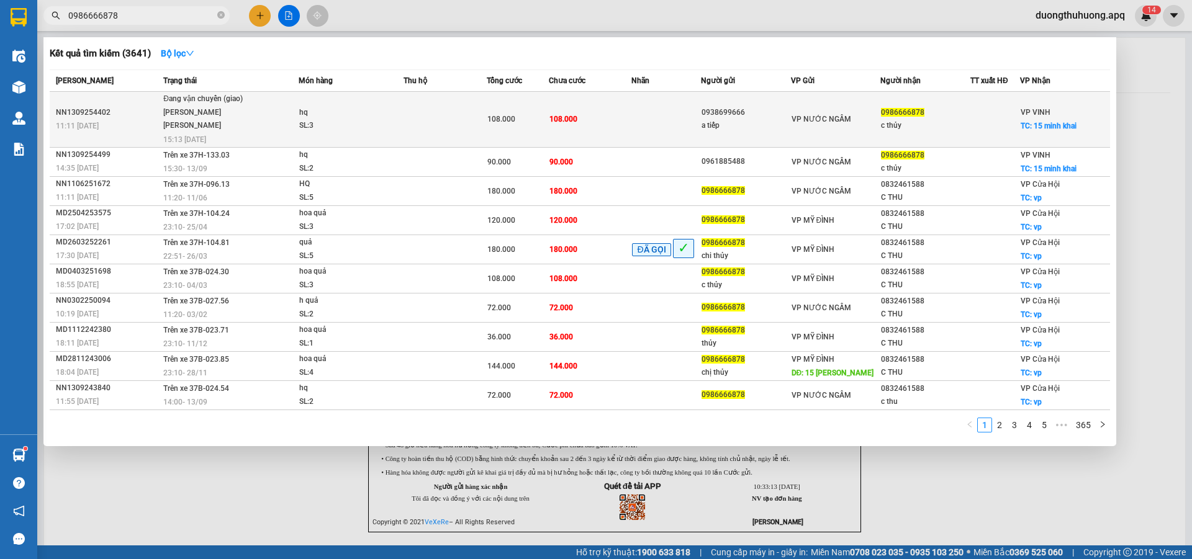
type input "0986666878"
click at [88, 106] on div "NN1309254402" at bounding box center [108, 112] width 104 height 13
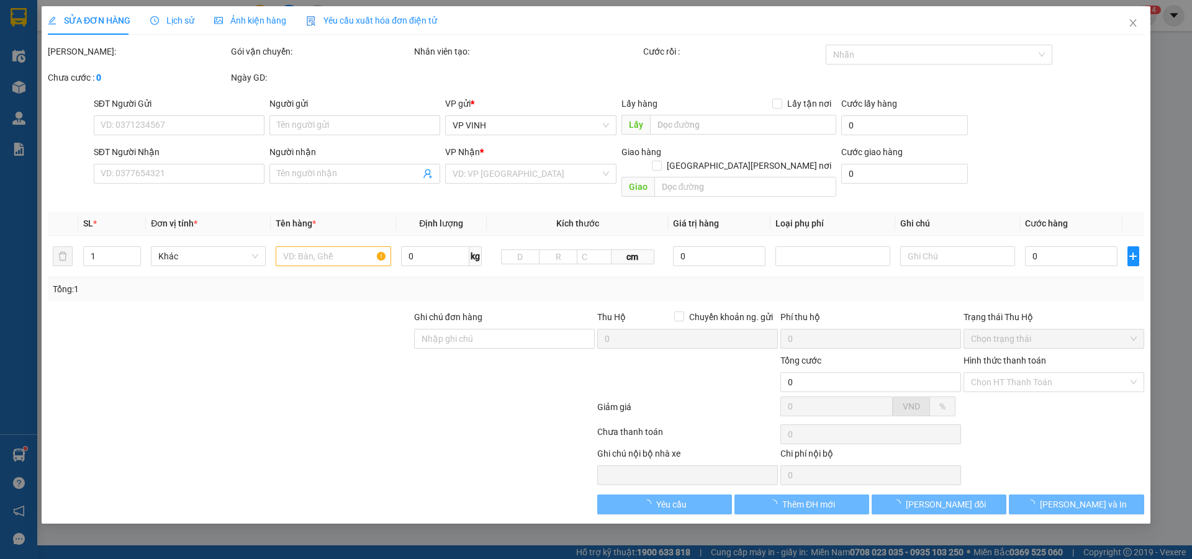
type input "0938699666"
type input "a tiếp"
type input "0986666878"
type input "c thủy"
checkbox input "true"
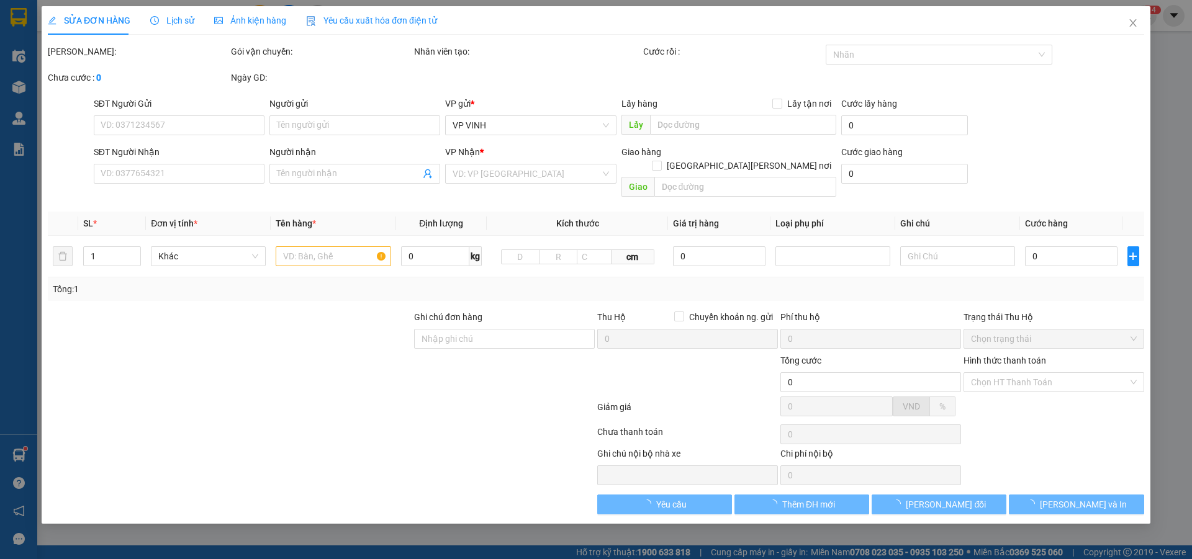
type input "15 minh khai"
type input "108.000"
type input "10"
type input "108.000"
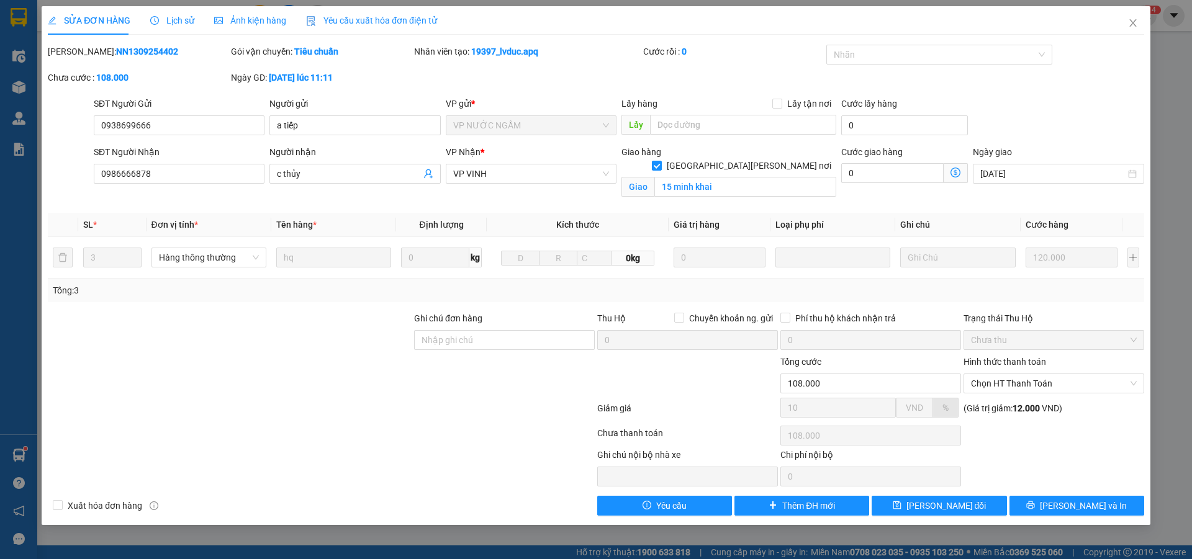
drag, startPoint x: 80, startPoint y: 53, endPoint x: 130, endPoint y: 49, distance: 50.4
click at [143, 48] on div "Mã ĐH: NN1309254402" at bounding box center [138, 52] width 181 height 14
copy b "NN1309254402"
click at [1132, 26] on icon "close" at bounding box center [1133, 23] width 10 height 10
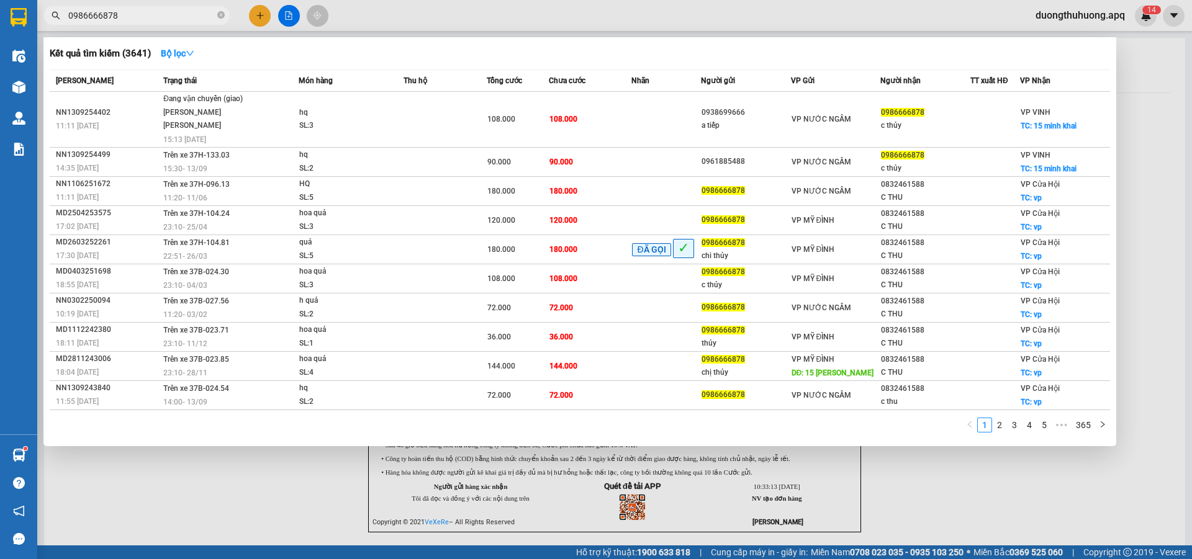
click at [142, 18] on input "0986666878" at bounding box center [141, 16] width 147 height 14
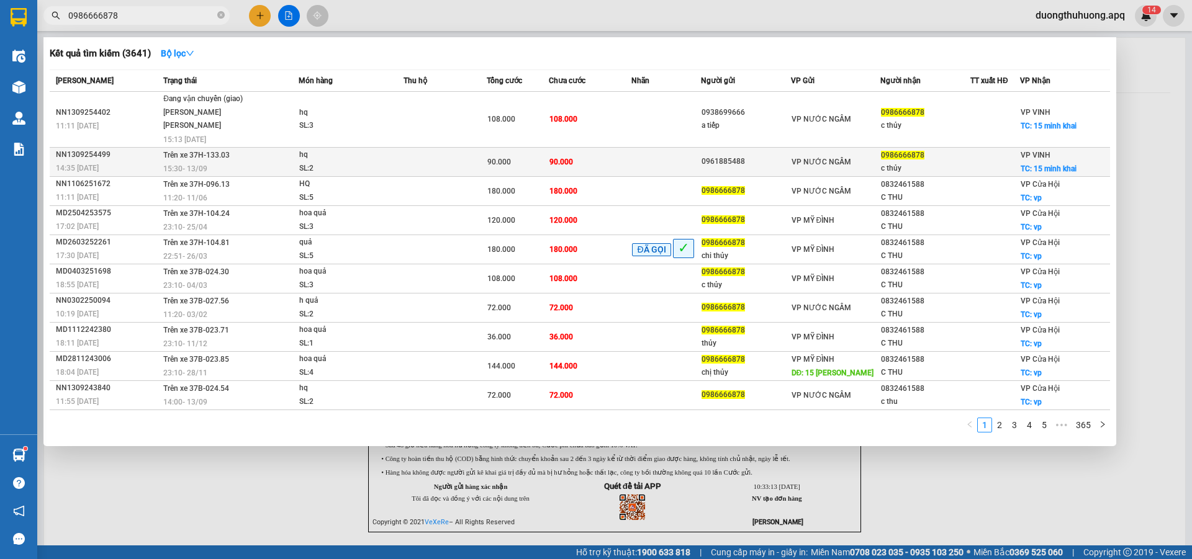
click at [80, 148] on div "NN1309254499" at bounding box center [108, 154] width 104 height 13
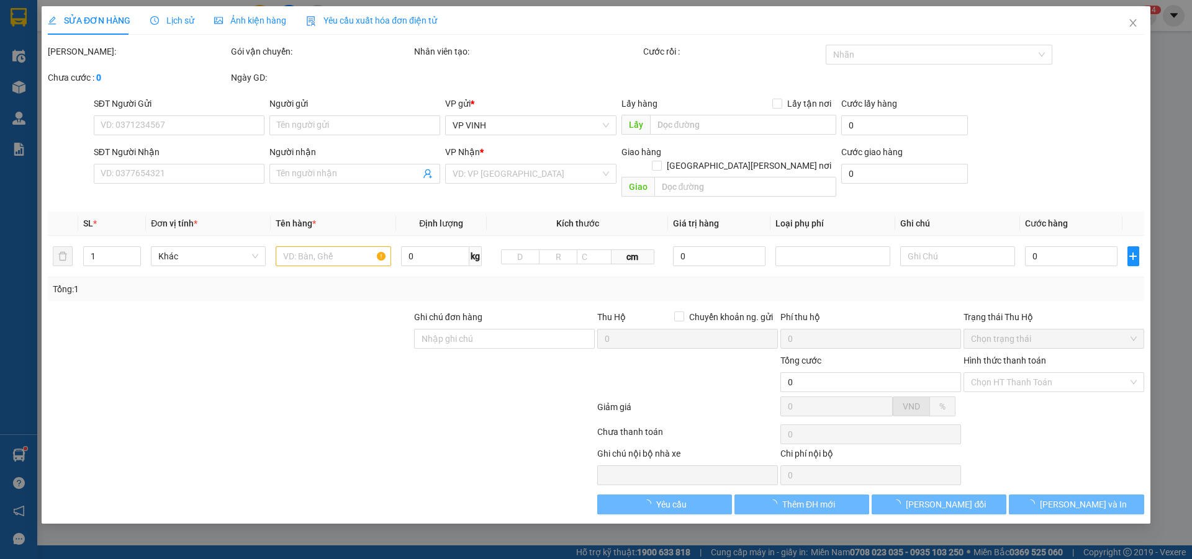
type input "0961885488"
type input "0986666878"
type input "c thủy"
checkbox input "true"
type input "15 minh khai"
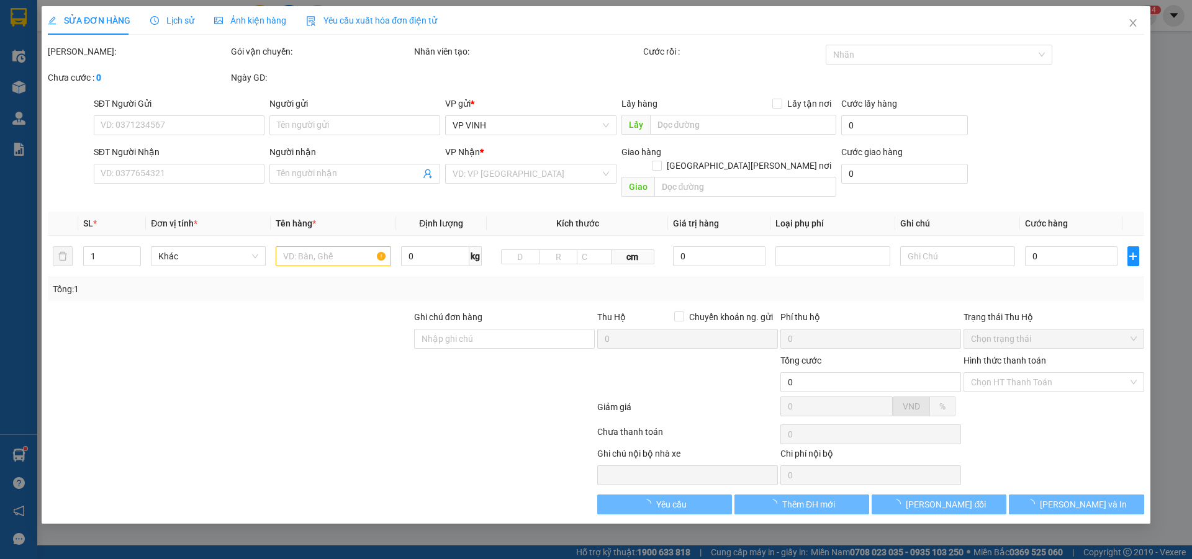
type input "90.000"
type input "10"
type input "90.000"
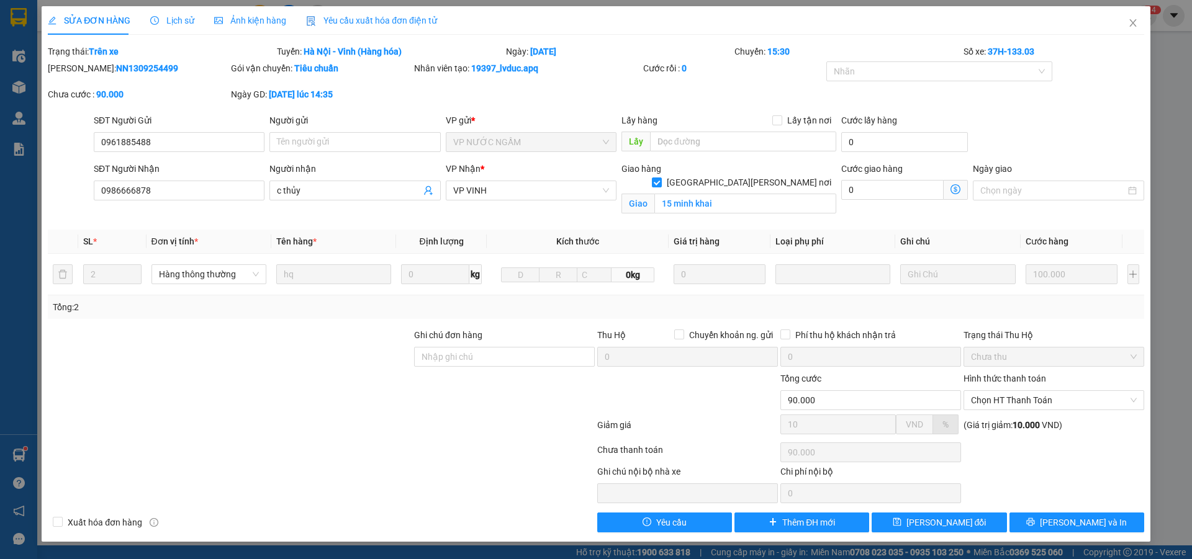
drag, startPoint x: 87, startPoint y: 70, endPoint x: 153, endPoint y: 71, distance: 65.8
click at [153, 71] on div "Mã ĐH: NN1309254499" at bounding box center [138, 68] width 181 height 14
copy b "NN1309254499"
click at [1134, 24] on icon "close" at bounding box center [1132, 22] width 7 height 7
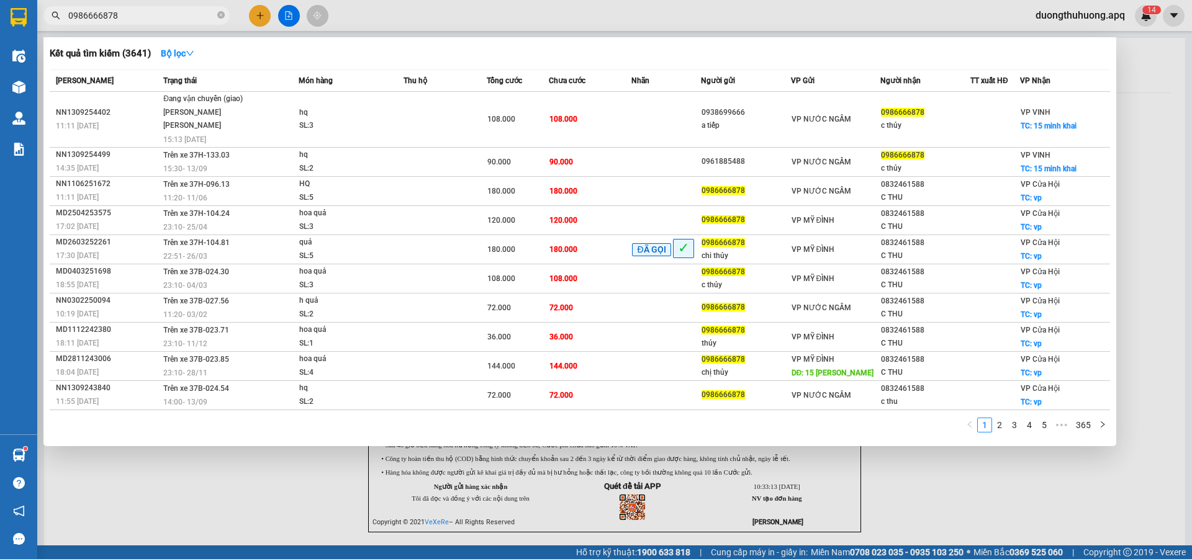
click at [145, 20] on input "0986666878" at bounding box center [141, 16] width 147 height 14
click at [1014, 418] on link "3" at bounding box center [1015, 425] width 14 height 14
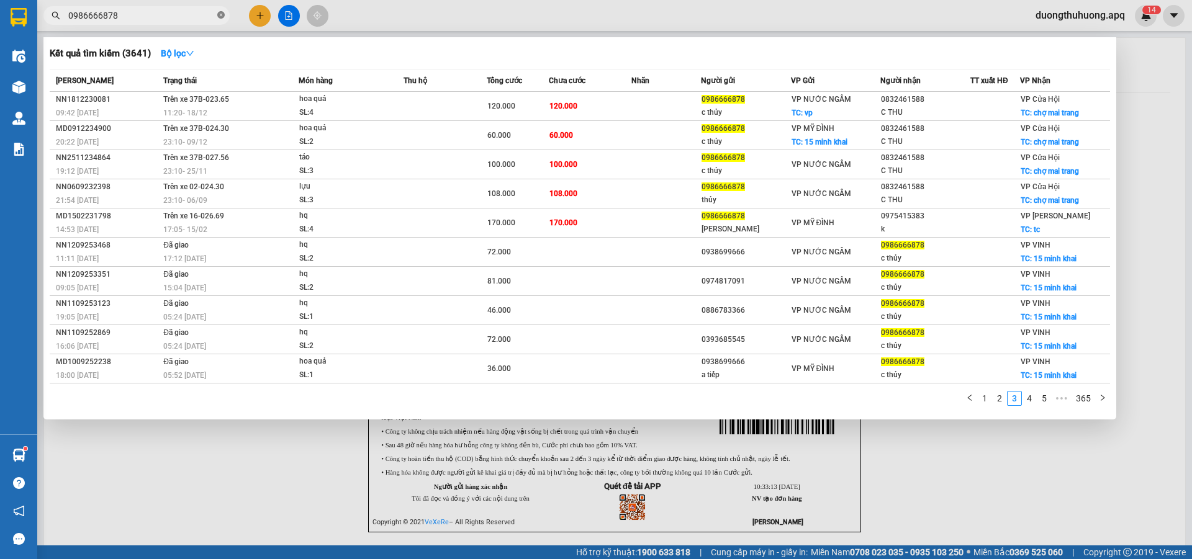
drag, startPoint x: 222, startPoint y: 12, endPoint x: 205, endPoint y: 14, distance: 16.9
click at [221, 12] on icon "close-circle" at bounding box center [220, 14] width 7 height 7
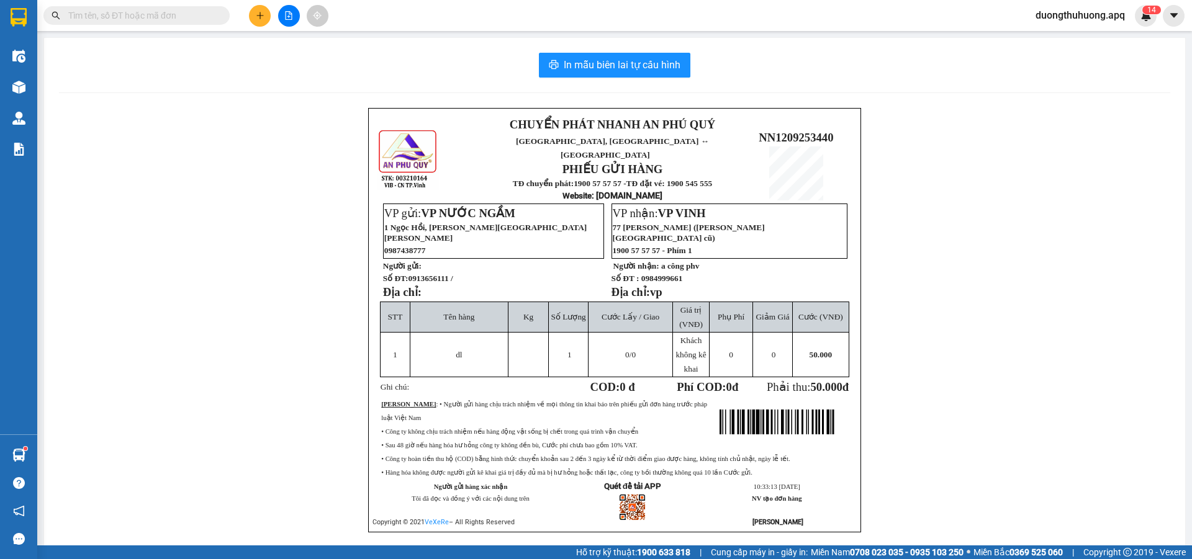
paste input "0389933139"
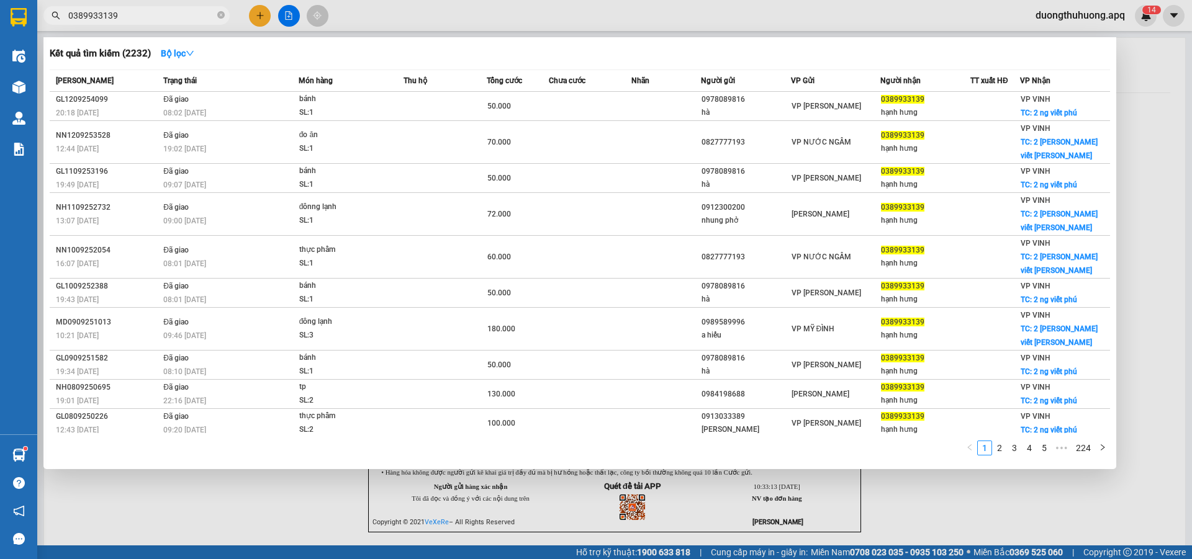
type input "0389933139"
click at [219, 14] on icon "close-circle" at bounding box center [220, 14] width 7 height 7
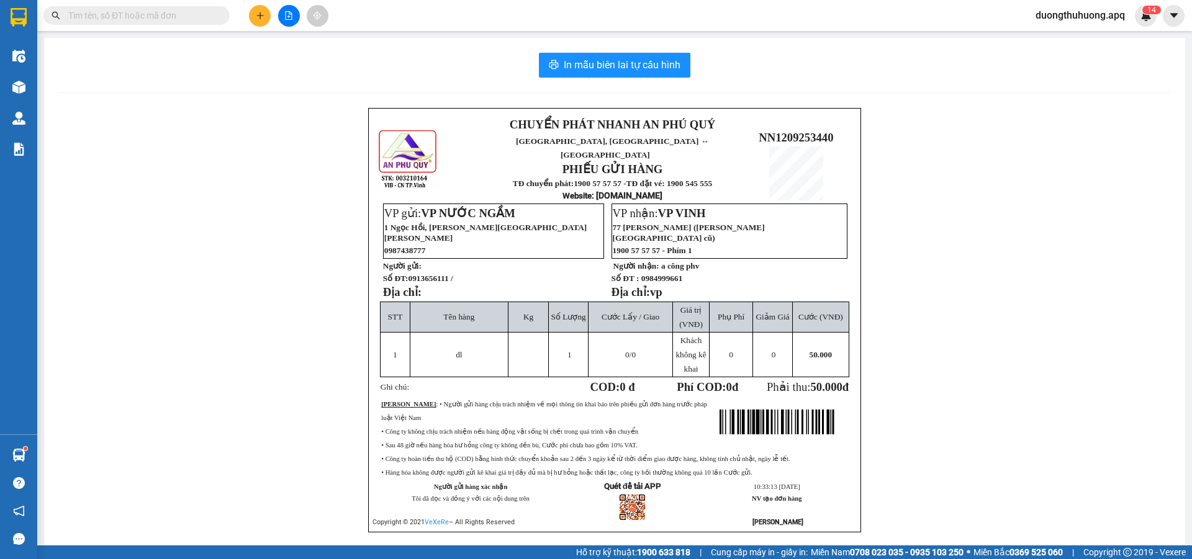
paste input "0971370408"
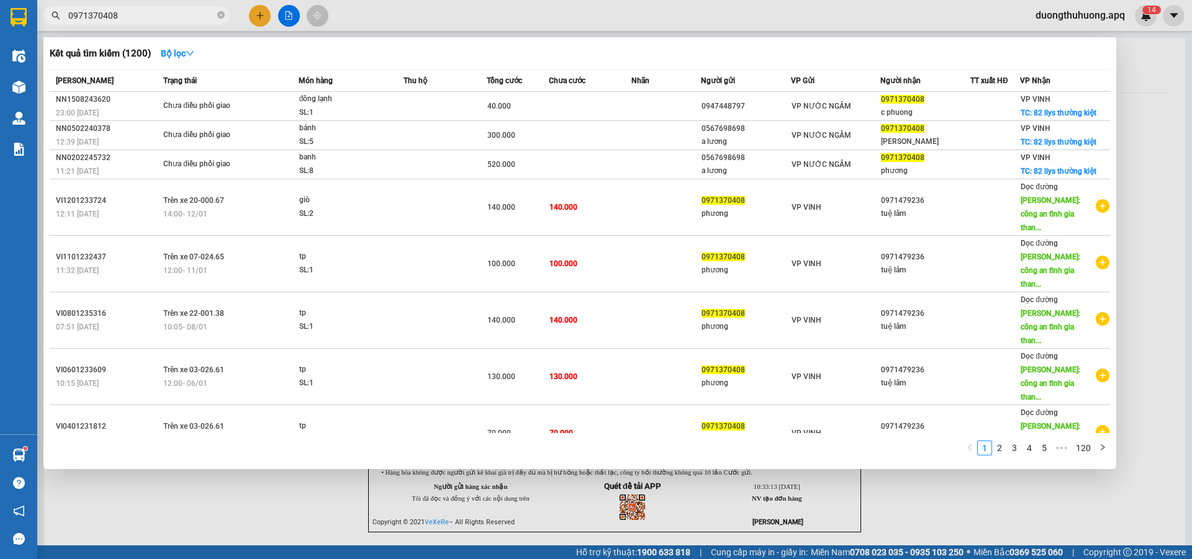
type input "0971370408"
drag, startPoint x: 220, startPoint y: 12, endPoint x: 187, endPoint y: 16, distance: 32.5
click at [218, 12] on icon "close-circle" at bounding box center [220, 14] width 7 height 7
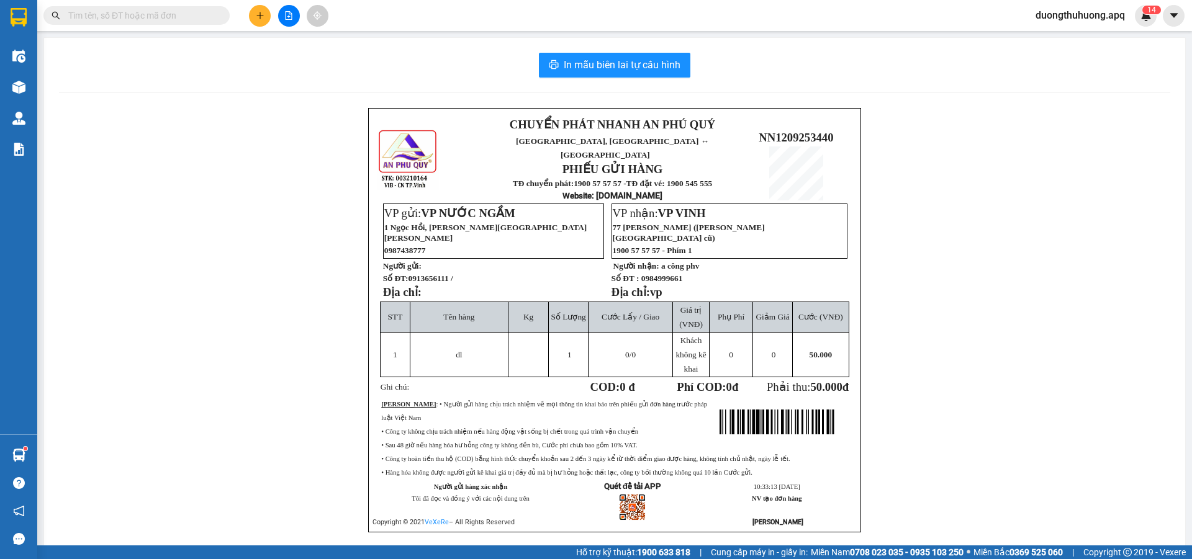
paste input "0969908037"
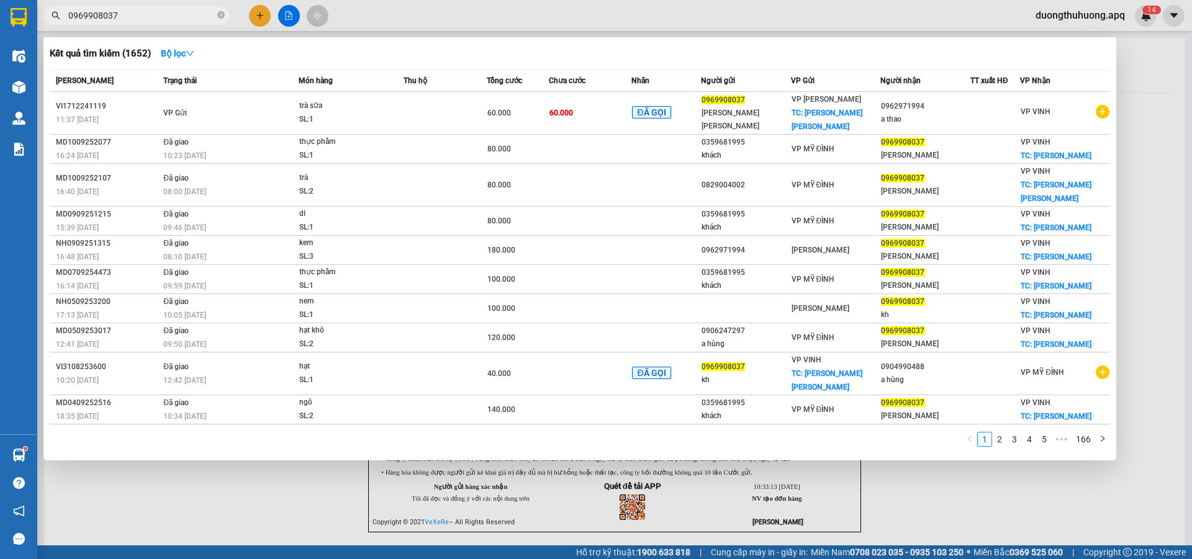
type input "0969908037"
click at [219, 17] on icon "close-circle" at bounding box center [220, 14] width 7 height 7
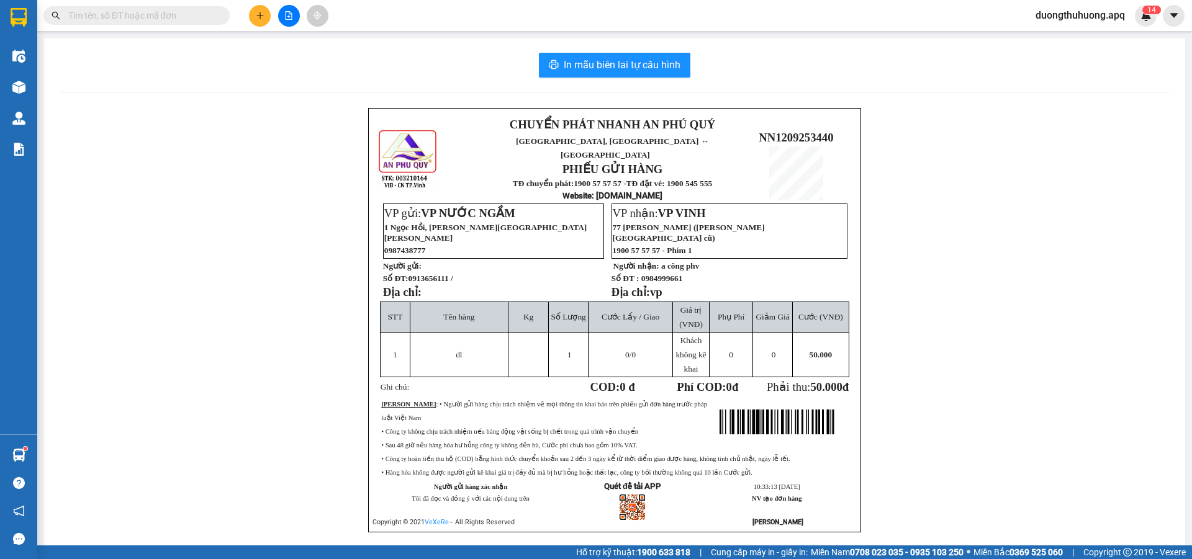
paste input "0973417352"
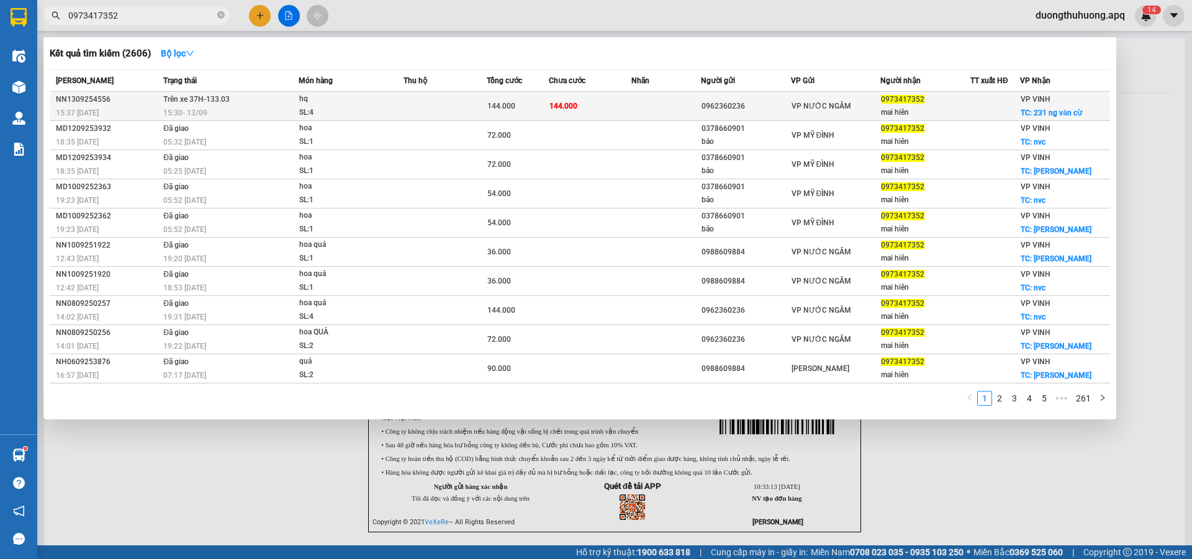
type input "0973417352"
click at [78, 99] on div "NN1309254556" at bounding box center [108, 99] width 104 height 13
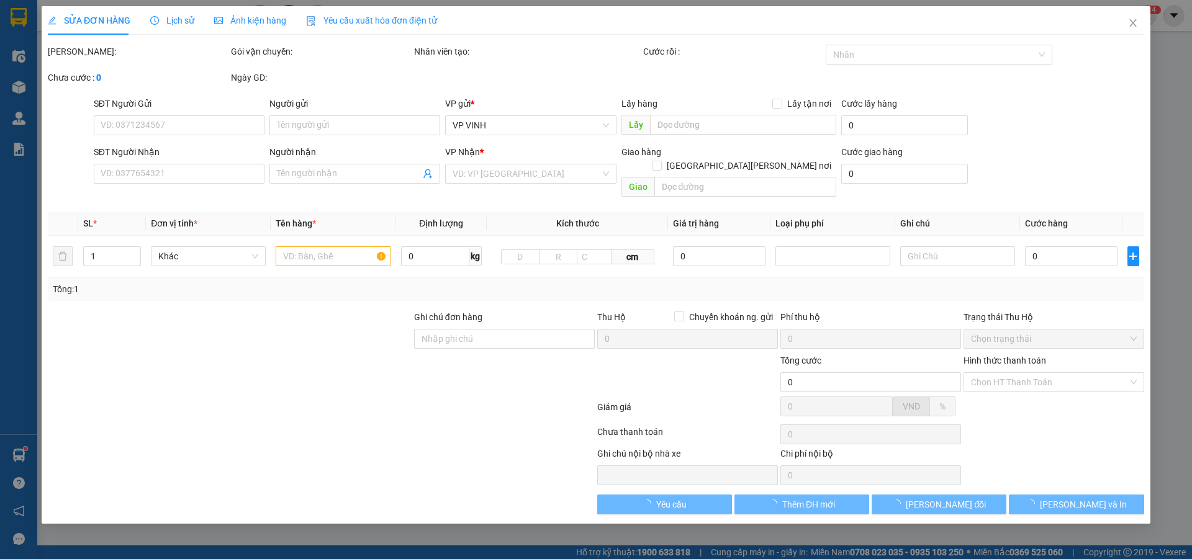
type input "0962360236"
type input "0973417352"
type input "mai hiên"
checkbox input "true"
type input "231 ng văn cừ"
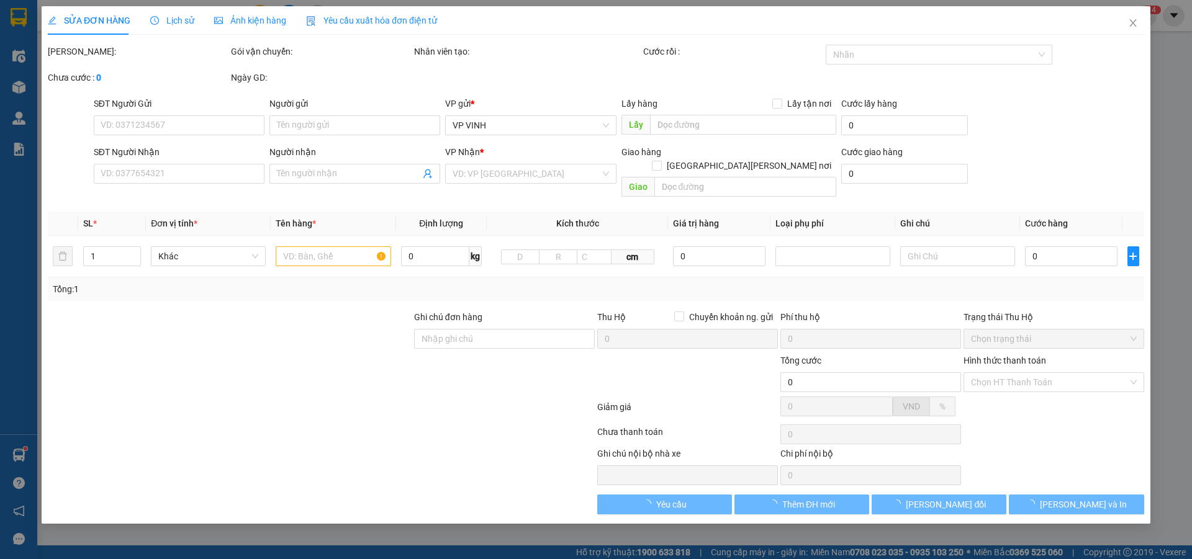
type input "144.000"
type input "10"
type input "144.000"
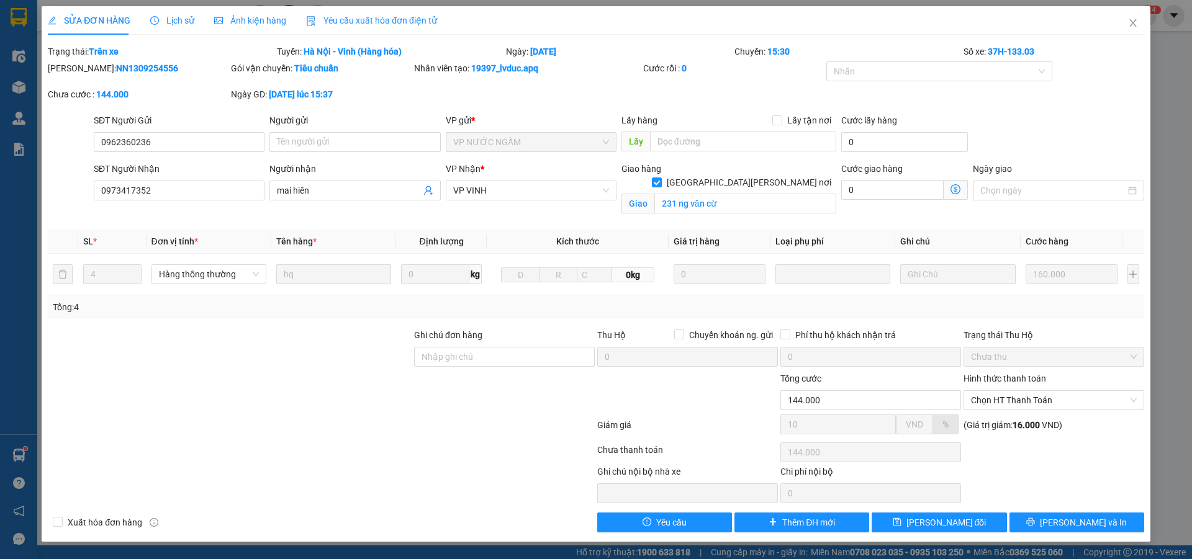
drag, startPoint x: 106, startPoint y: 66, endPoint x: 137, endPoint y: 66, distance: 31.0
click at [161, 65] on div "Mã ĐH: NN1309254556" at bounding box center [138, 68] width 181 height 14
copy b "NN1309254556"
click at [1134, 27] on icon "close" at bounding box center [1133, 23] width 10 height 10
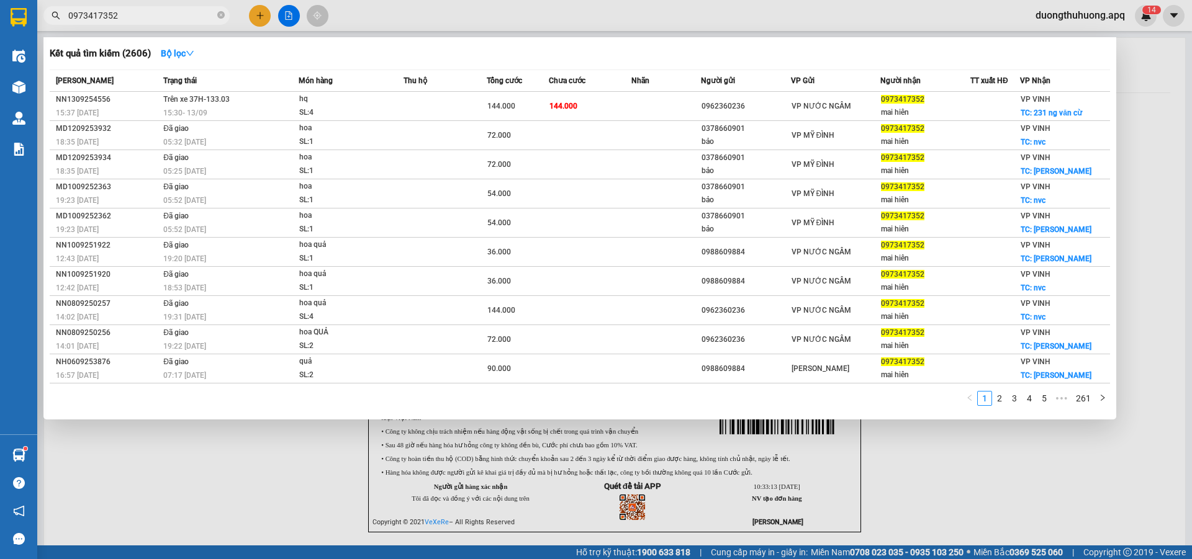
click at [138, 13] on input "0973417352" at bounding box center [141, 16] width 147 height 14
drag, startPoint x: 220, startPoint y: 12, endPoint x: 184, endPoint y: 12, distance: 35.4
click at [219, 12] on icon "close-circle" at bounding box center [220, 14] width 7 height 7
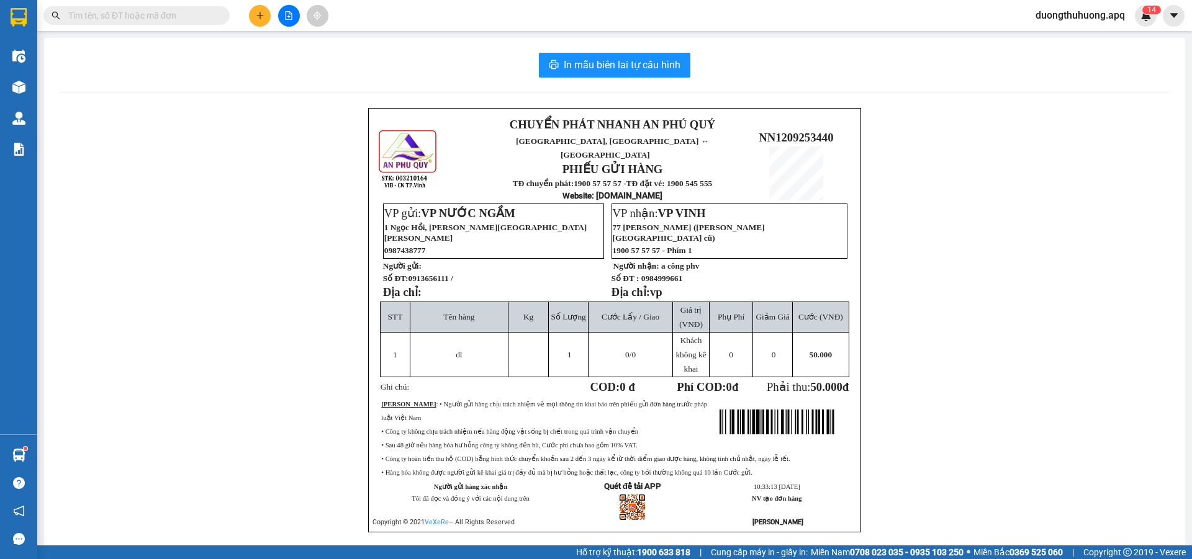
paste input "0914560807"
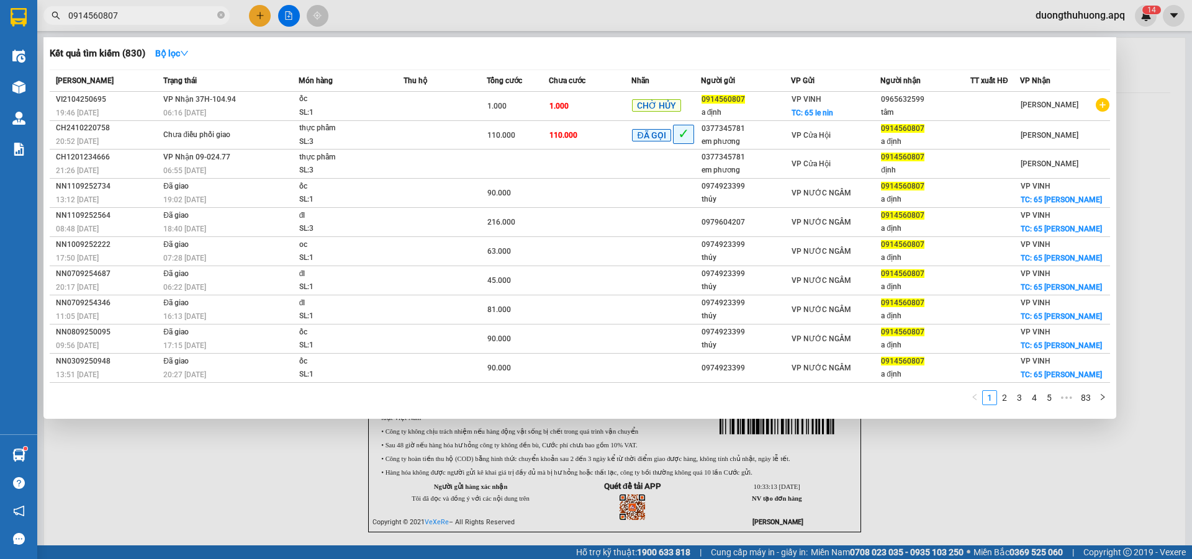
type input "0914560807"
click at [219, 16] on icon "close-circle" at bounding box center [220, 14] width 7 height 7
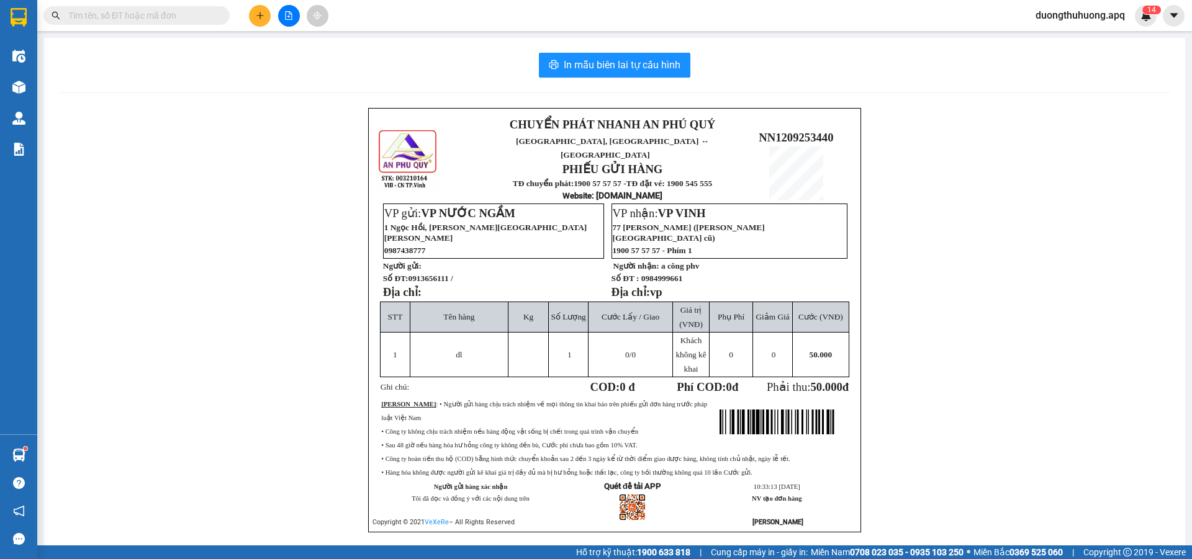
paste input "0979604207"
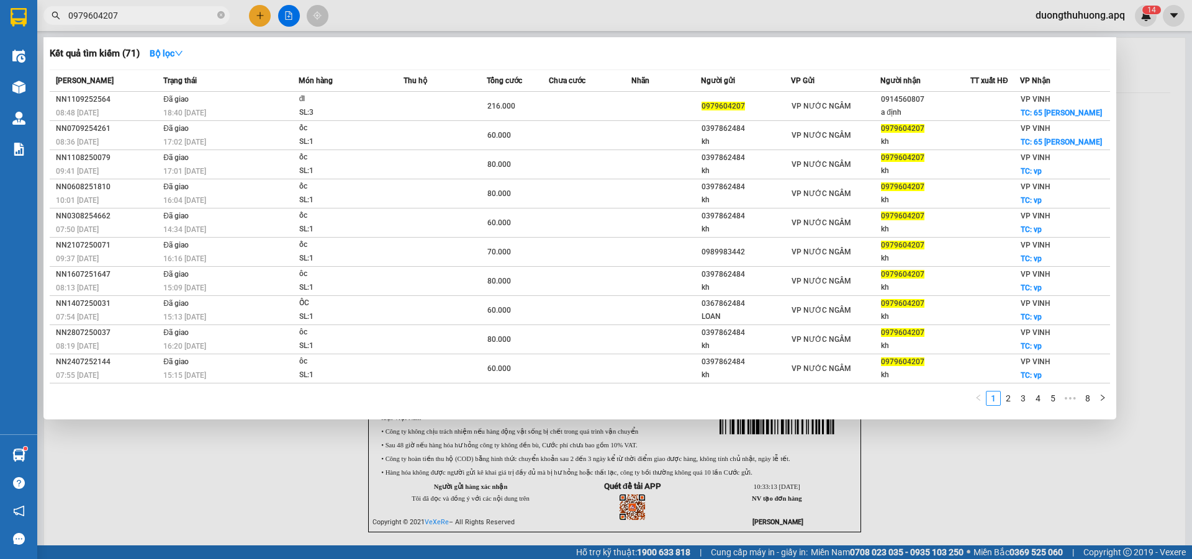
type input "0979604207"
click at [219, 16] on icon "close-circle" at bounding box center [220, 14] width 7 height 7
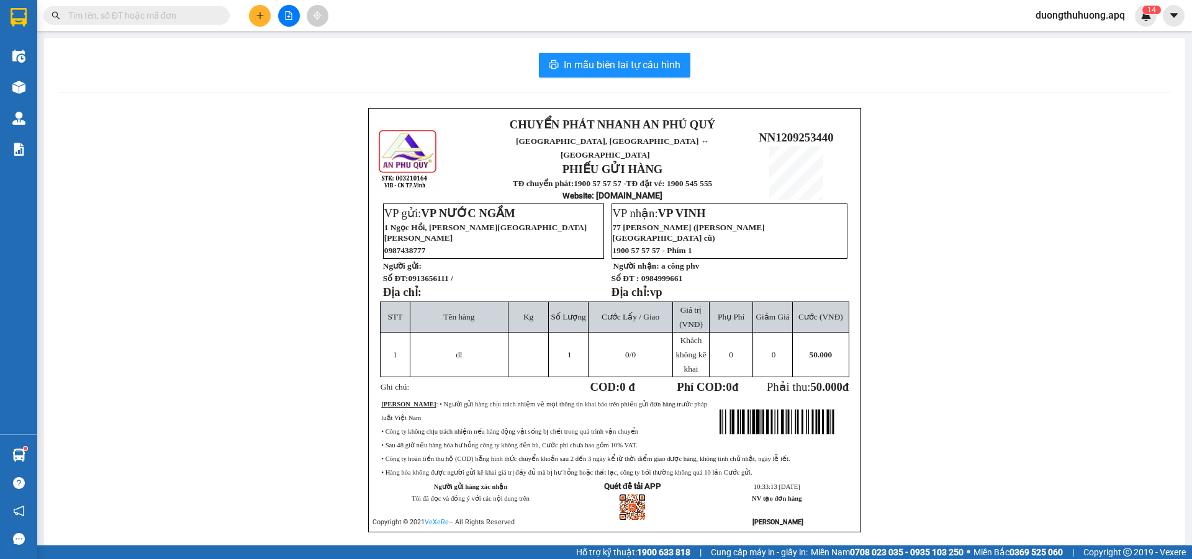
paste input "0359150687"
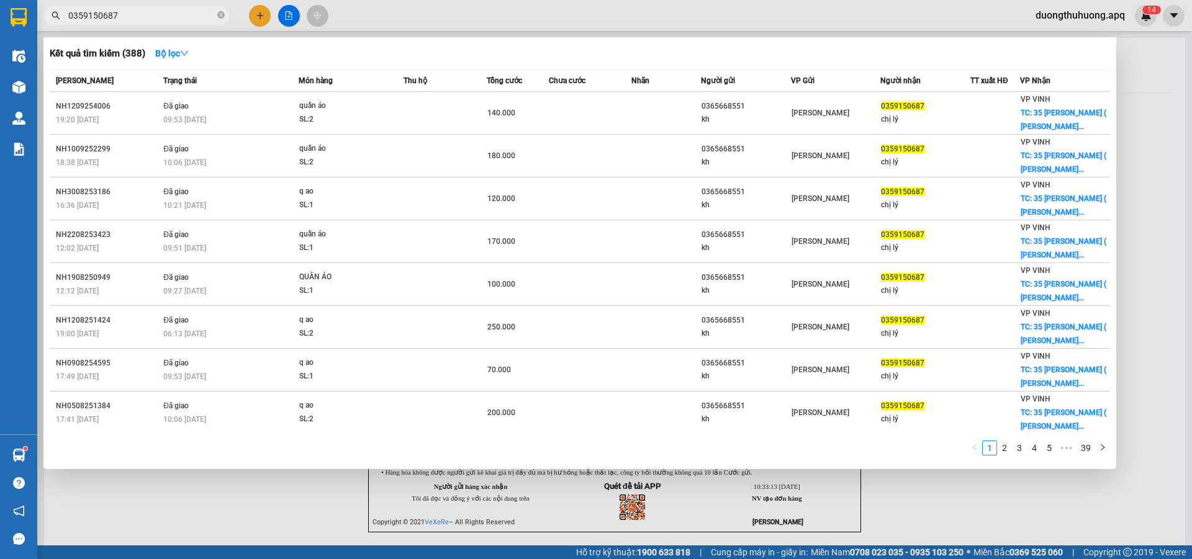
type input "0359150687"
click at [221, 16] on icon "close-circle" at bounding box center [220, 14] width 7 height 7
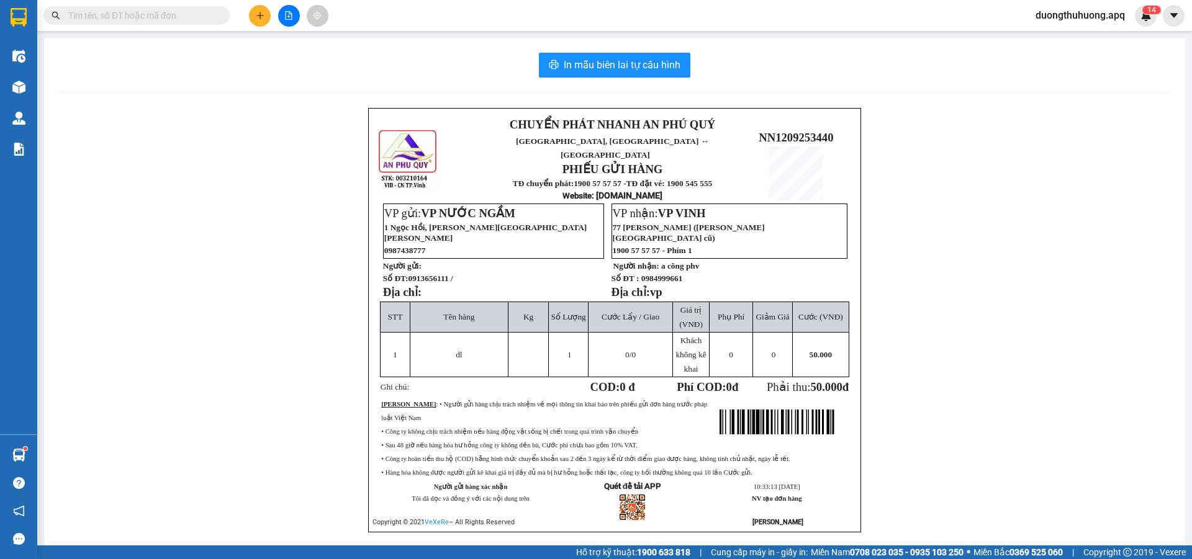
paste input "0983695936"
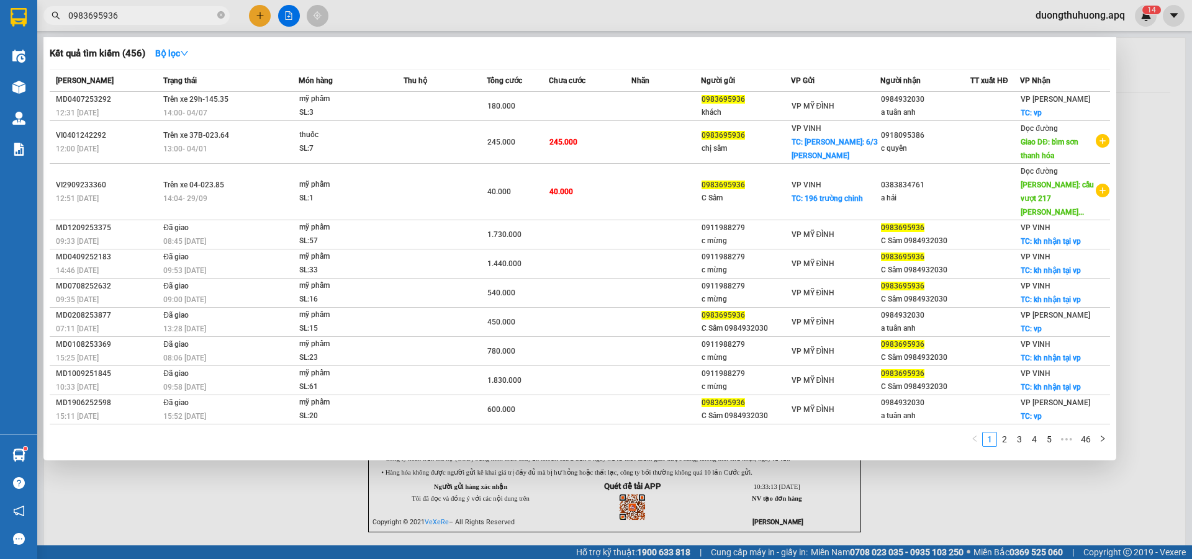
type input "0983695936"
click at [220, 12] on icon "close-circle" at bounding box center [220, 14] width 7 height 7
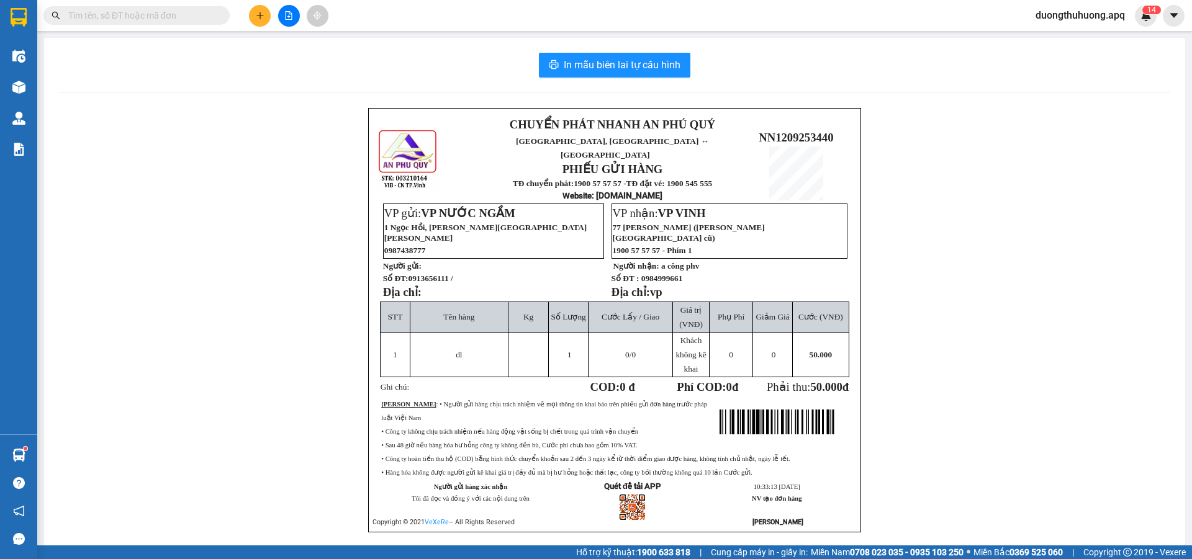
paste input "0983548956"
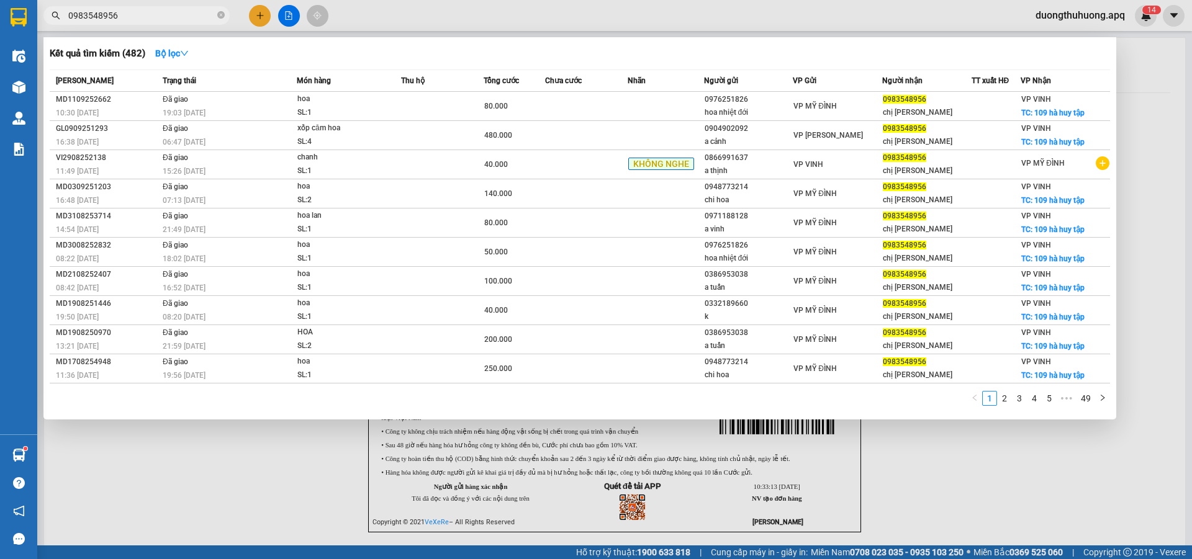
type input "0983548956"
click at [223, 15] on span "0983548956" at bounding box center [136, 15] width 186 height 19
click at [216, 15] on span "0983548956" at bounding box center [136, 15] width 186 height 19
click at [220, 14] on icon "close-circle" at bounding box center [220, 14] width 7 height 7
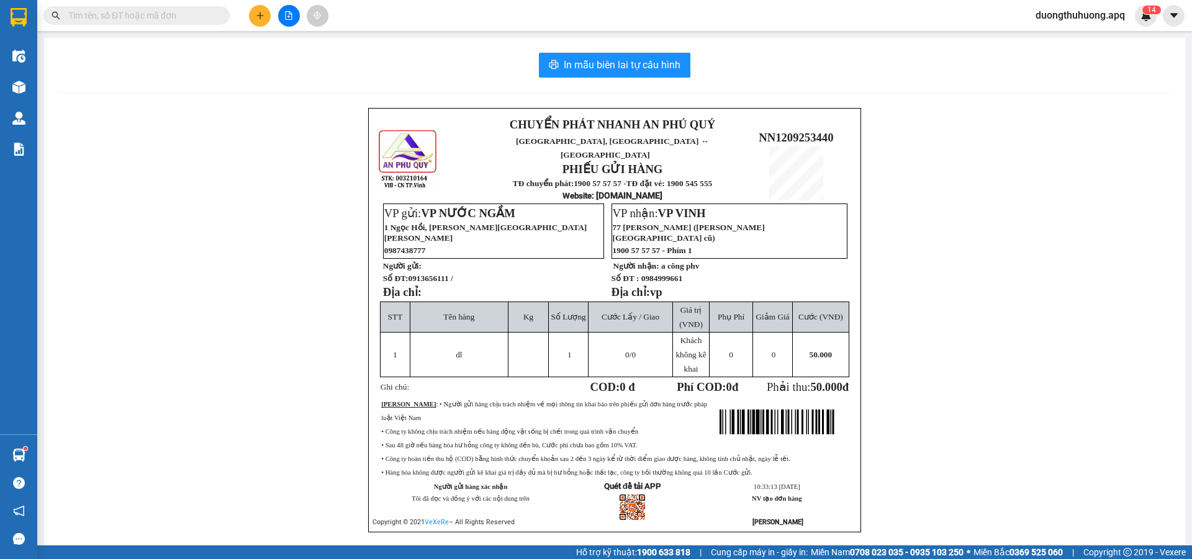
paste input "0988529035"
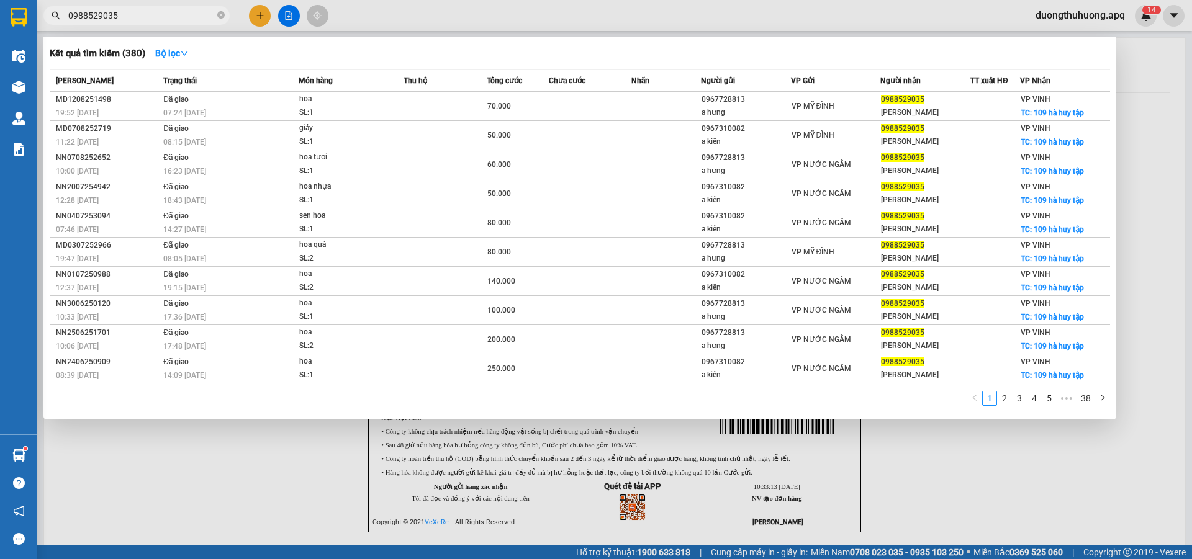
type input "0988529035"
click at [220, 12] on icon "close-circle" at bounding box center [220, 14] width 7 height 7
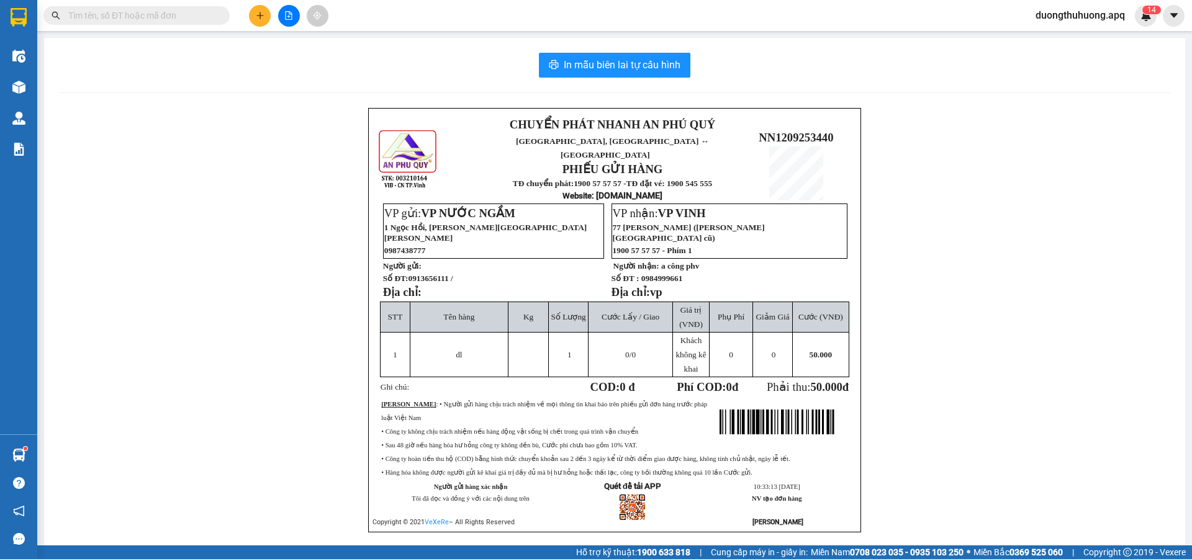
paste input "0389899999"
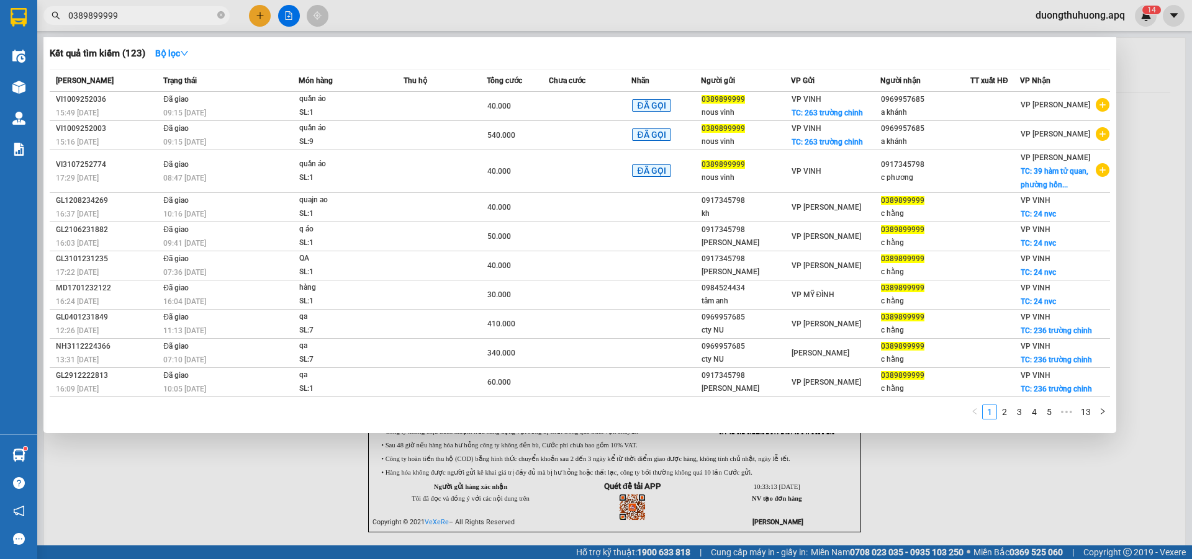
type input "0389899999"
click at [219, 14] on icon "close-circle" at bounding box center [220, 14] width 7 height 7
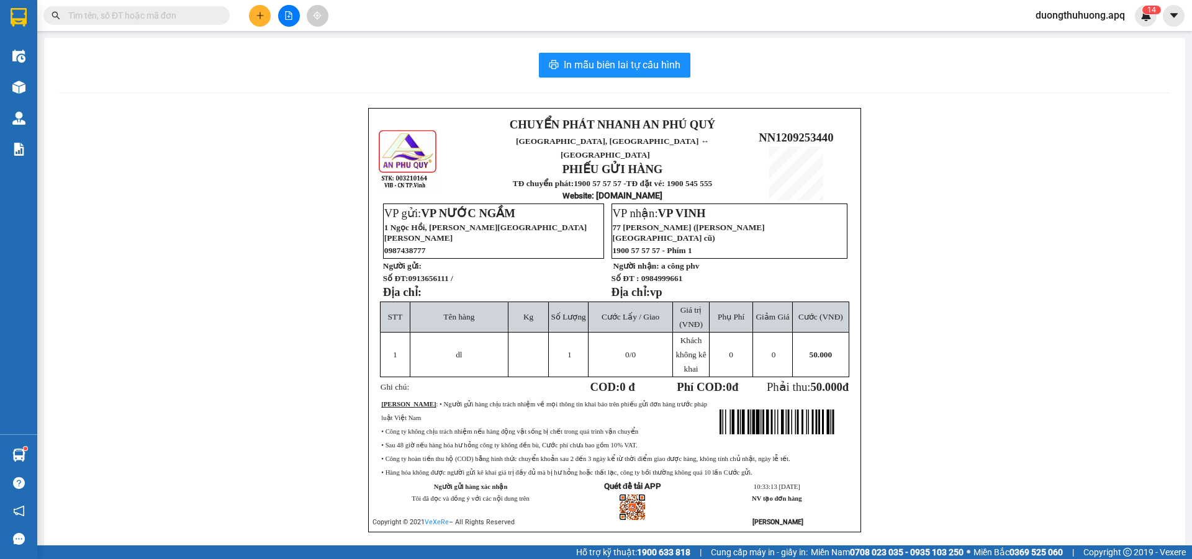
paste input "0913272621"
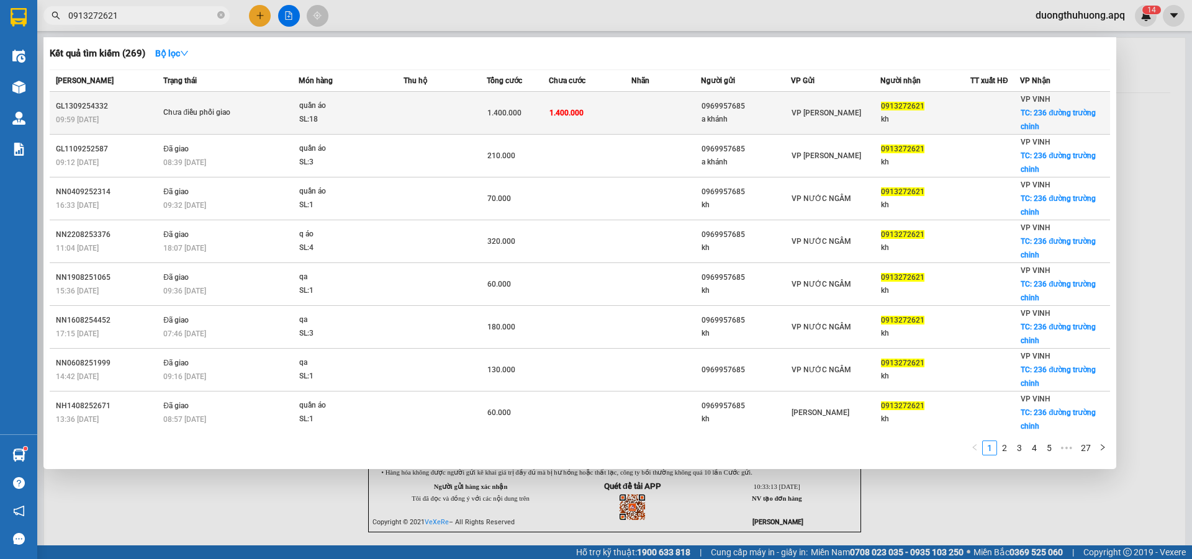
type input "0913272621"
click at [90, 107] on div "GL1309254332" at bounding box center [108, 106] width 104 height 13
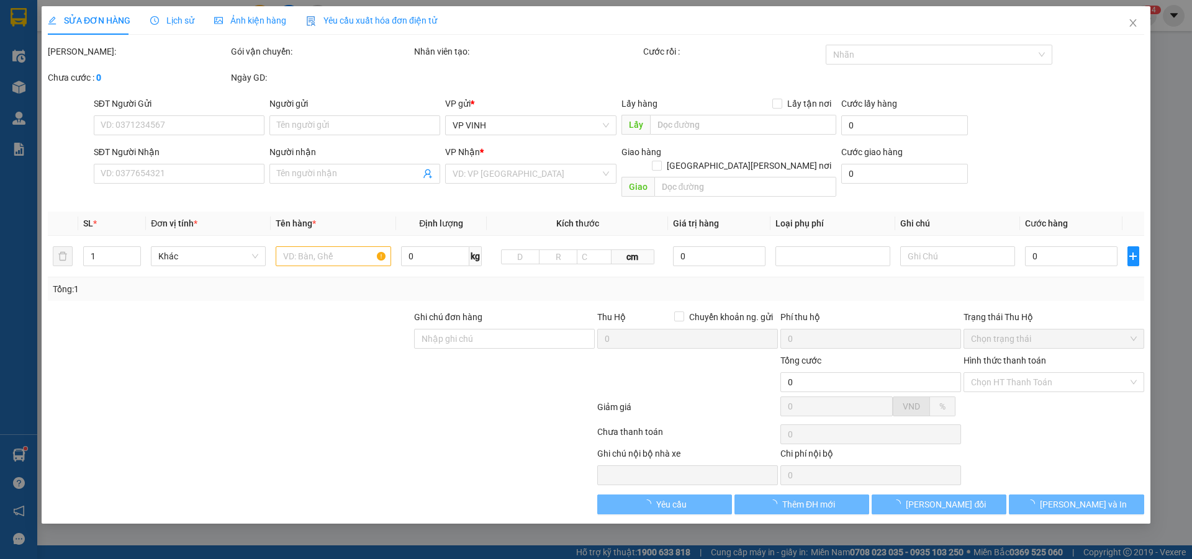
type input "0969957685"
type input "a khánh"
type input "0913272621"
type input "kh"
checkbox input "true"
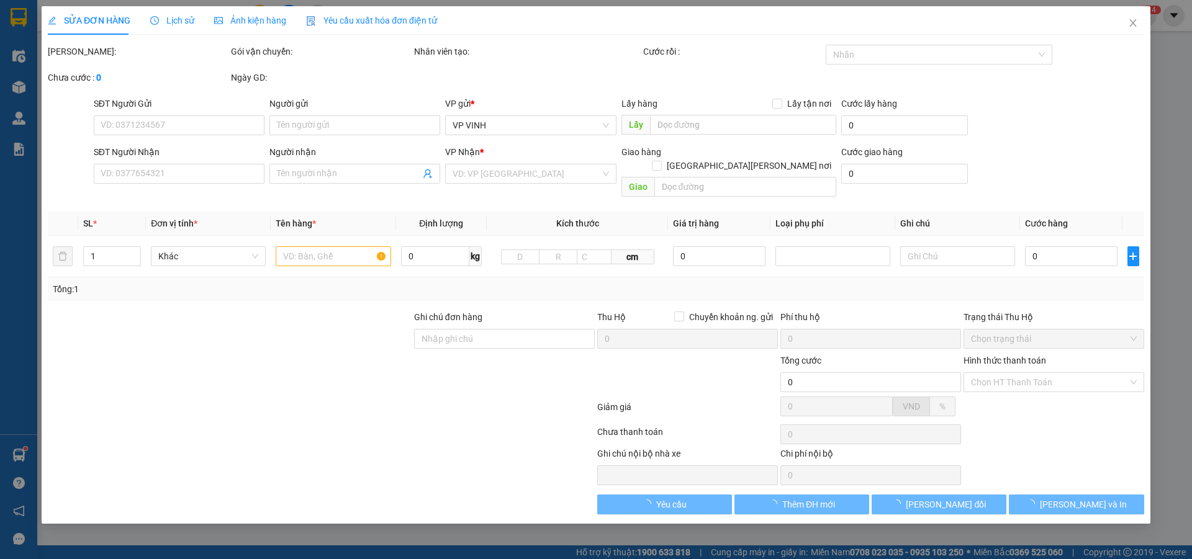
type input "236 đường trường chinh"
type input "1.400.000"
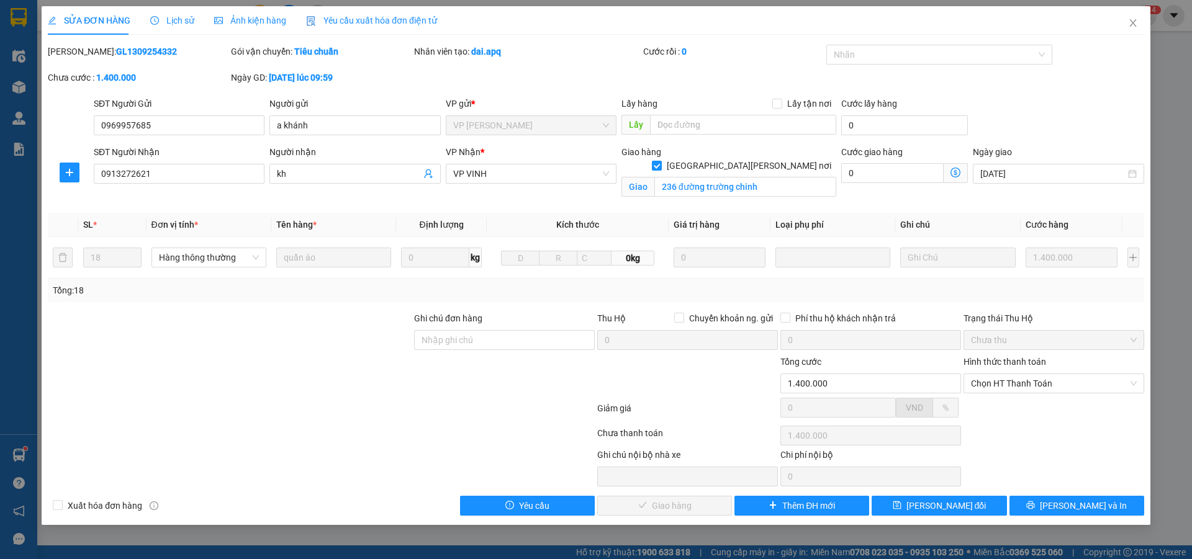
drag, startPoint x: 81, startPoint y: 50, endPoint x: 175, endPoint y: 51, distance: 94.4
click at [175, 51] on div "Mã ĐH: GL1309254332" at bounding box center [138, 52] width 181 height 14
copy b "GL1309254332"
click at [1132, 23] on icon "close" at bounding box center [1133, 23] width 10 height 10
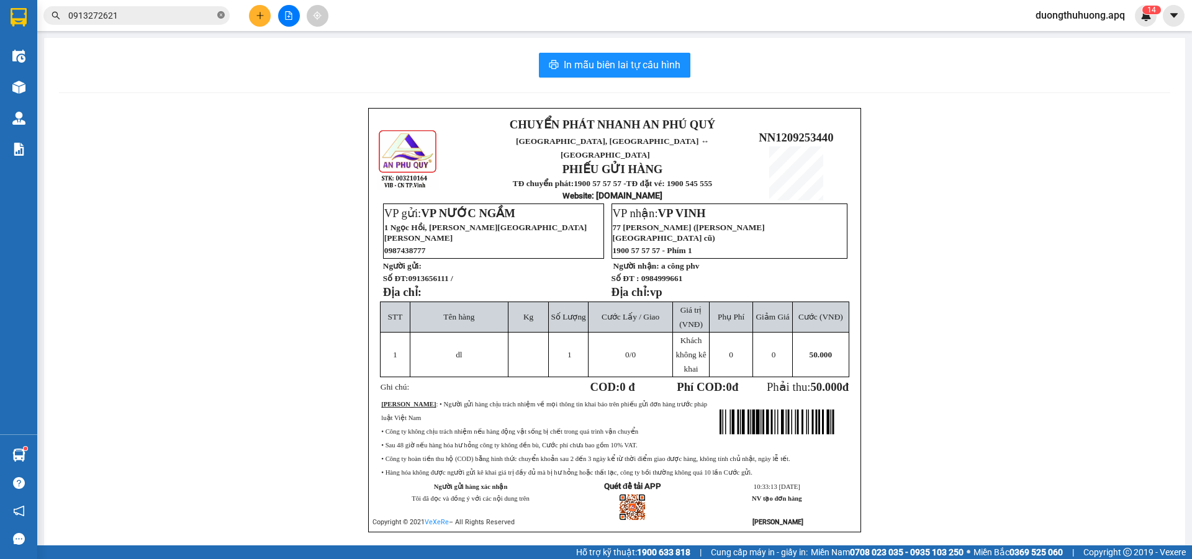
click at [220, 15] on icon "close-circle" at bounding box center [220, 14] width 7 height 7
paste input "0934777959"
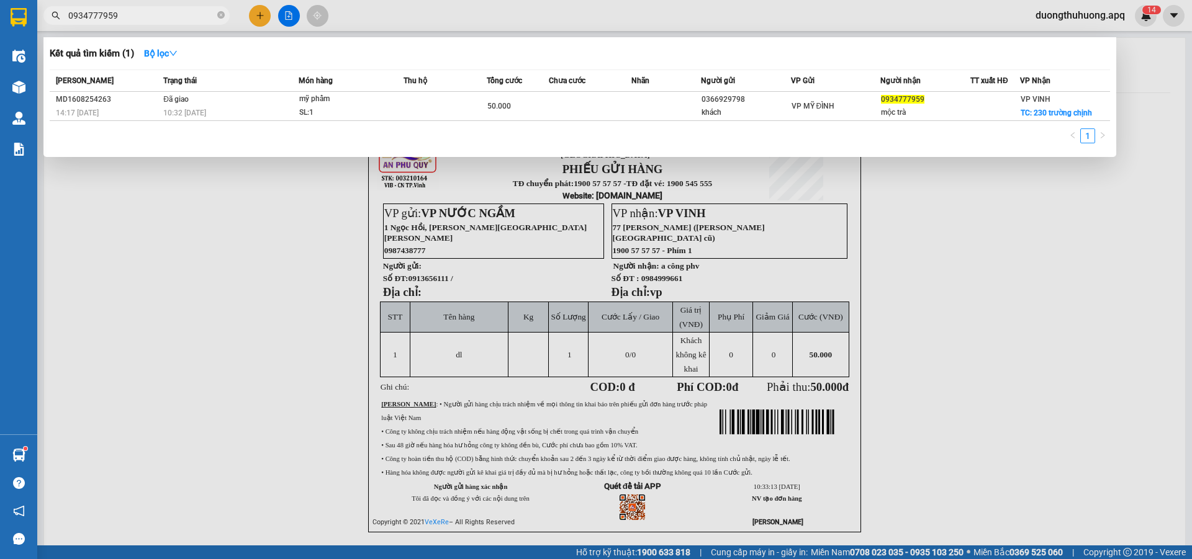
type input "0934777959"
drag, startPoint x: 223, startPoint y: 16, endPoint x: 203, endPoint y: 14, distance: 19.9
click at [222, 15] on icon "close-circle" at bounding box center [220, 14] width 7 height 7
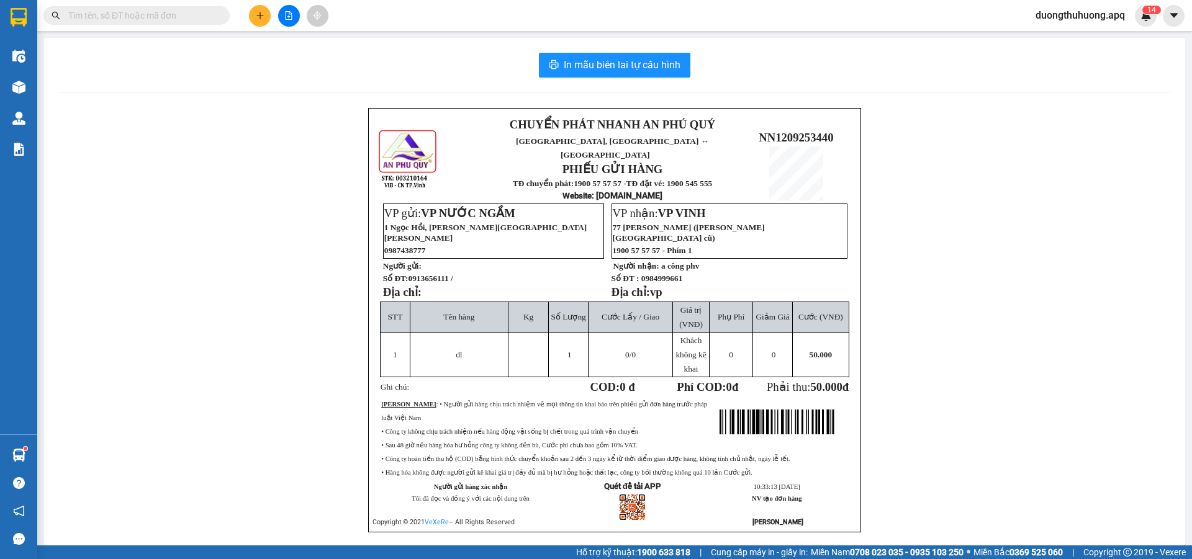
paste input "0366529948"
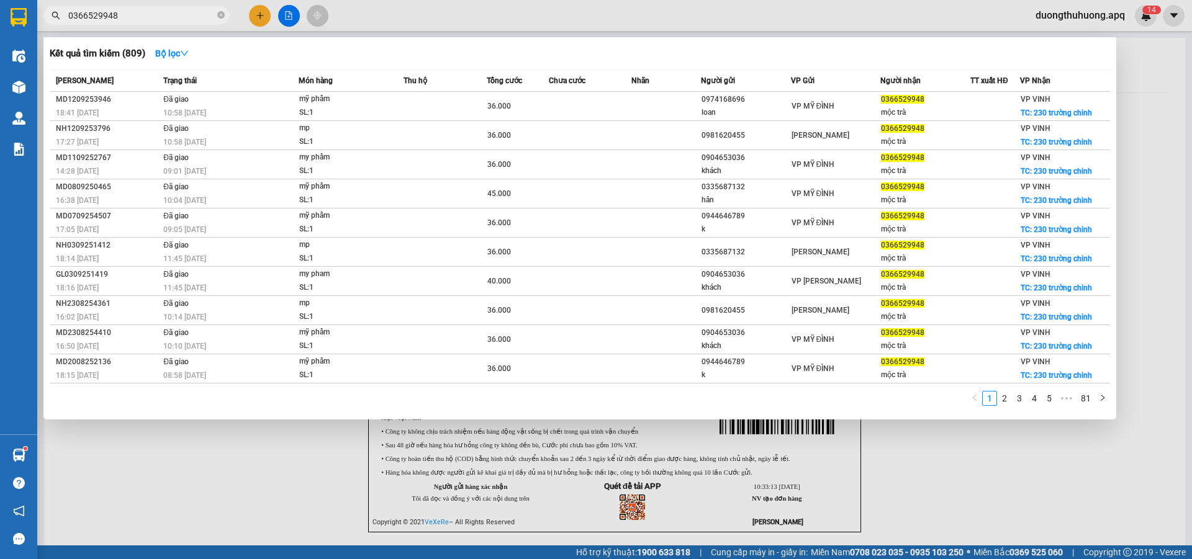
type input "0366529948"
drag, startPoint x: 222, startPoint y: 15, endPoint x: 199, endPoint y: 14, distance: 23.6
click at [222, 14] on icon "close-circle" at bounding box center [220, 14] width 7 height 7
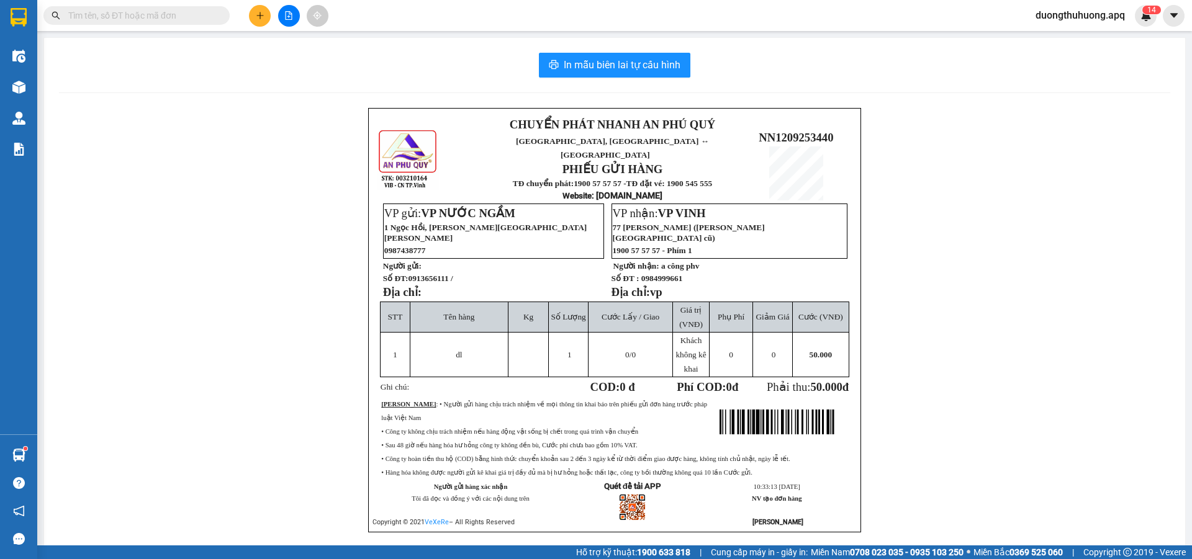
paste input "0832833444"
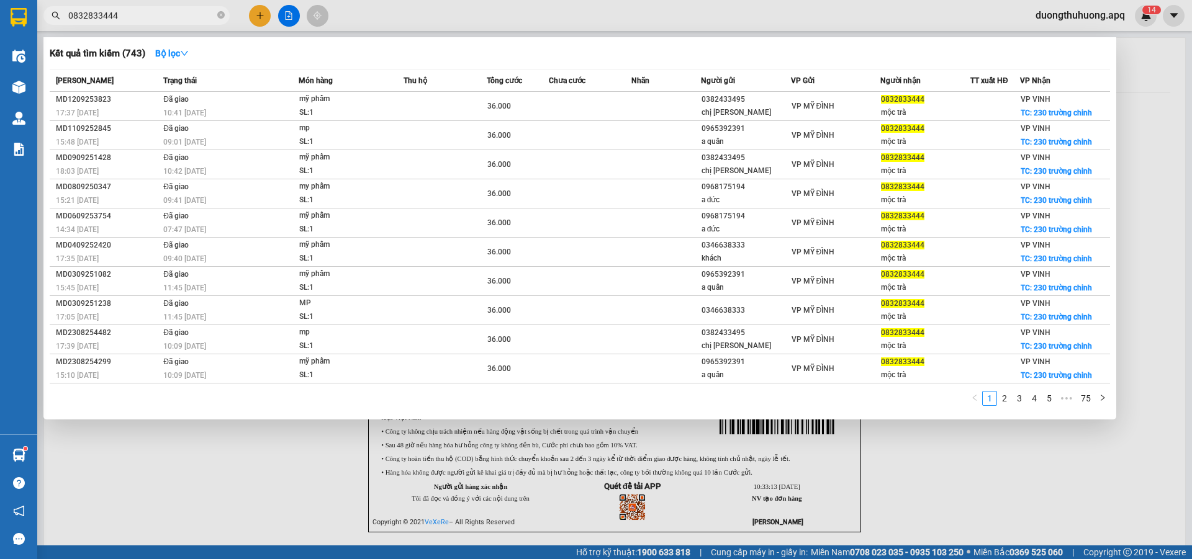
type input "0832833444"
click at [221, 13] on icon "close-circle" at bounding box center [220, 14] width 7 height 7
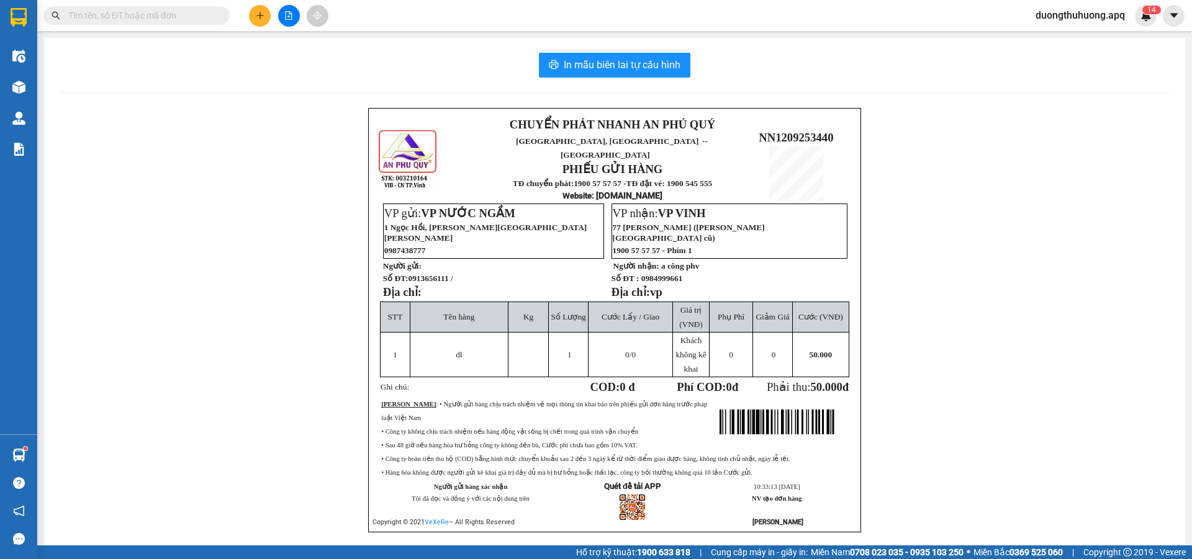
paste input "0971665999"
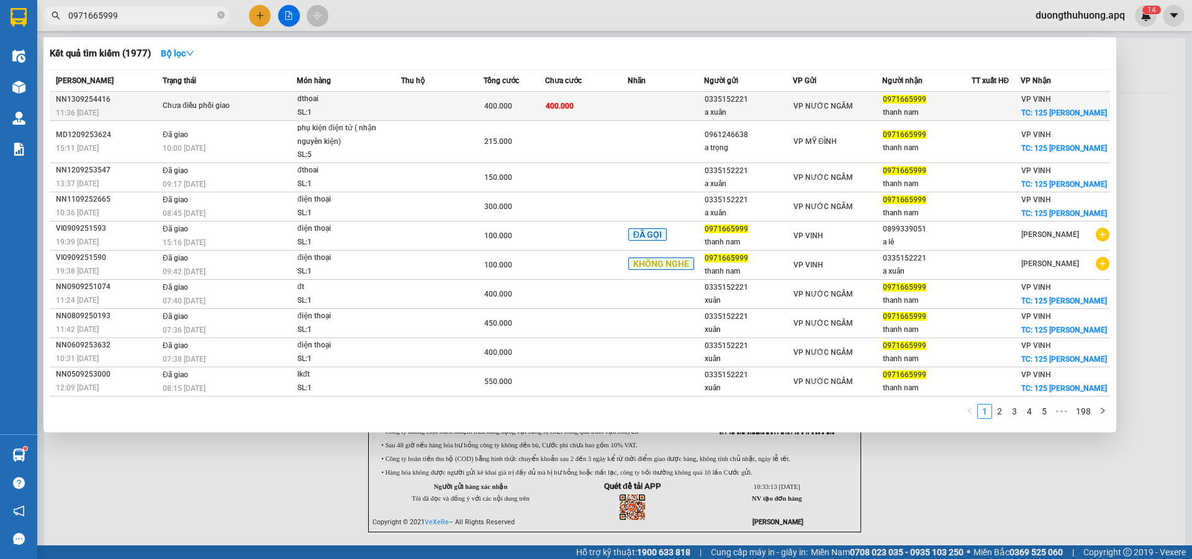
type input "0971665999"
click at [91, 98] on div "NN1309254416" at bounding box center [107, 99] width 103 height 13
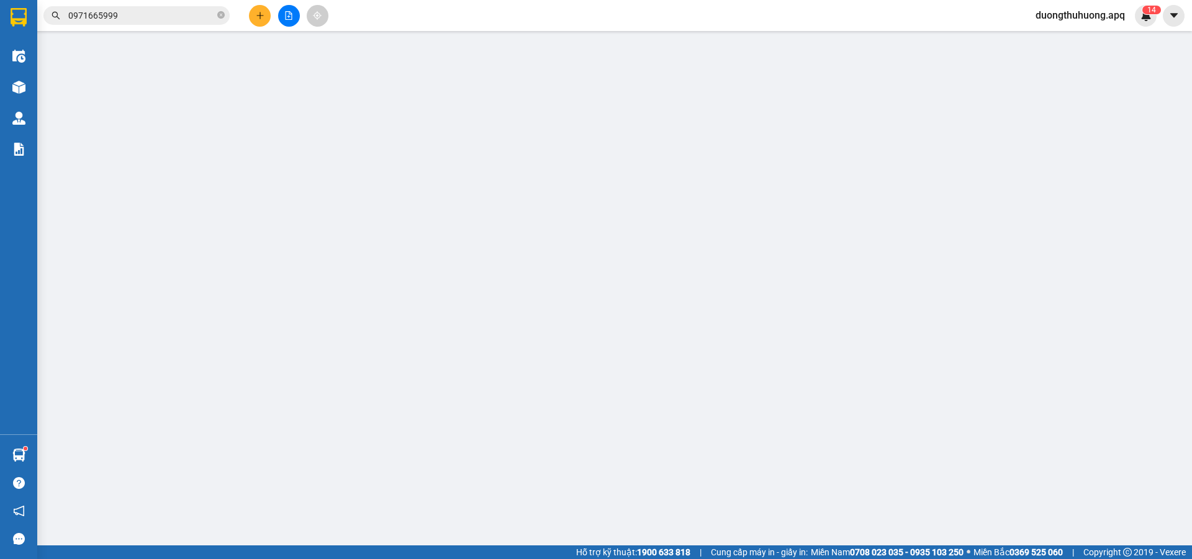
type input "0335152221"
type input "a xuân"
type input "0971665999"
type input "thanh nam"
checkbox input "true"
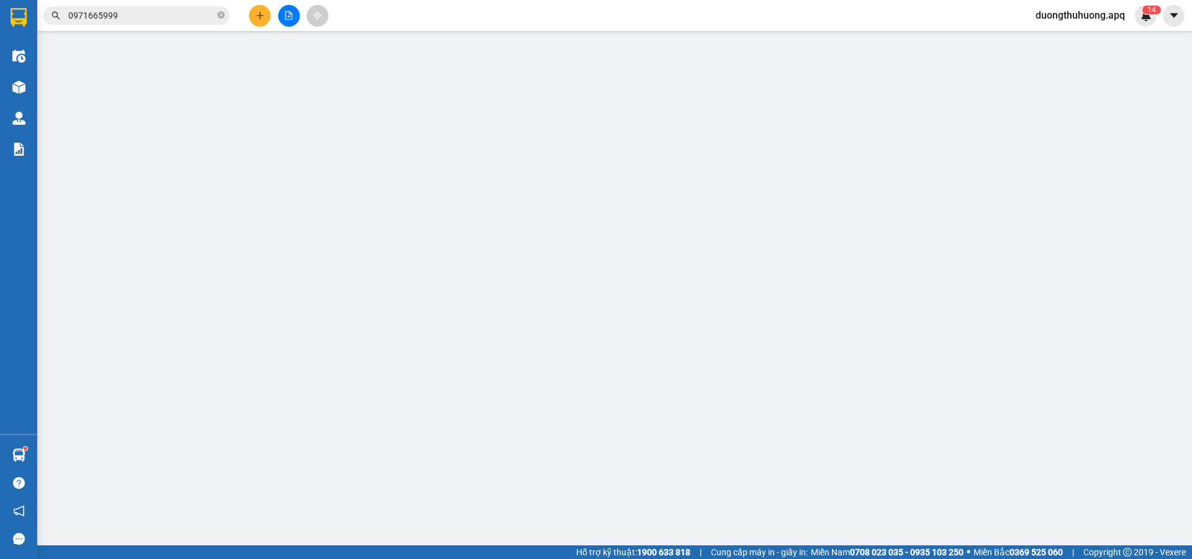
type input "125 nguyễn du"
type input "400.000"
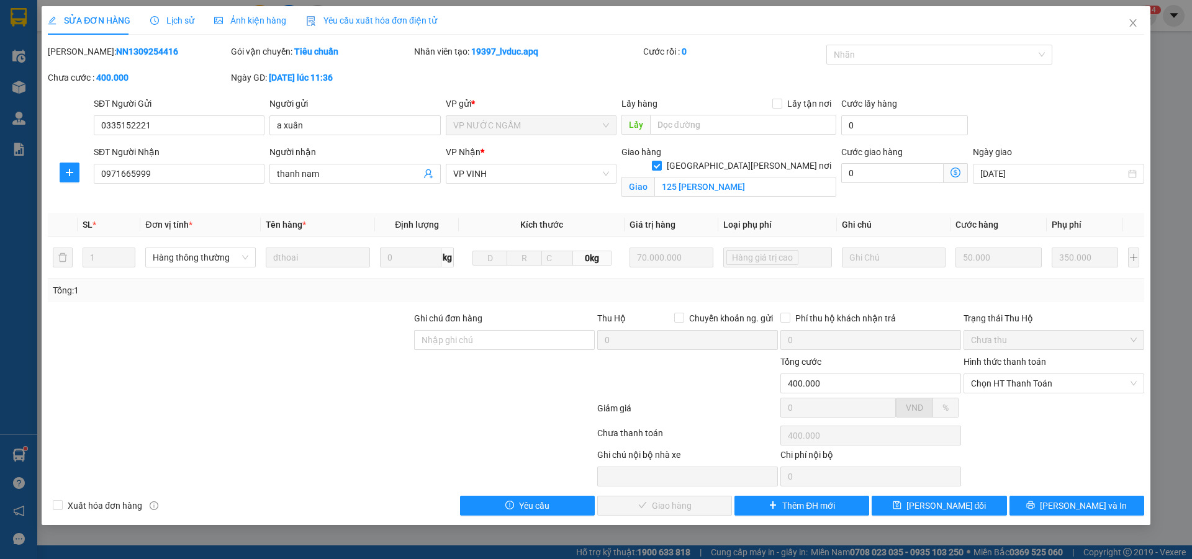
drag, startPoint x: 80, startPoint y: 52, endPoint x: 158, endPoint y: 45, distance: 78.5
click at [158, 45] on div "Mã ĐH: NN1309254416" at bounding box center [138, 52] width 181 height 14
copy b "NN1309254416"
click at [1136, 28] on icon "close" at bounding box center [1133, 23] width 10 height 10
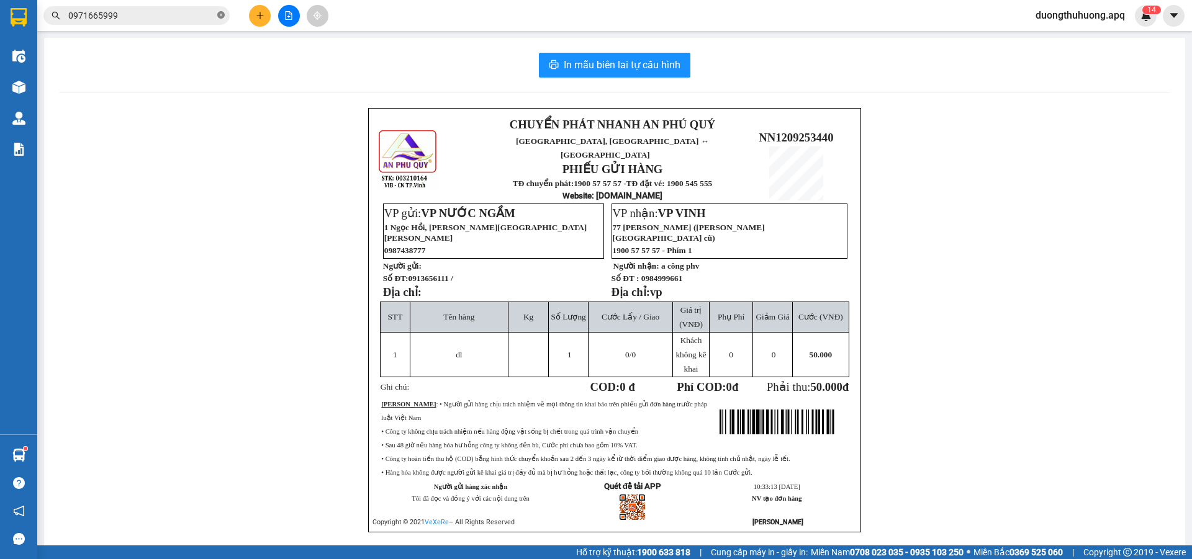
click at [219, 14] on icon "close-circle" at bounding box center [220, 14] width 7 height 7
paste input "0984428888"
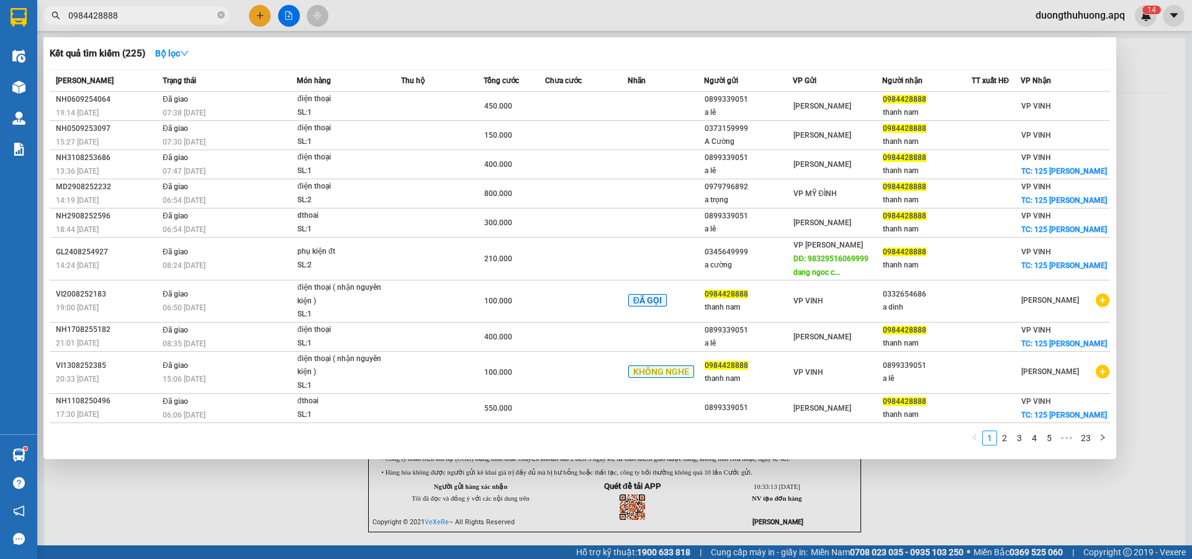
type input "0984428888"
